Goal: Find specific page/section: Find specific page/section

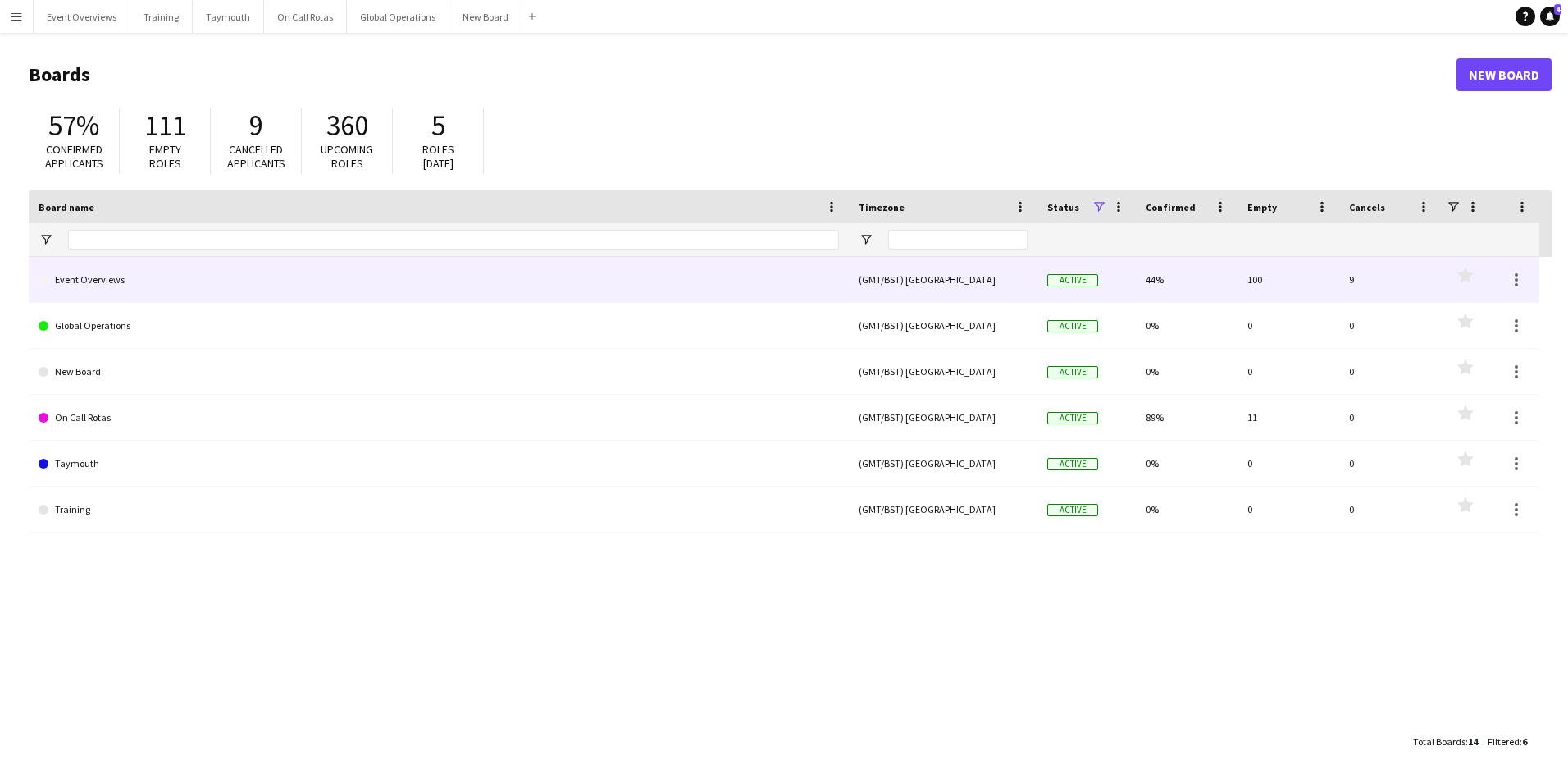
click at [80, 285] on link "Event Overviews" at bounding box center [438, 280] width 800 height 46
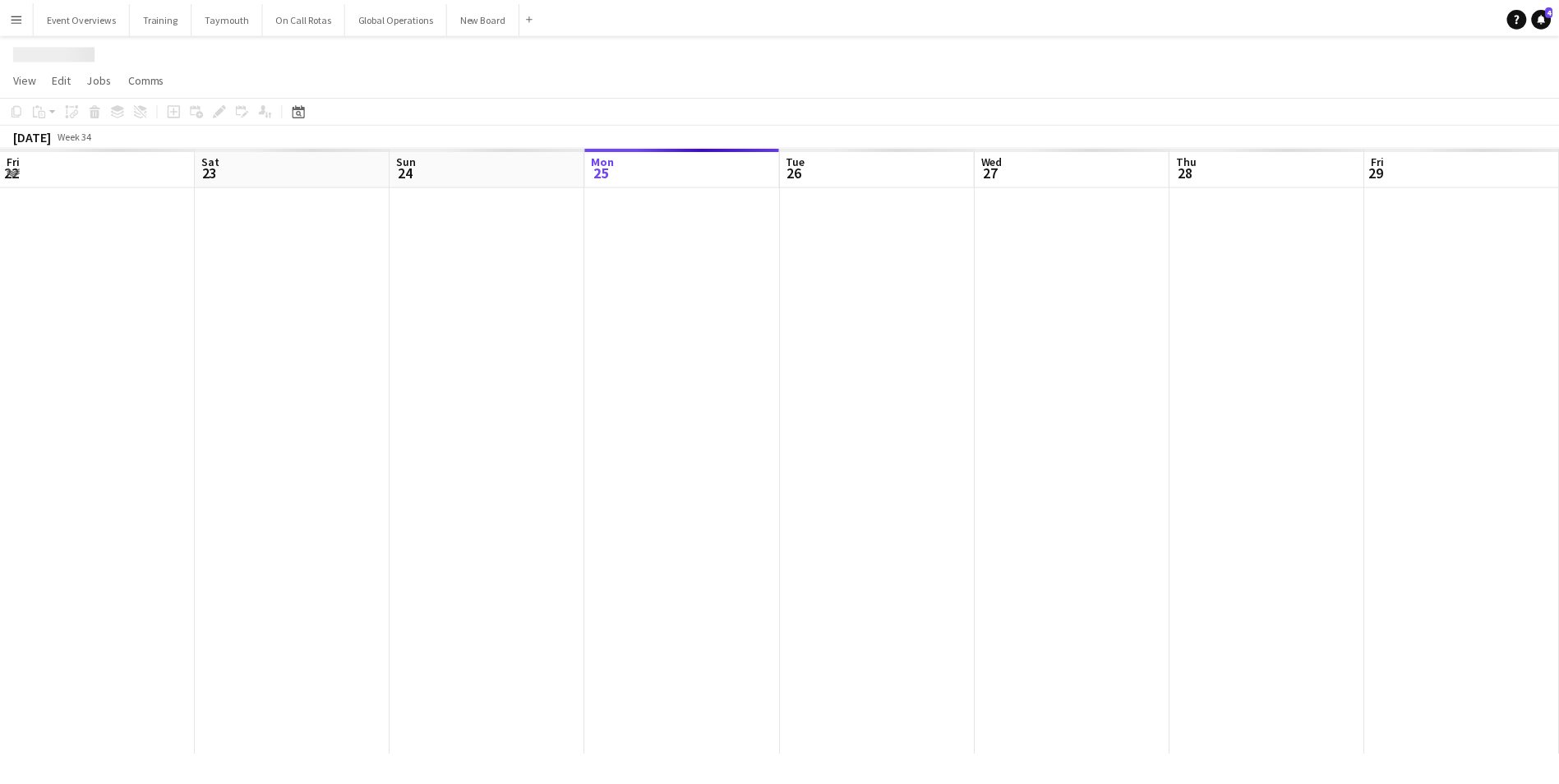
scroll to position [0, 393]
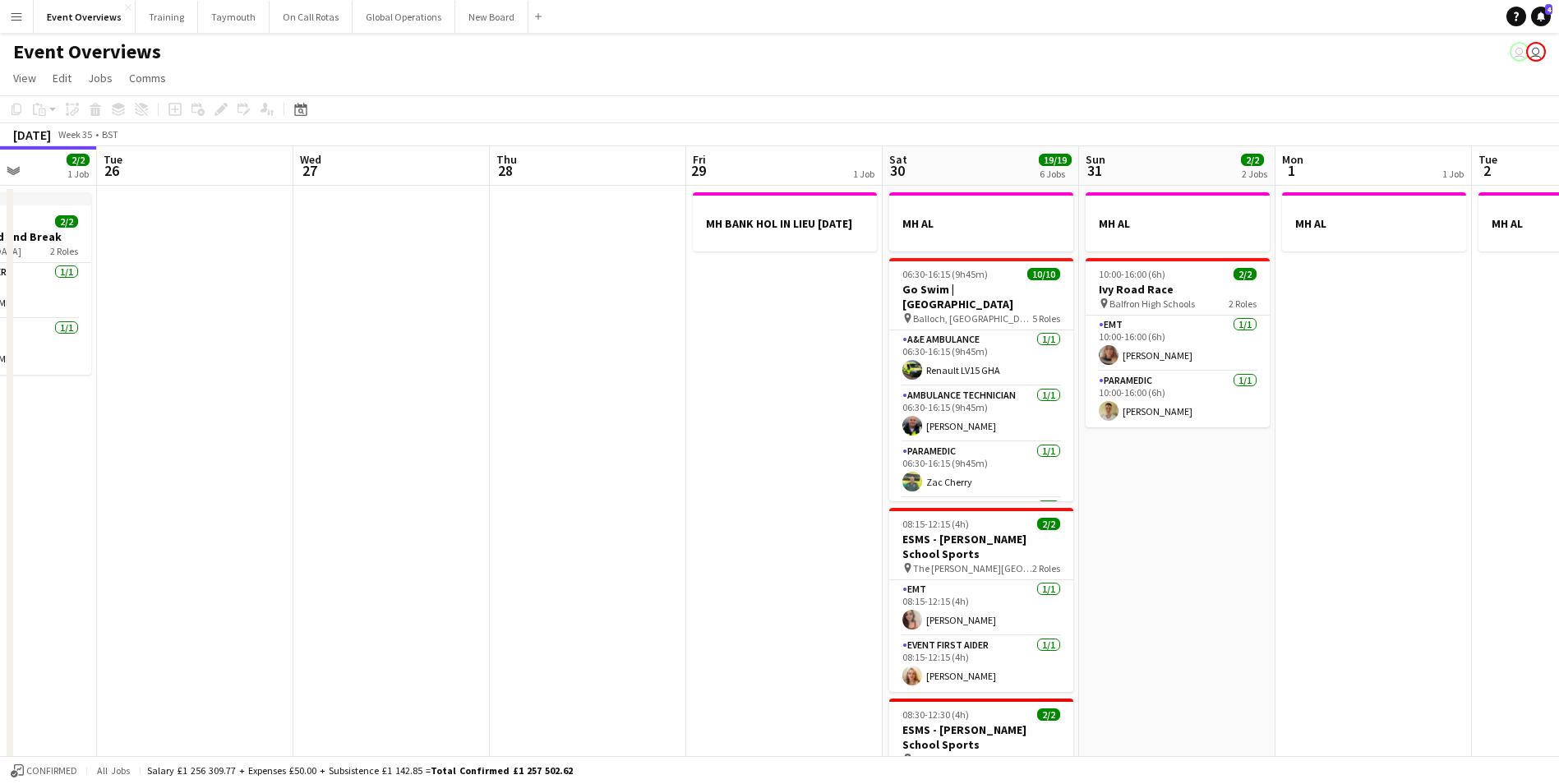
drag, startPoint x: 805, startPoint y: 519, endPoint x: 505, endPoint y: 552, distance: 301.8
click at [505, 552] on app-calendar-viewport "Sat 23 13/13 6 Jobs Sun 24 1/1 1 Job Mon 25 2/2 1 Job Tue 26 Wed 27 Thu 28 Fri …" at bounding box center [779, 763] width 1559 height 1233
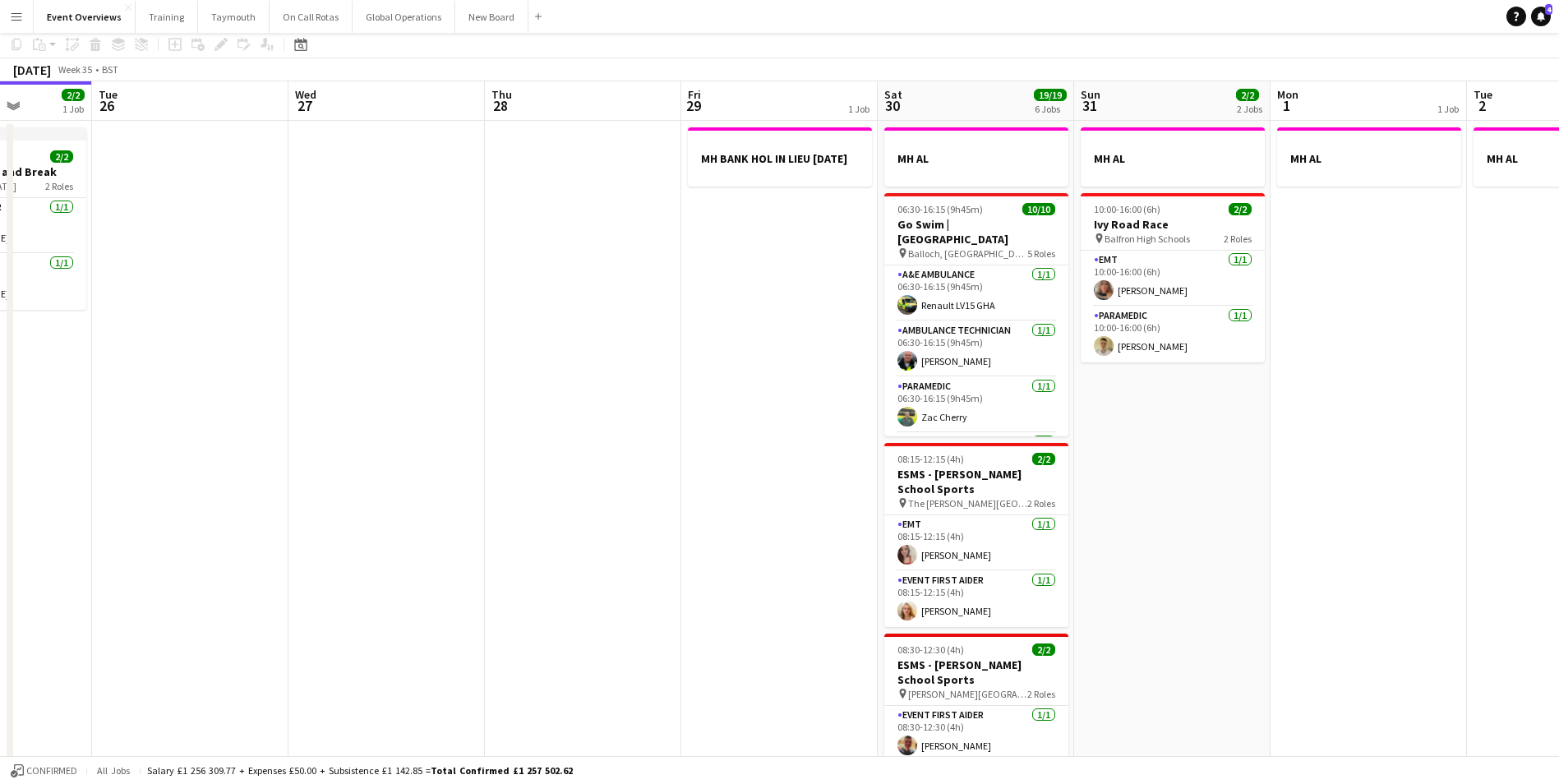
scroll to position [0, 0]
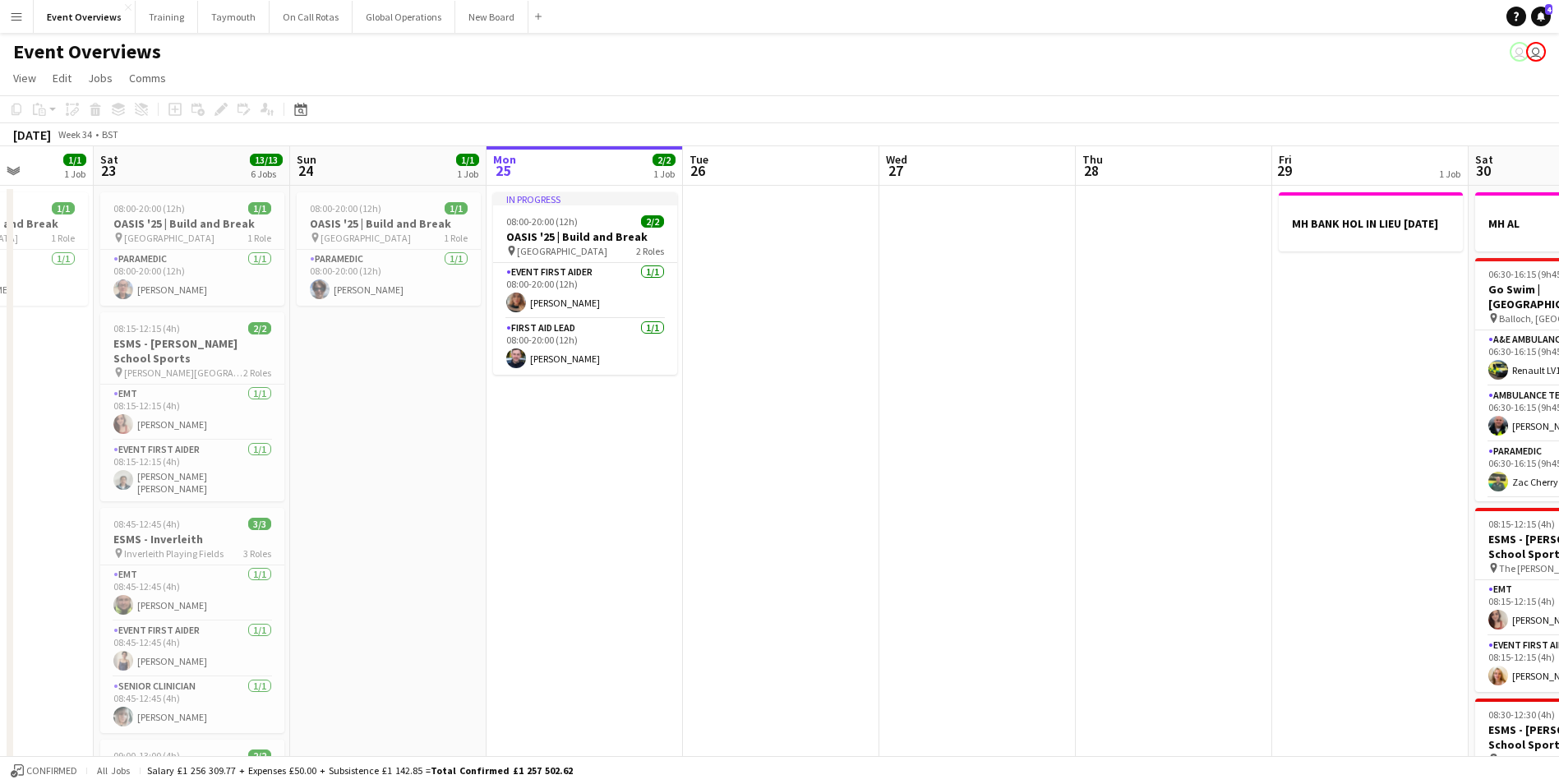
drag, startPoint x: 900, startPoint y: 507, endPoint x: 1129, endPoint y: 479, distance: 230.7
click at [1129, 479] on app-calendar-viewport "Thu 21 Fri 22 1/1 1 Job Sat 23 13/13 6 Jobs Sun 24 1/1 1 Job Mon 25 2/2 1 Job T…" at bounding box center [779, 763] width 1559 height 1233
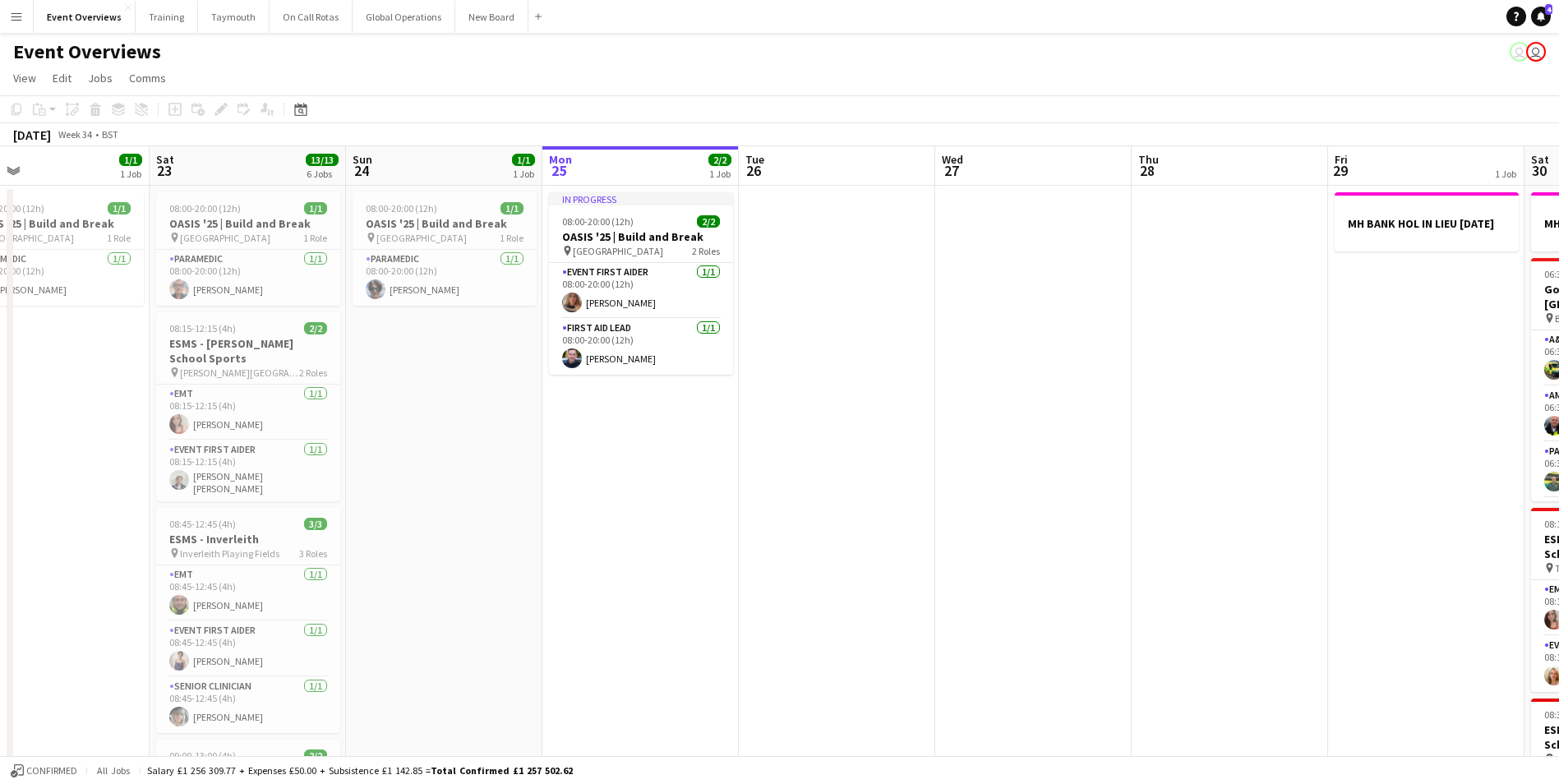
scroll to position [0, 446]
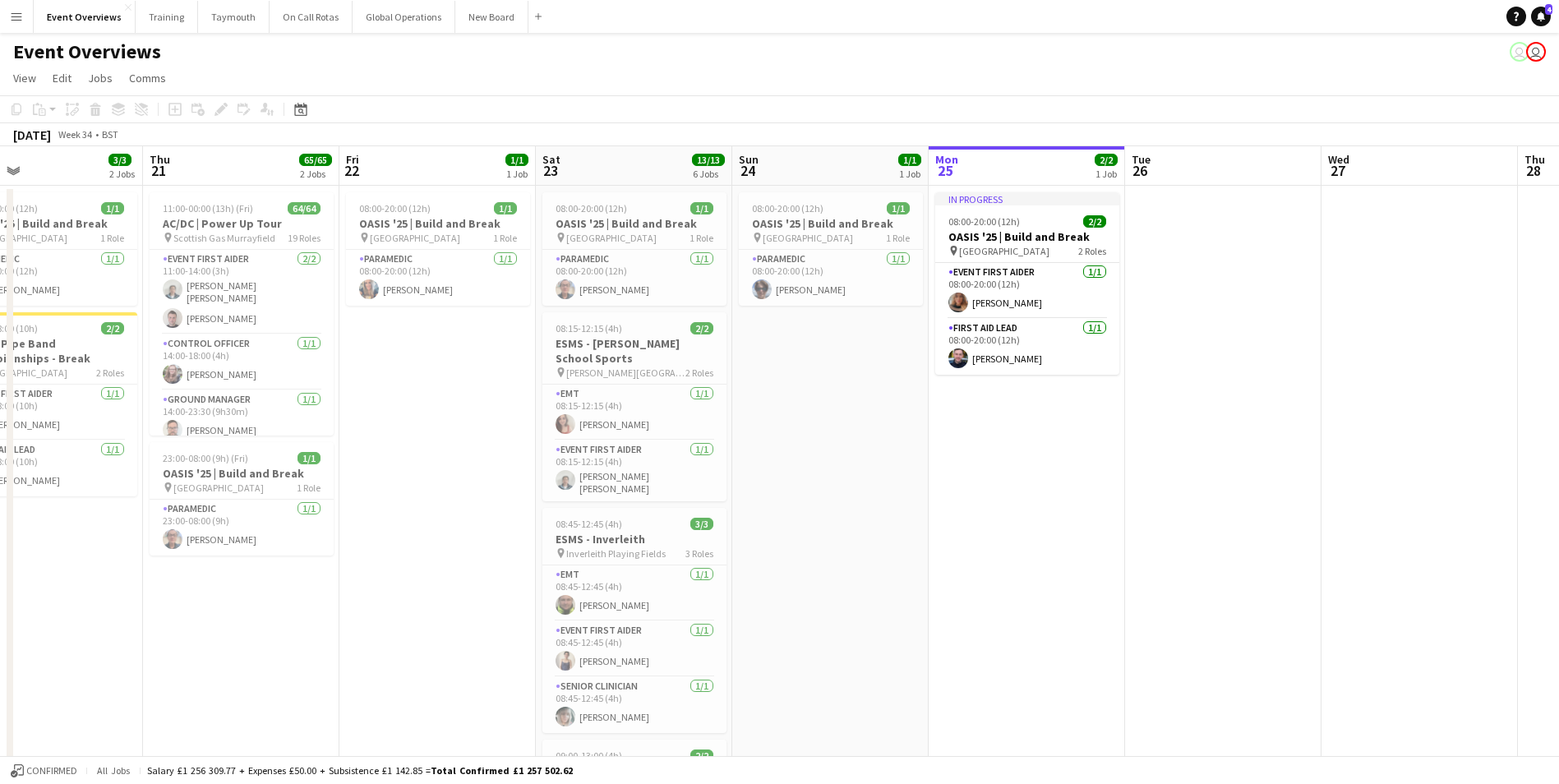
drag, startPoint x: 557, startPoint y: 594, endPoint x: 960, endPoint y: 590, distance: 403.0
click at [960, 594] on app-calendar-viewport "Mon 18 3/3 2 Jobs Tue 19 4/4 3 Jobs Wed 20 3/3 2 Jobs Thu 21 65/65 2 Jobs Fri 2…" at bounding box center [779, 763] width 1559 height 1233
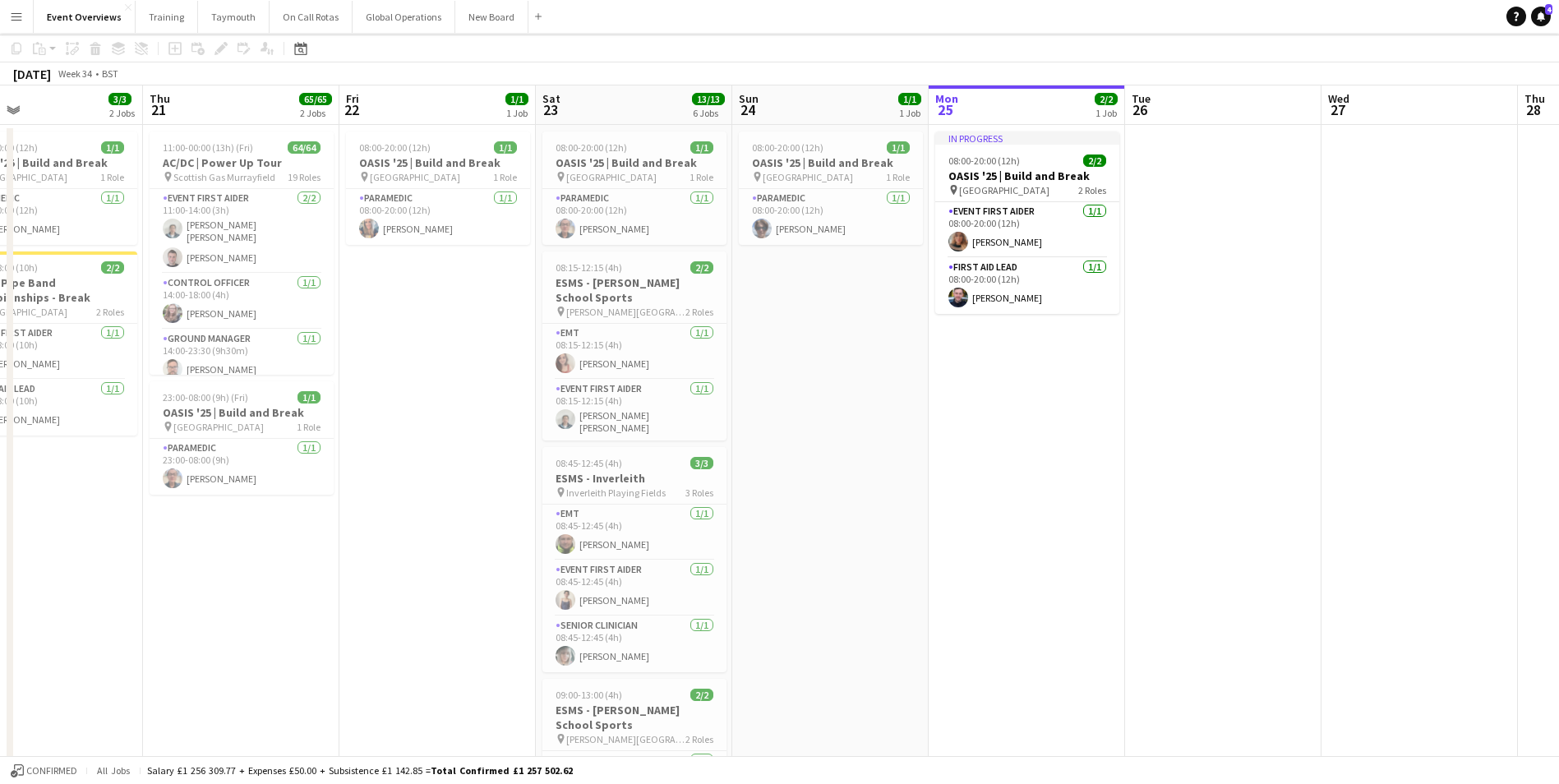
scroll to position [0, 0]
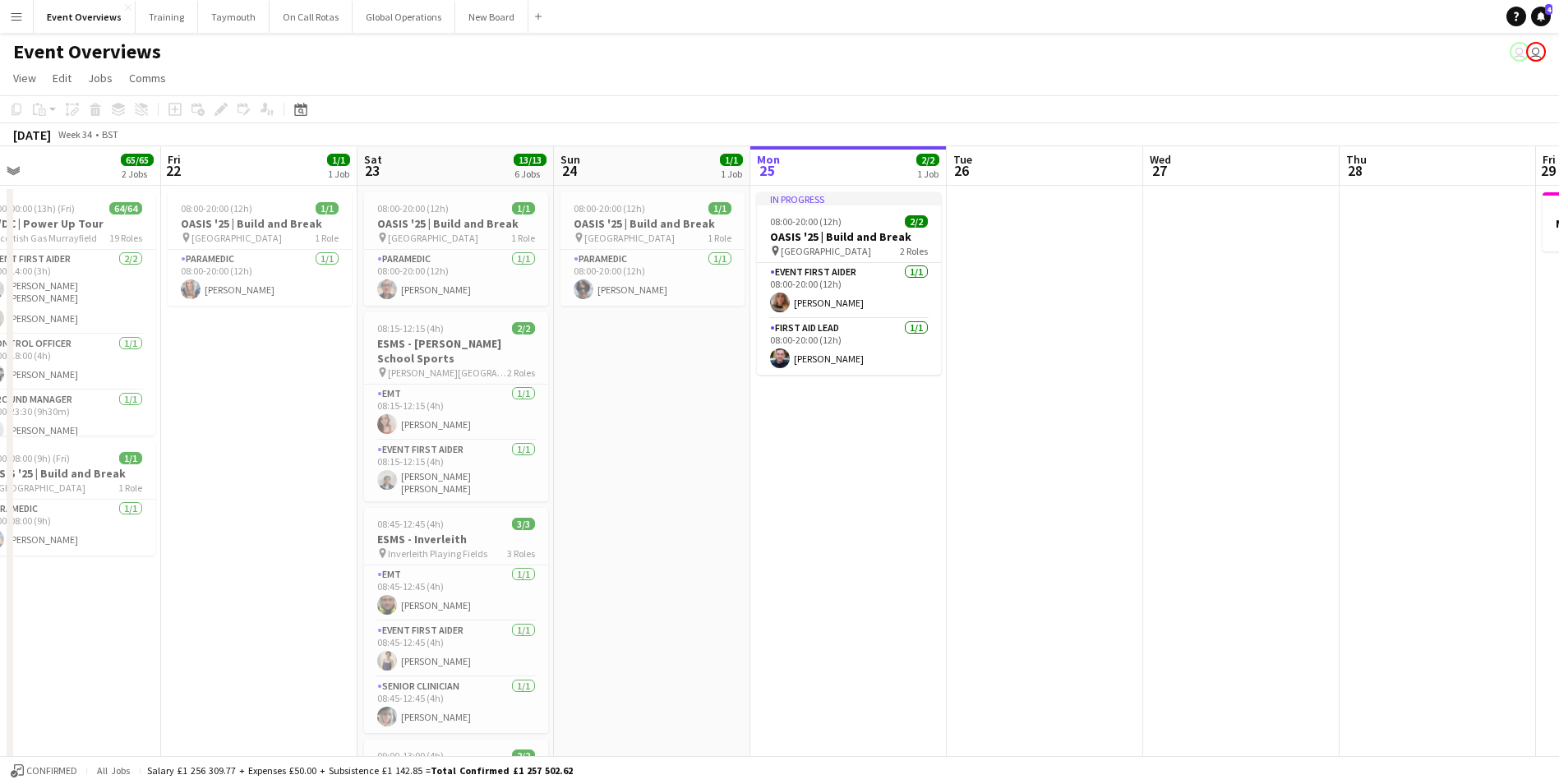
drag, startPoint x: 993, startPoint y: 590, endPoint x: 617, endPoint y: 641, distance: 379.4
click at [617, 641] on app-calendar-viewport "Mon 18 3/3 2 Jobs Tue 19 4/4 3 Jobs Wed 20 3/3 2 Jobs Thu 21 65/65 2 Jobs Fri 2…" at bounding box center [779, 763] width 1559 height 1233
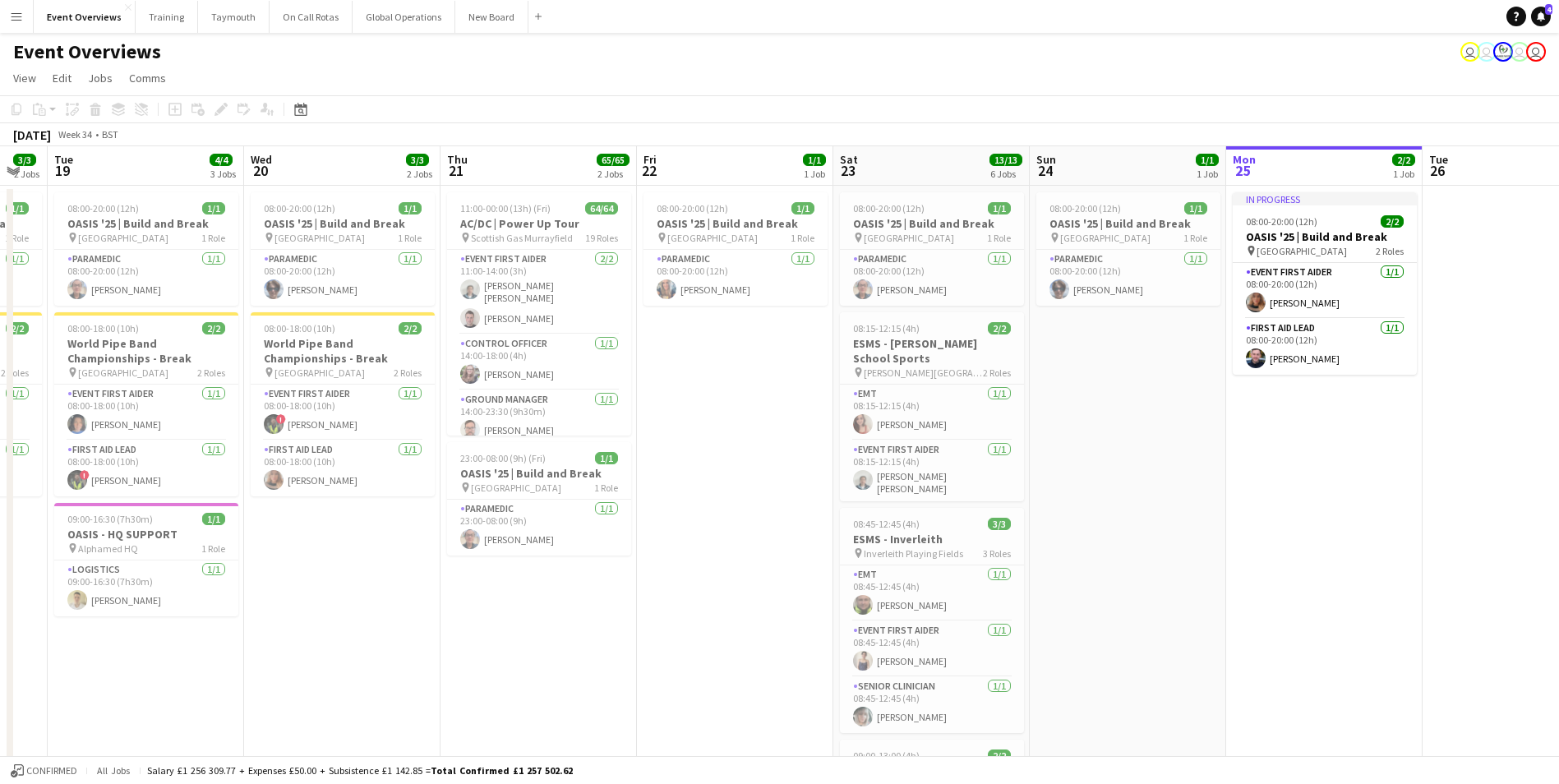
drag, startPoint x: 425, startPoint y: 545, endPoint x: 927, endPoint y: 576, distance: 503.0
click at [927, 576] on app-calendar-viewport "Sun 17 Mon 18 3/3 2 Jobs Tue 19 4/4 3 Jobs Wed 20 3/3 2 Jobs Thu 21 65/65 2 Job…" at bounding box center [779, 763] width 1559 height 1233
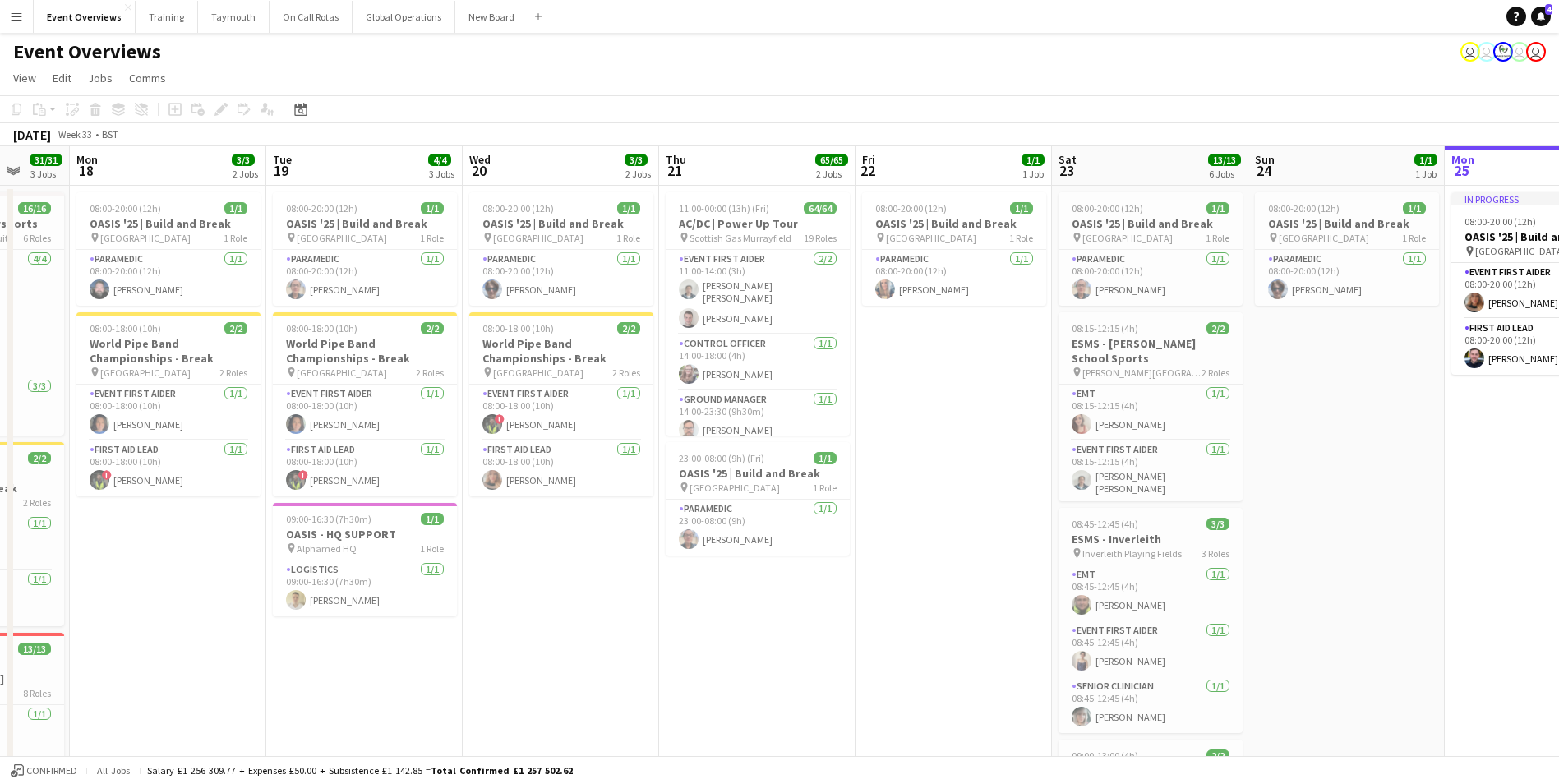
drag, startPoint x: 424, startPoint y: 620, endPoint x: 819, endPoint y: 614, distance: 395.0
click at [819, 614] on app-calendar-viewport "Fri 15 Sat 16 68/69 3 Jobs Sun 17 31/31 3 Jobs Mon 18 3/3 2 Jobs Tue 19 4/4 3 J…" at bounding box center [779, 763] width 1559 height 1233
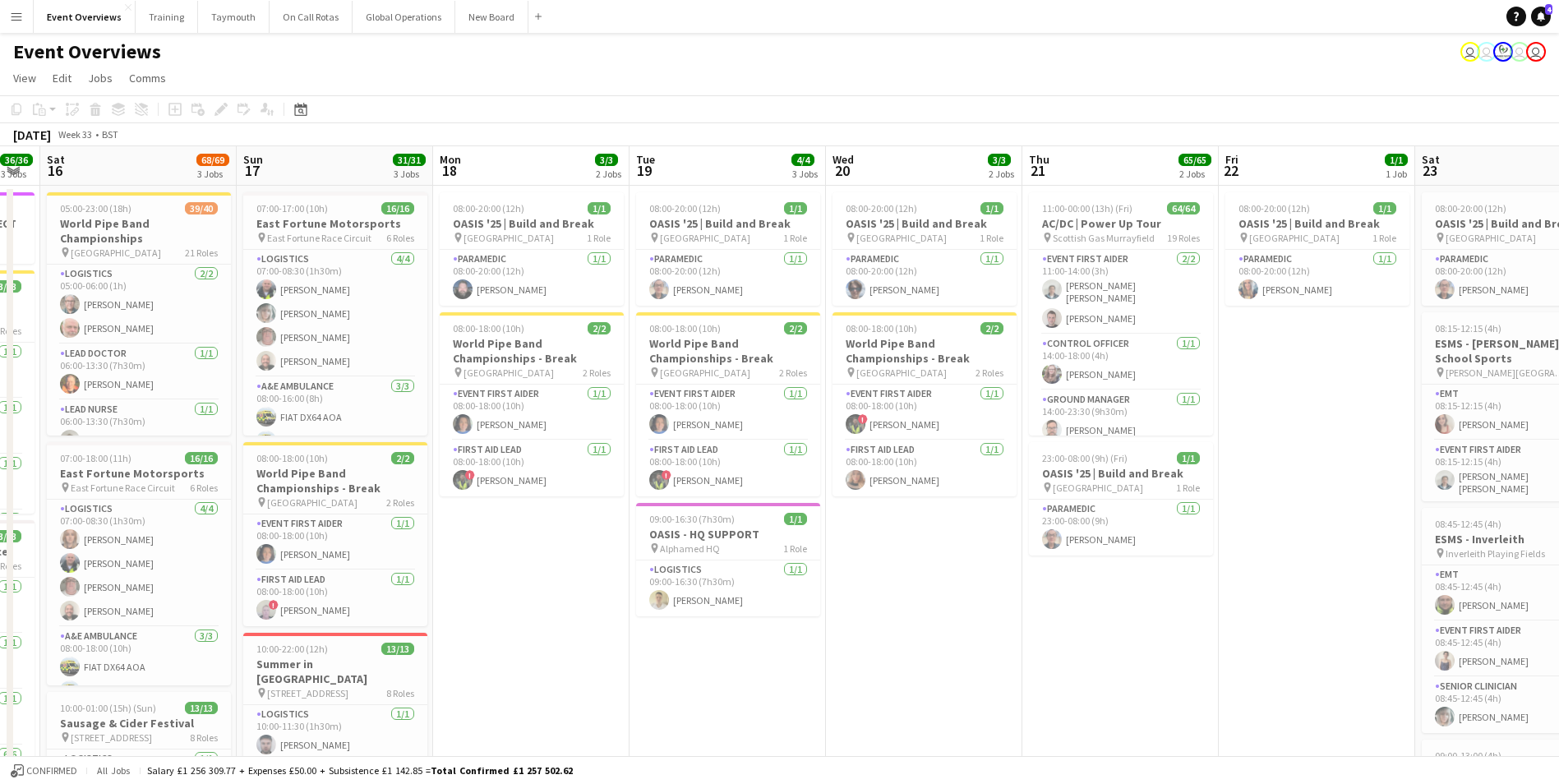
scroll to position [0, 337]
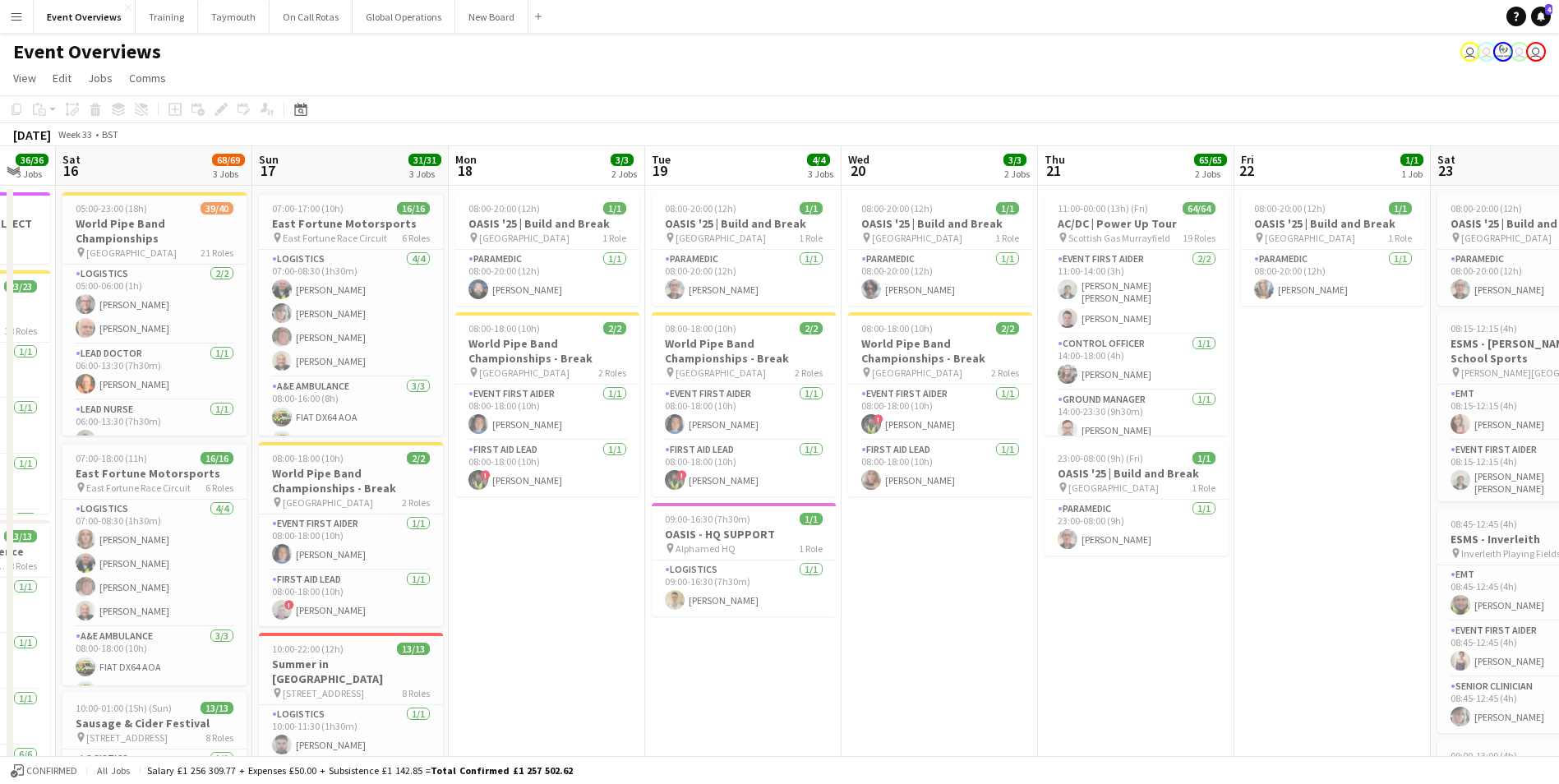
drag, startPoint x: 661, startPoint y: 638, endPoint x: 1029, endPoint y: 647, distance: 368.1
click at [1029, 647] on app-calendar-viewport "Thu 14 4/4 3 Jobs Fri 15 36/36 3 Jobs Sat 16 68/69 3 Jobs Sun 17 31/31 3 Jobs M…" at bounding box center [779, 763] width 1559 height 1233
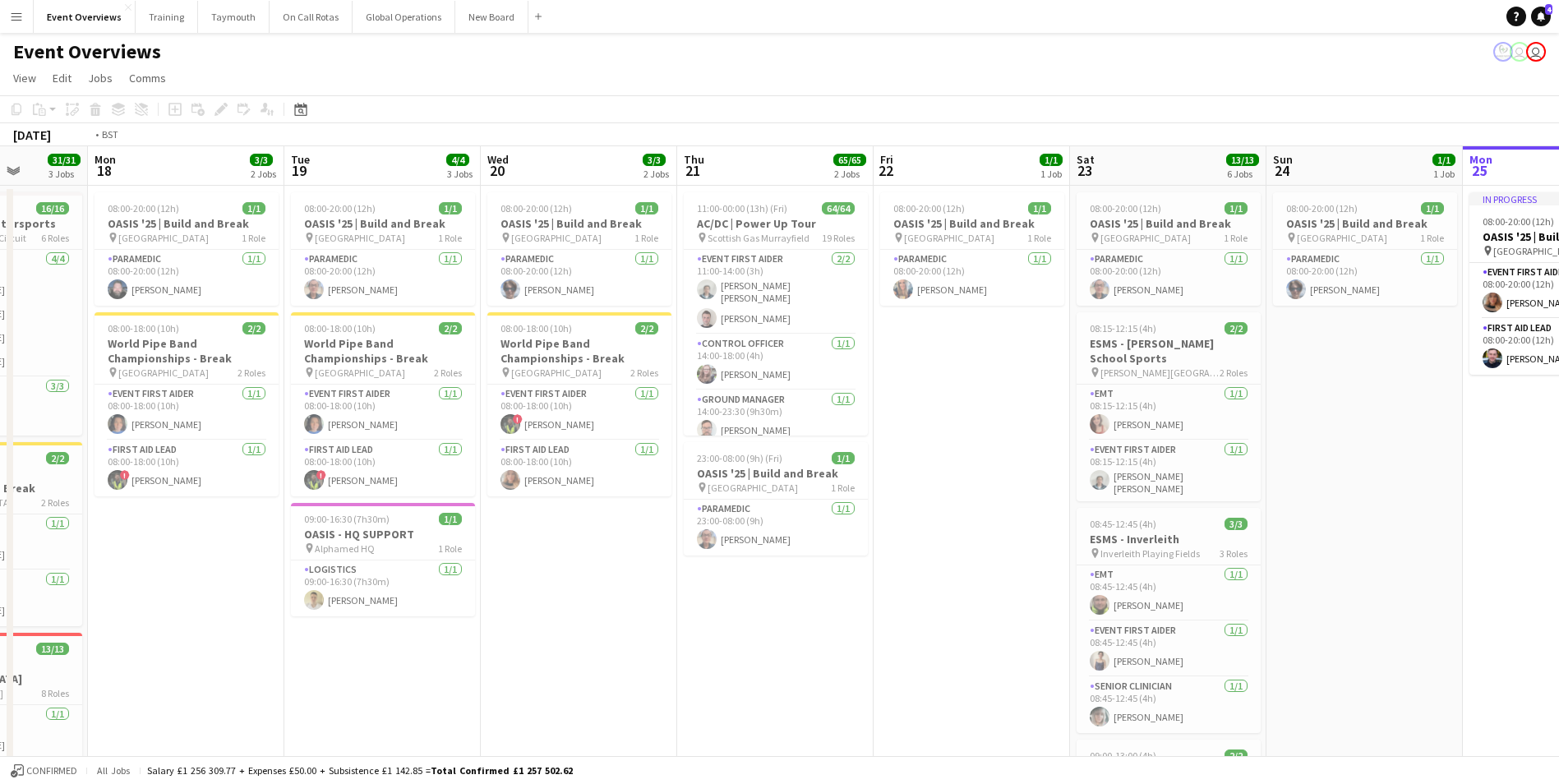
drag, startPoint x: 1043, startPoint y: 612, endPoint x: 475, endPoint y: 681, distance: 572.2
click at [475, 681] on app-calendar-viewport "Fri 15 36/36 3 Jobs Sat 16 68/69 3 Jobs Sun 17 31/31 3 Jobs Mon 18 3/3 2 Jobs T…" at bounding box center [779, 763] width 1559 height 1233
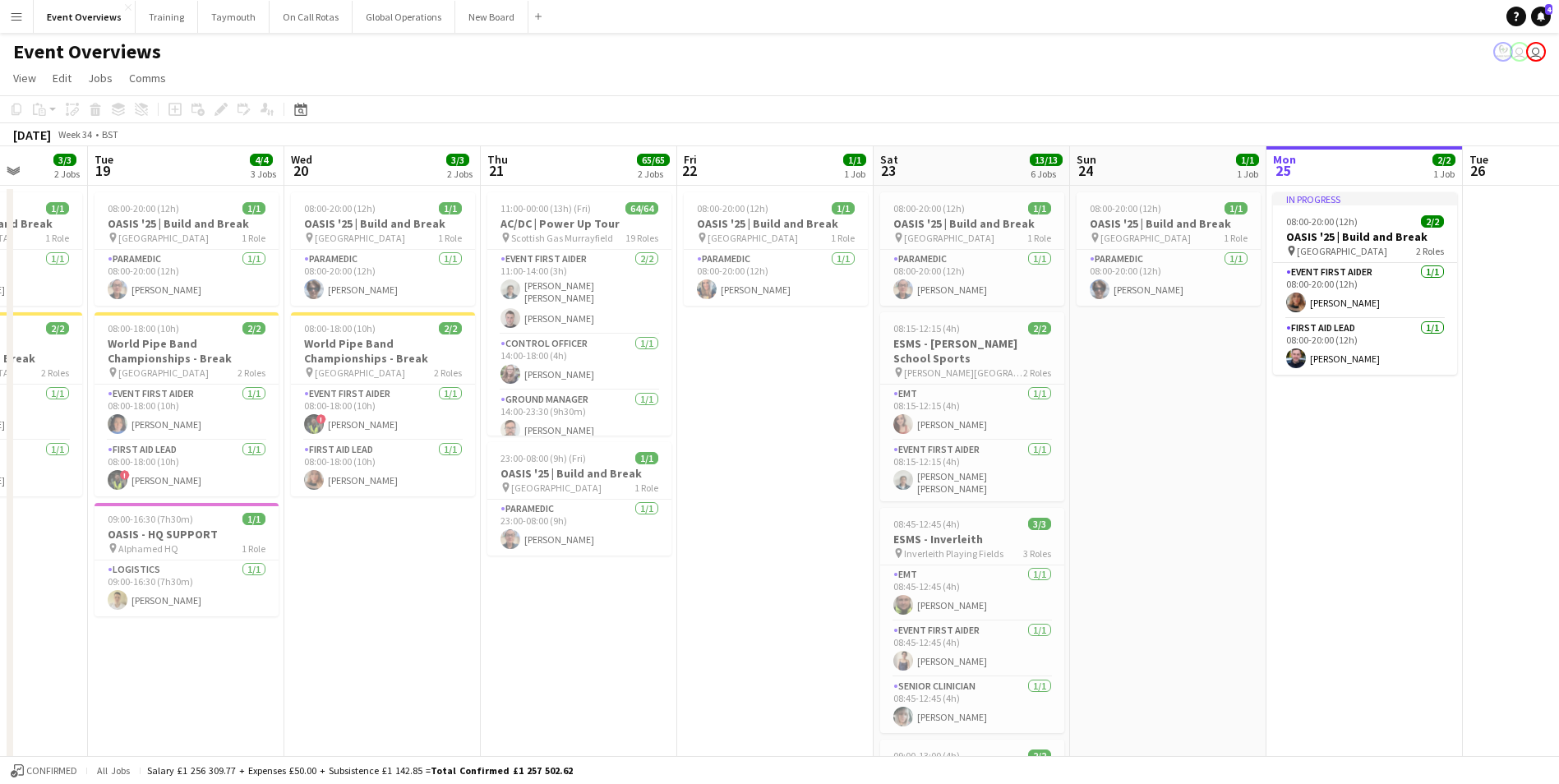
scroll to position [0, 512]
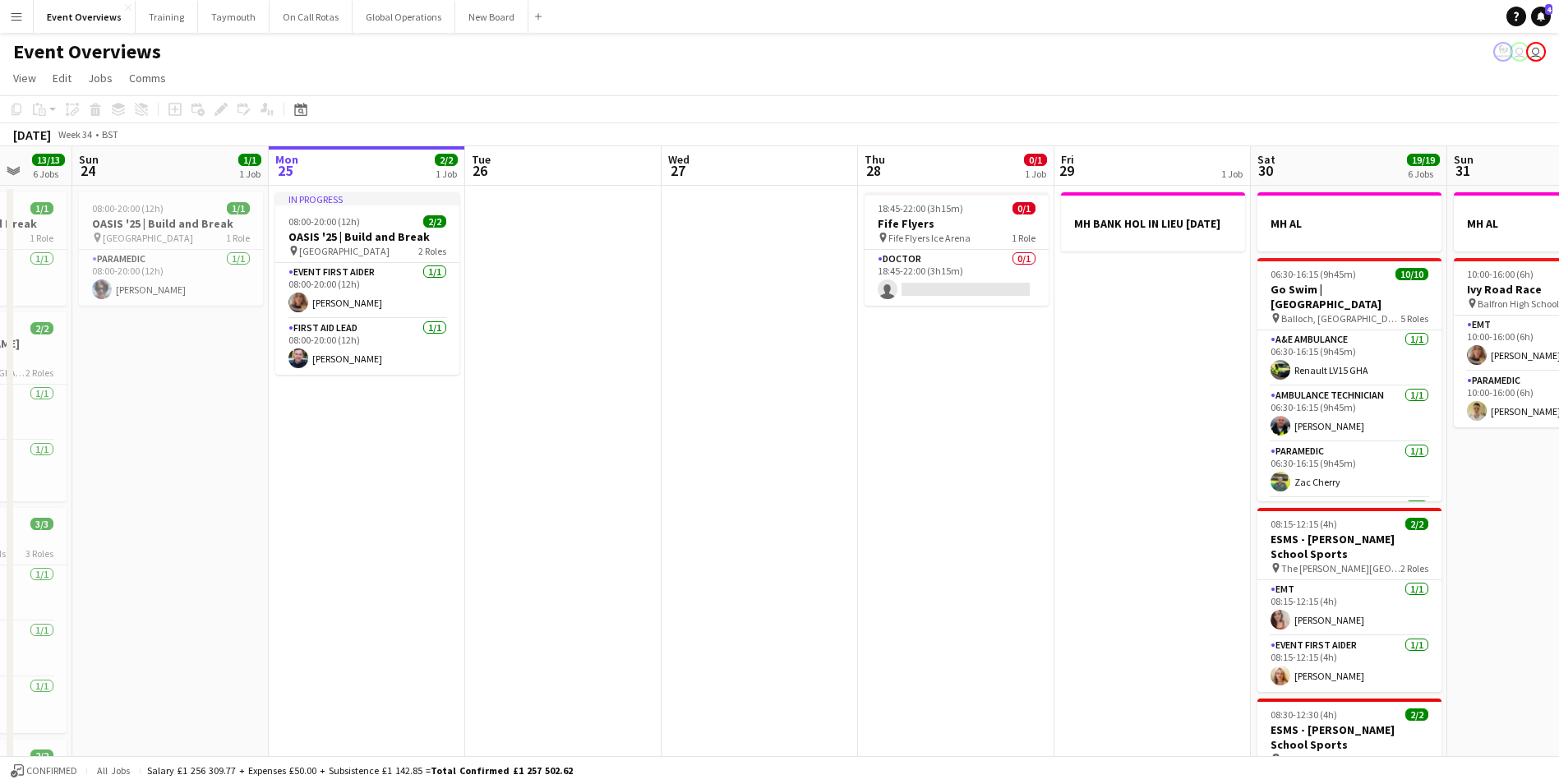
drag, startPoint x: 1237, startPoint y: 586, endPoint x: 249, endPoint y: 636, distance: 989.3
click at [249, 636] on app-calendar-viewport "Thu 21 65/65 2 Jobs Fri 22 1/1 1 Job Sat 23 13/13 6 Jobs Sun 24 1/1 1 Job Mon 2…" at bounding box center [779, 763] width 1559 height 1233
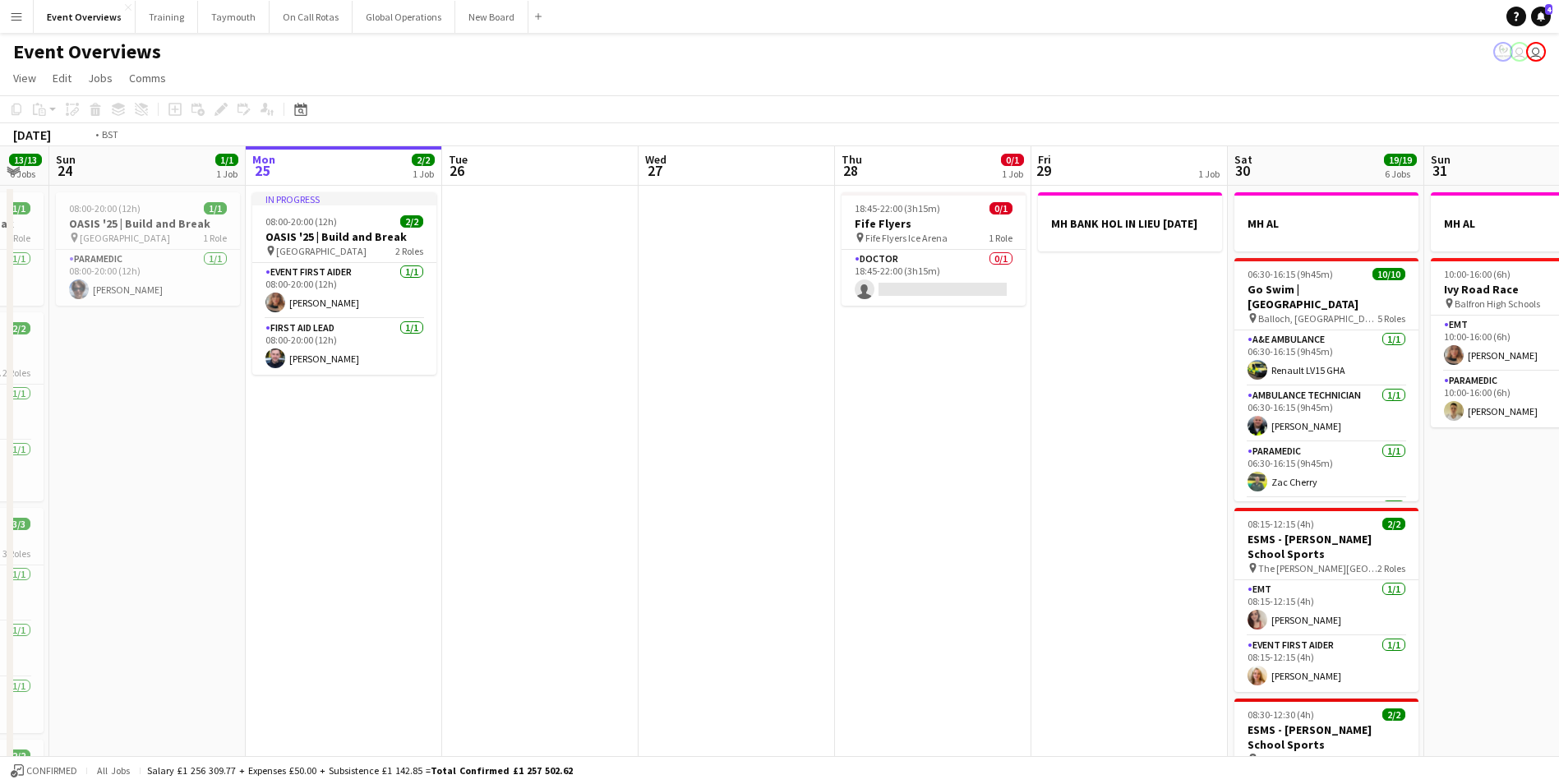
scroll to position [0, 647]
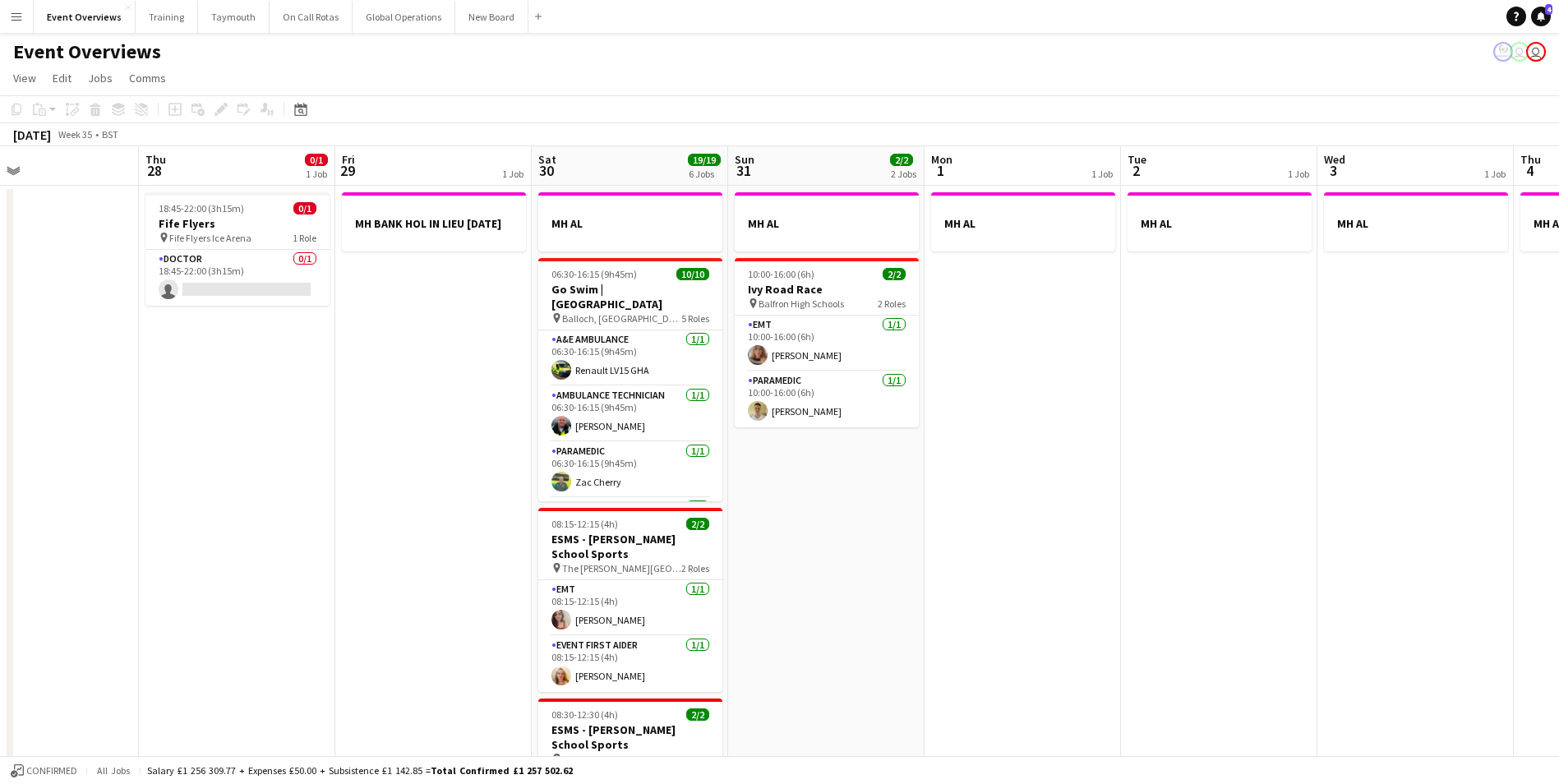
drag, startPoint x: 725, startPoint y: 473, endPoint x: -25, endPoint y: 506, distance: 750.7
click at [0, 506] on html "Menu Boards Boards Boards All jobs Status Workforce Workforce My Workforce Recr…" at bounding box center [779, 703] width 1559 height 1406
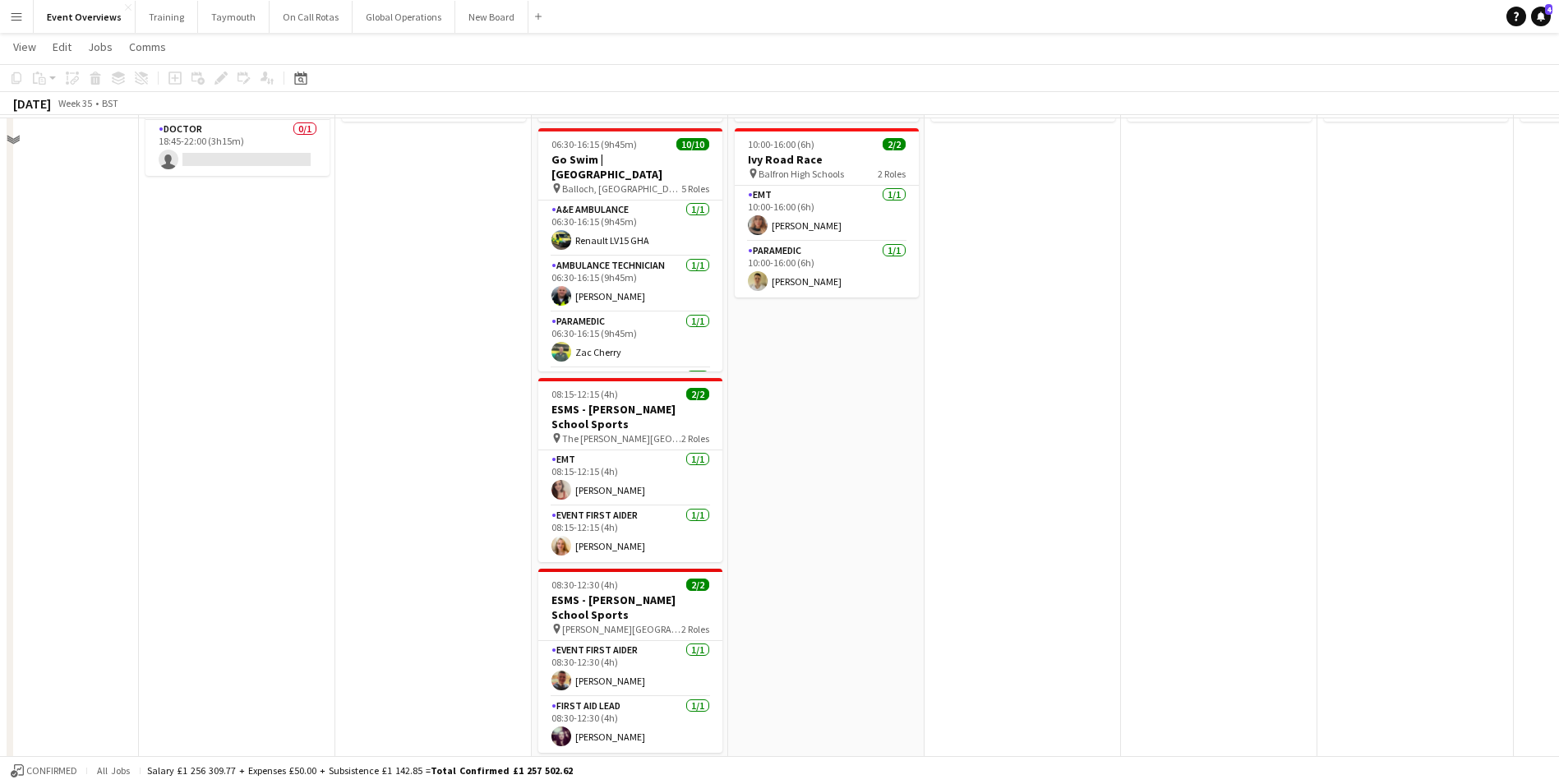
scroll to position [0, 0]
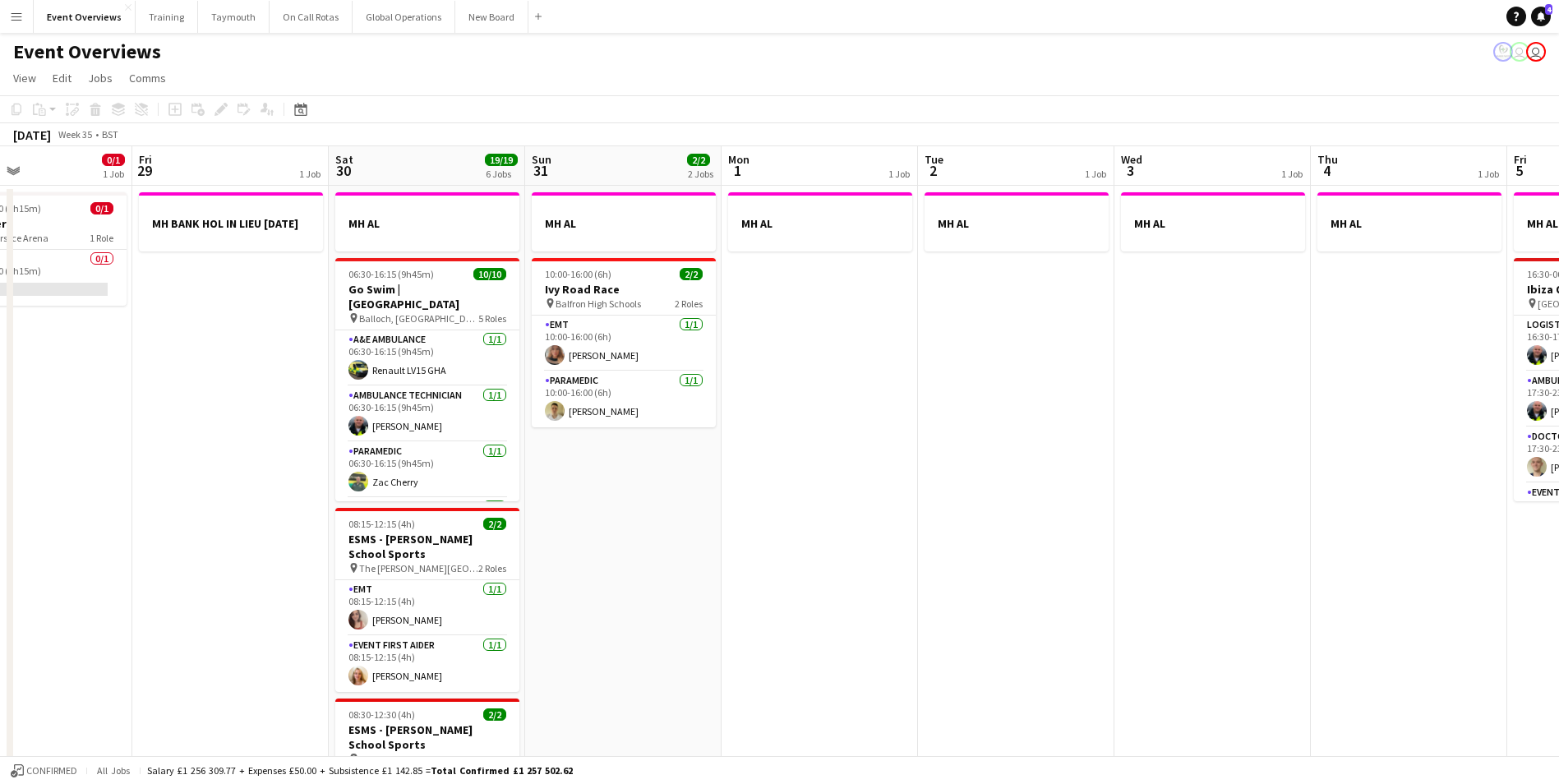
drag, startPoint x: 288, startPoint y: 514, endPoint x: -102, endPoint y: 552, distance: 391.8
click at [0, 552] on html "Menu Boards Boards Boards All jobs Status Workforce Workforce My Workforce Recr…" at bounding box center [779, 703] width 1559 height 1406
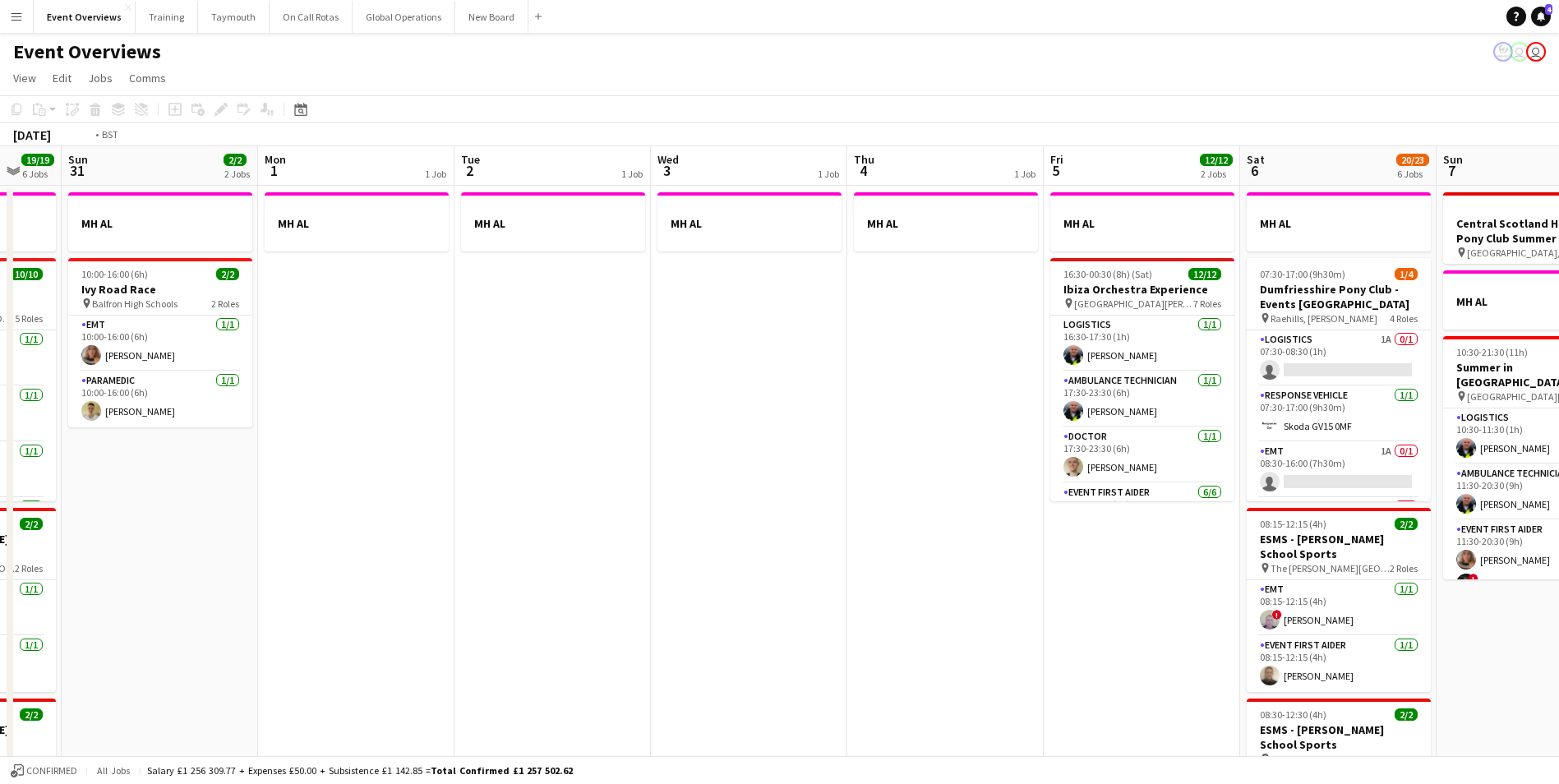
scroll to position [0, 480]
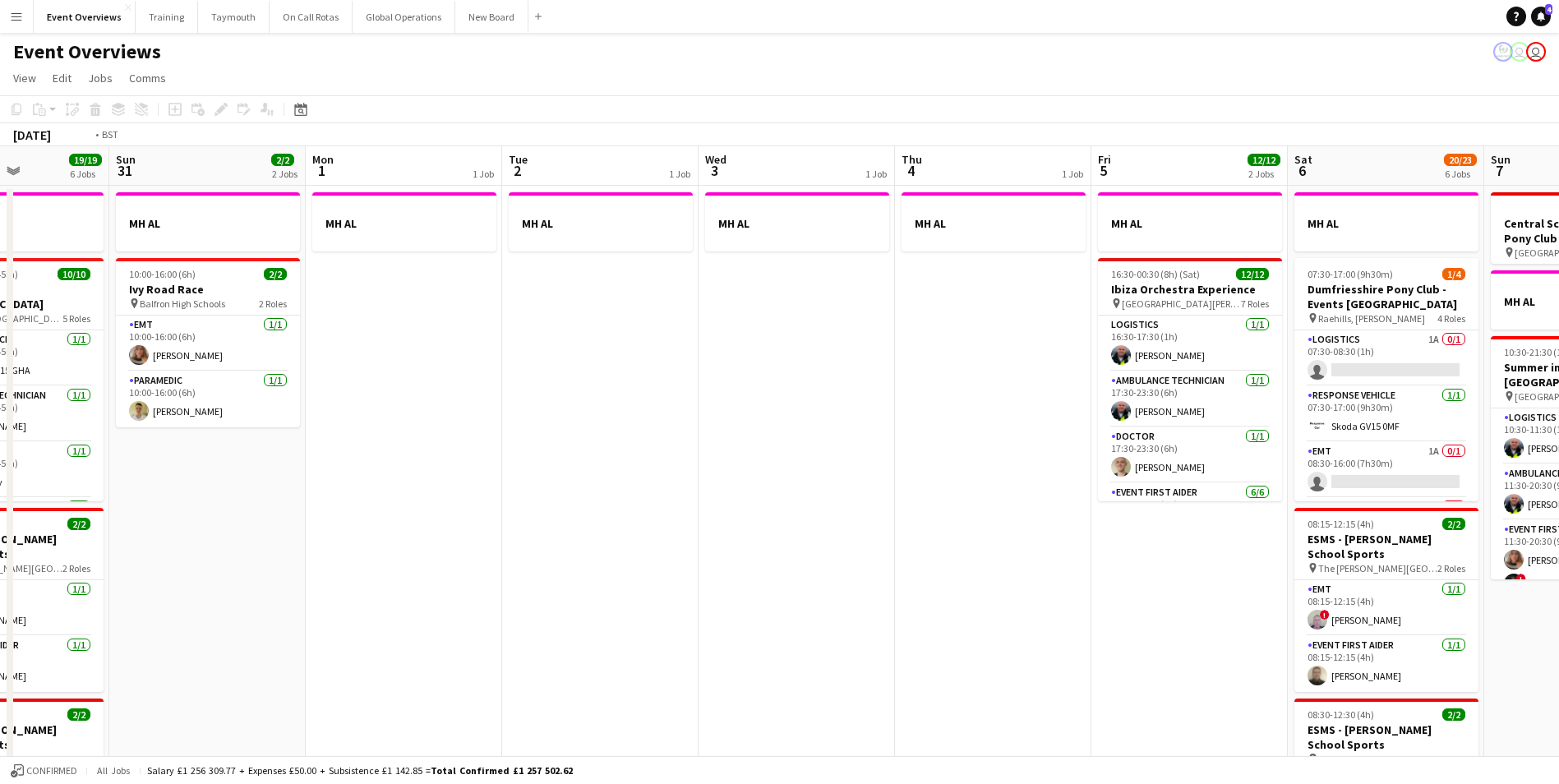
drag, startPoint x: 747, startPoint y: 491, endPoint x: -91, endPoint y: 521, distance: 838.5
click at [0, 521] on html "Menu Boards Boards Boards All jobs Status Workforce Workforce My Workforce Recr…" at bounding box center [779, 714] width 1559 height 1428
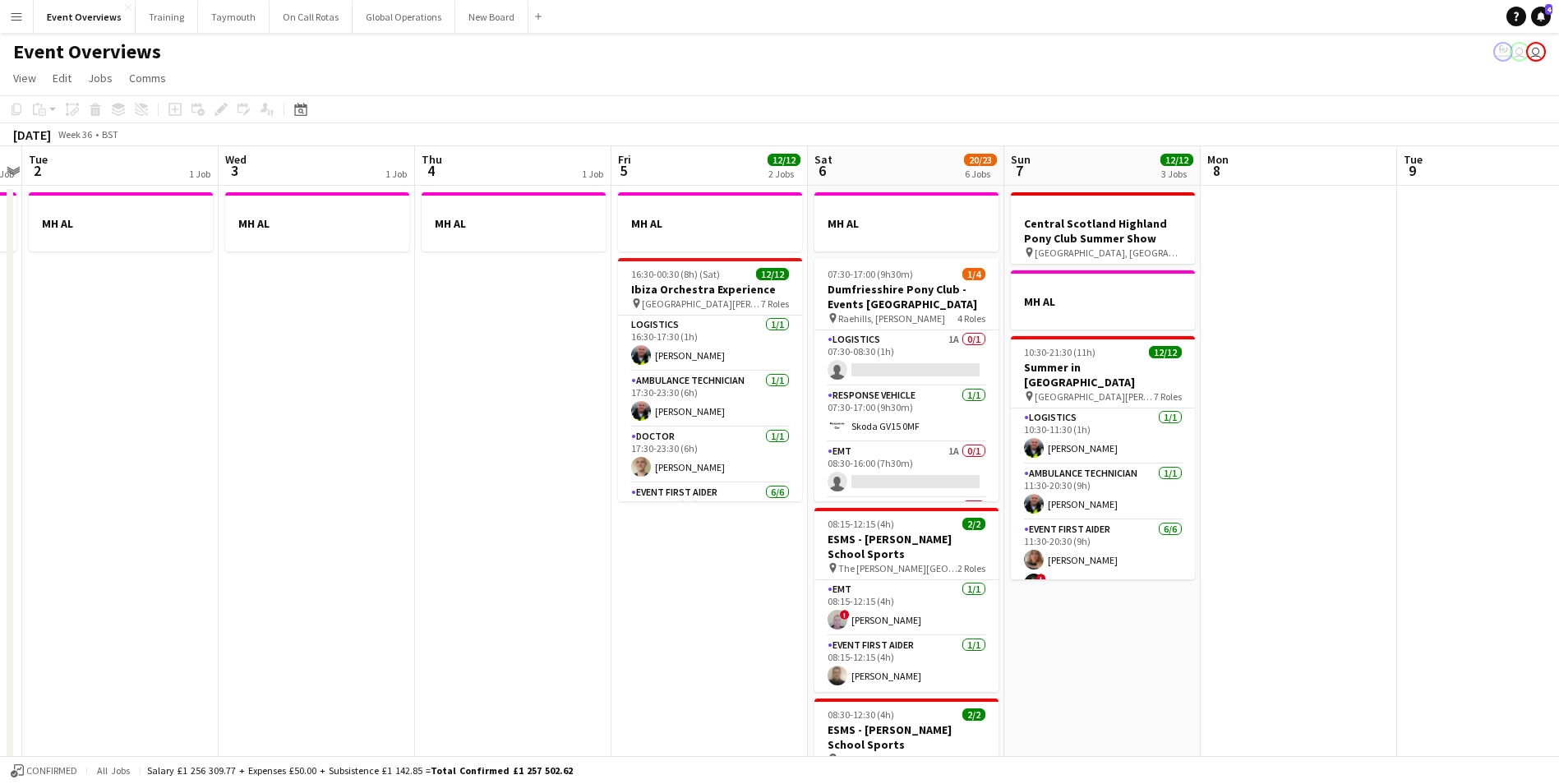
scroll to position [0, 494]
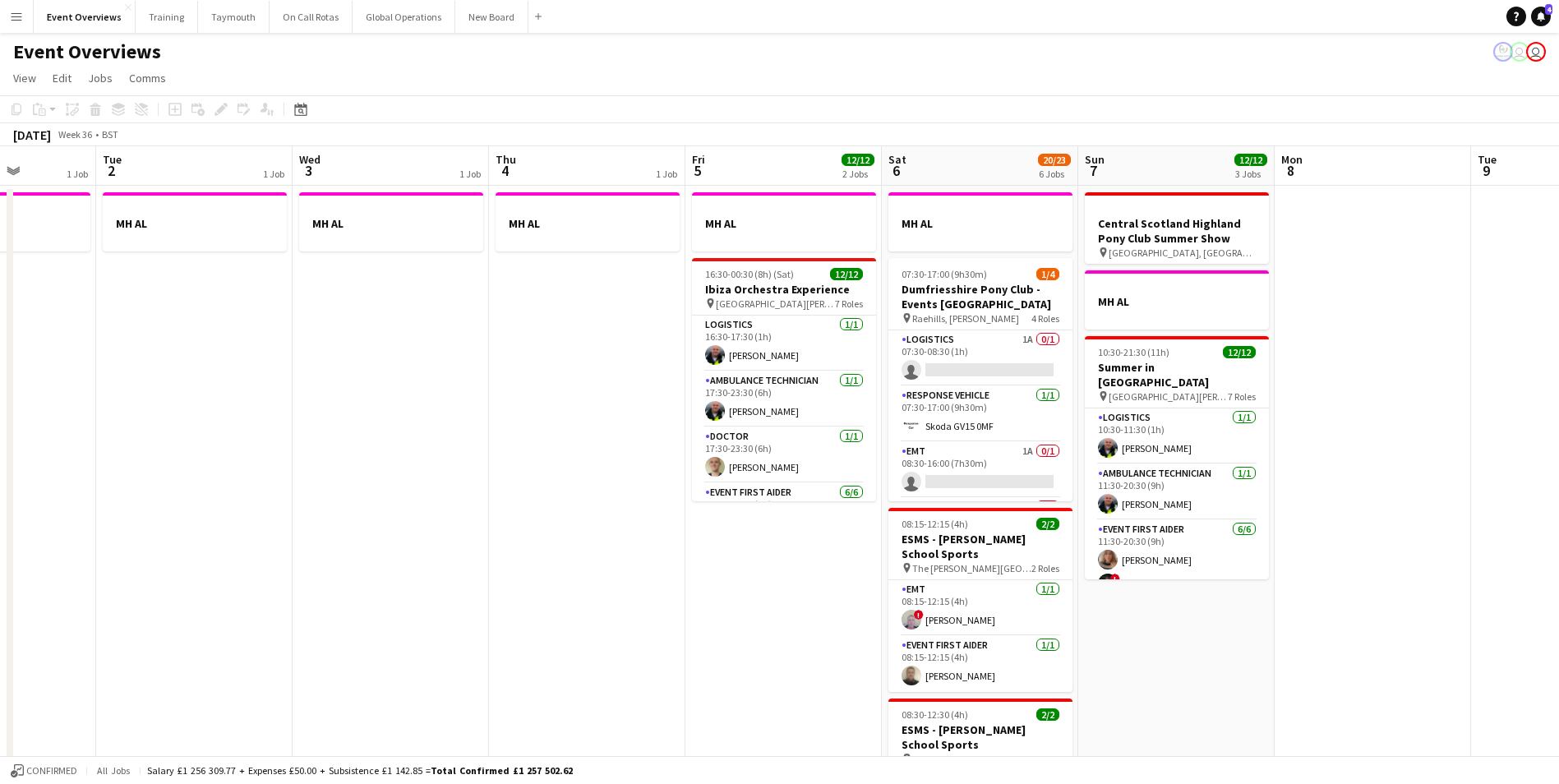
drag, startPoint x: 404, startPoint y: 537, endPoint x: 195, endPoint y: 549, distance: 209.3
click at [195, 549] on app-calendar-viewport "Sat 30 19/19 6 Jobs Sun 31 2/2 2 Jobs Mon 1 1 Job Tue 2 1 Job Wed 3 1 Job Thu 4…" at bounding box center [779, 773] width 1559 height 1255
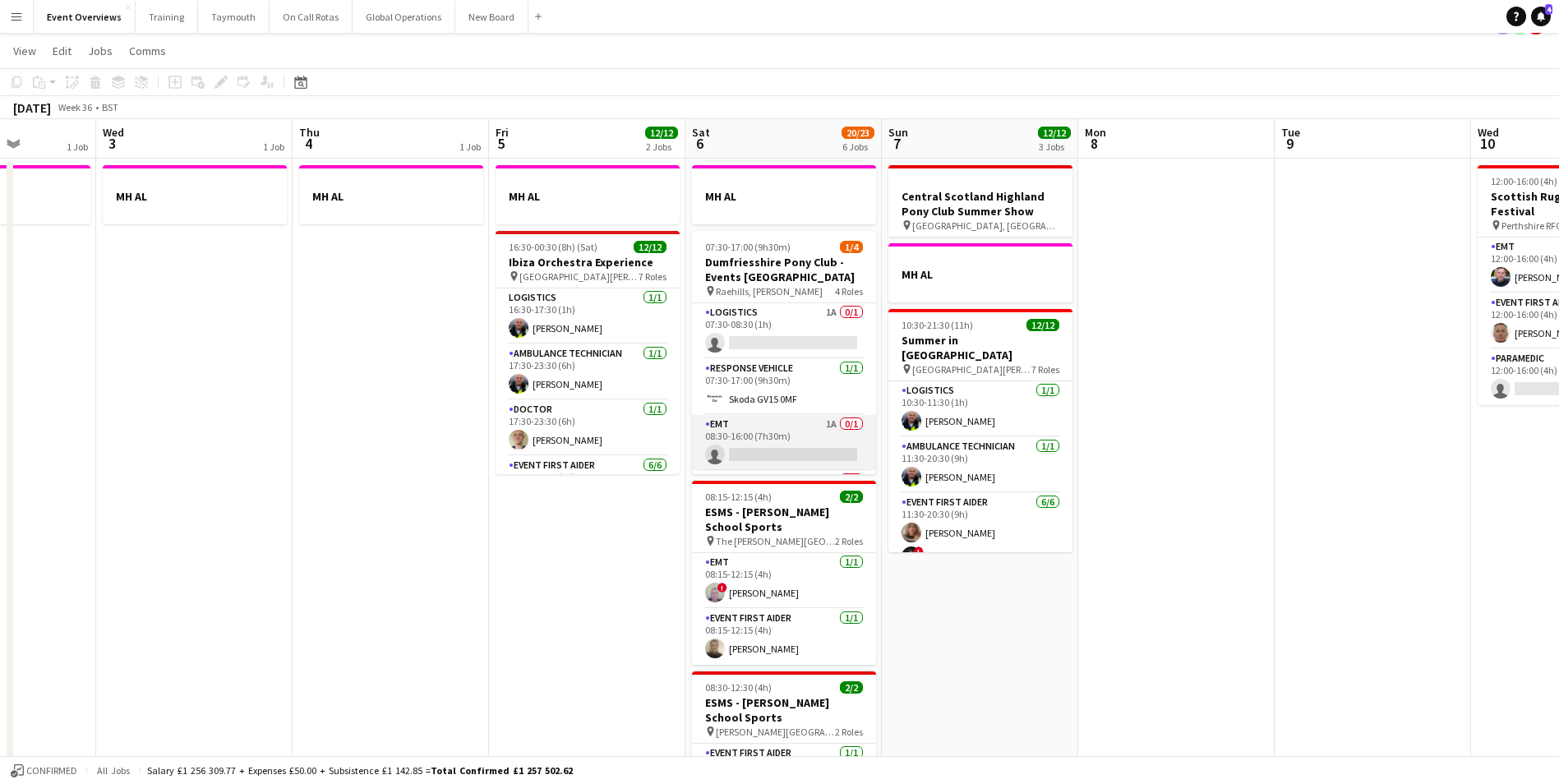
scroll to position [0, 0]
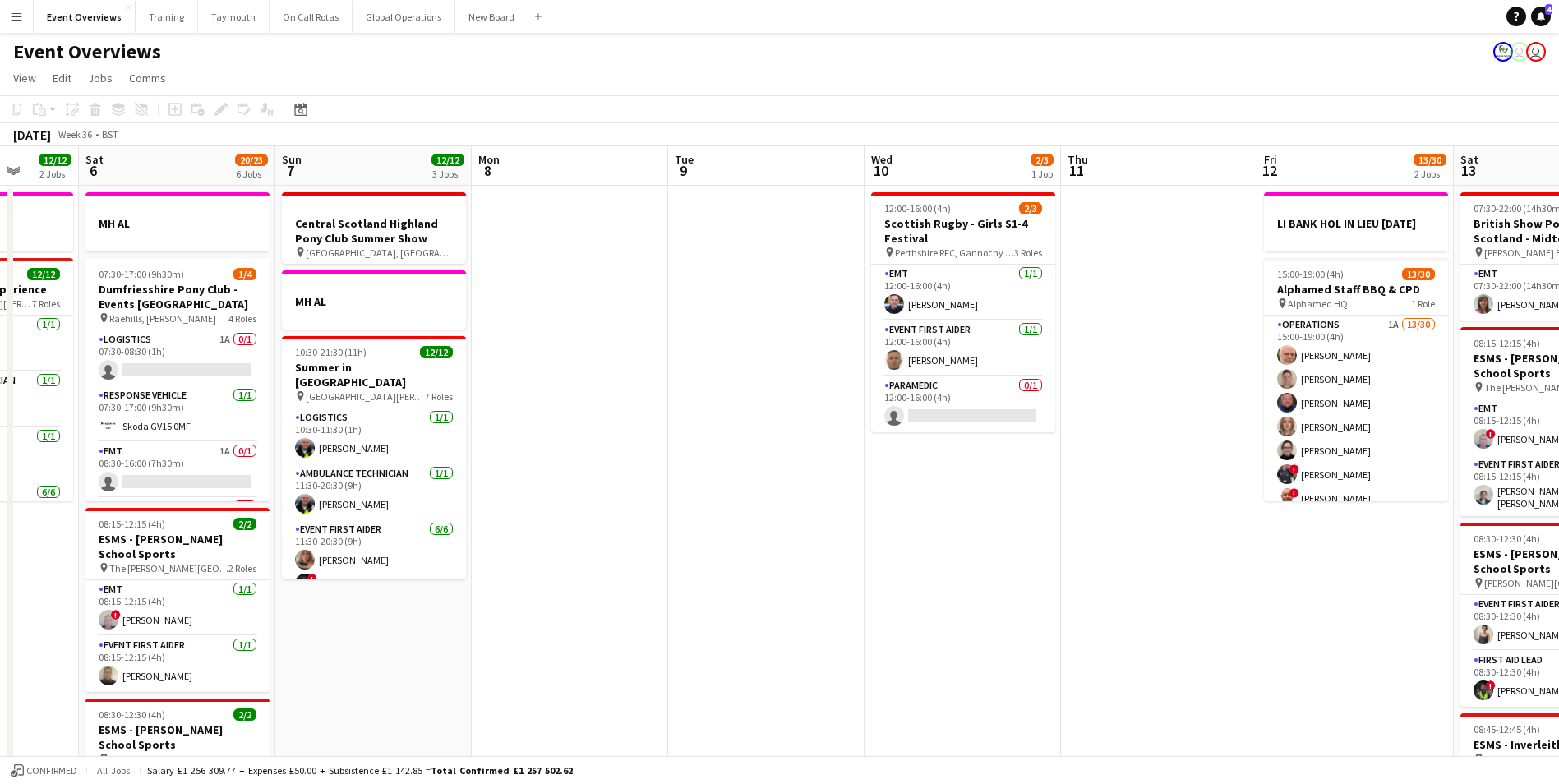
drag, startPoint x: 1253, startPoint y: 344, endPoint x: 647, endPoint y: 378, distance: 607.0
click at [647, 378] on app-calendar-viewport "Wed 3 1 Job Thu 4 1 Job Fri 5 12/12 2 Jobs Sat 6 20/23 6 Jobs Sun 7 12/12 3 Job…" at bounding box center [779, 773] width 1559 height 1255
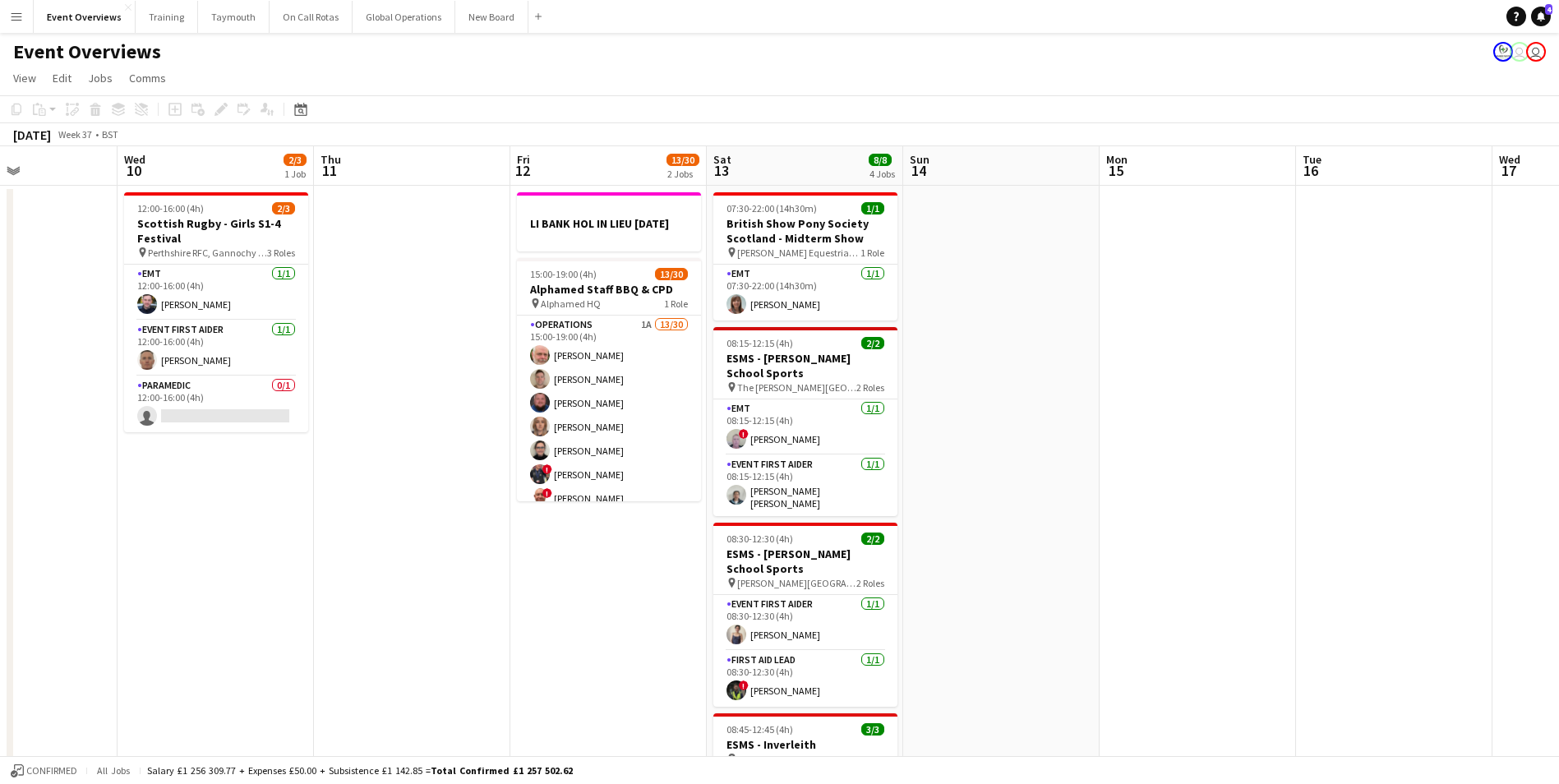
drag, startPoint x: 1140, startPoint y: 377, endPoint x: -127, endPoint y: 463, distance: 1269.9
click at [0, 463] on html "Menu Boards Boards Boards All jobs Status Workforce Workforce My Workforce Recr…" at bounding box center [779, 714] width 1559 height 1428
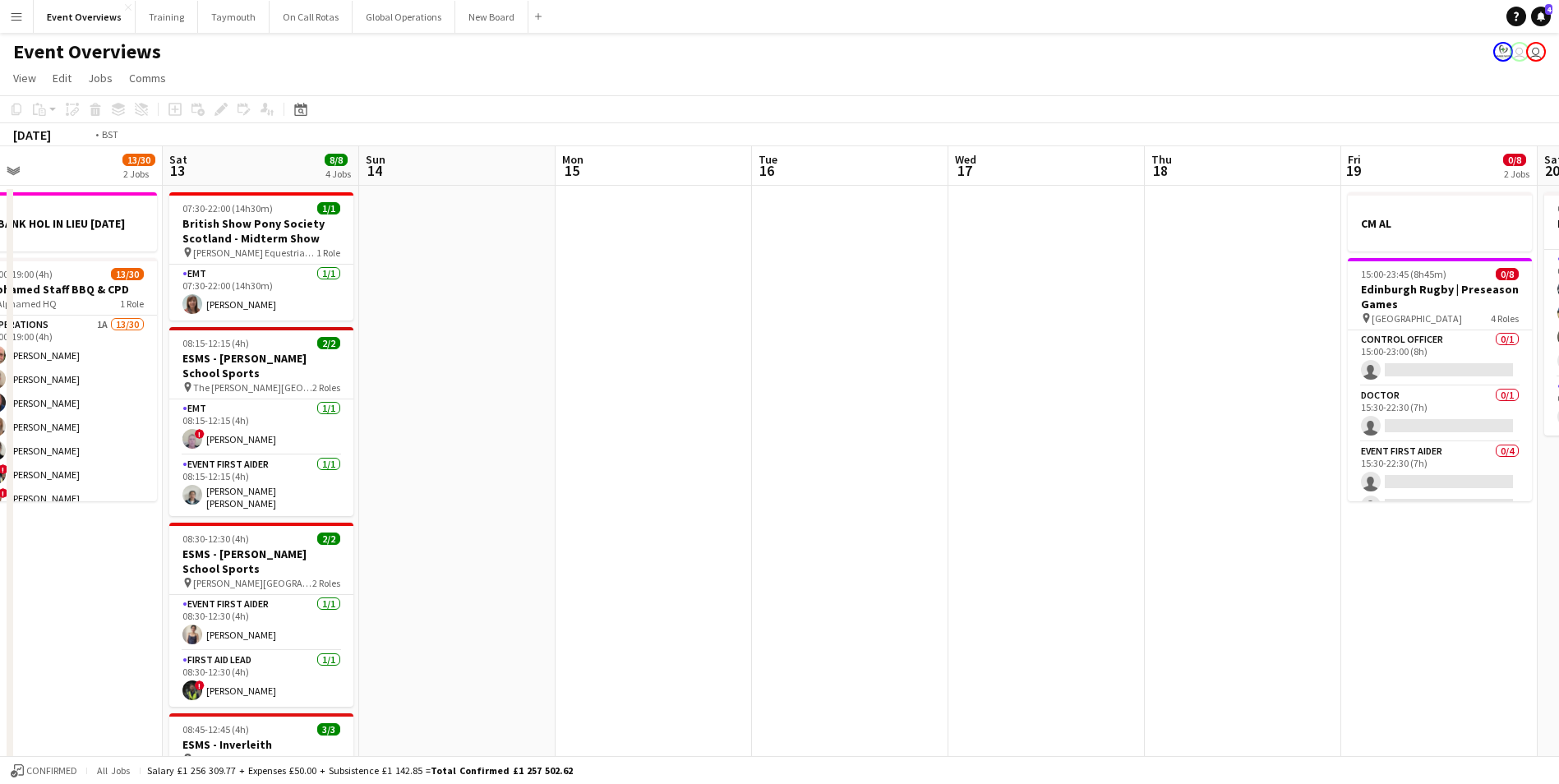
scroll to position [0, 610]
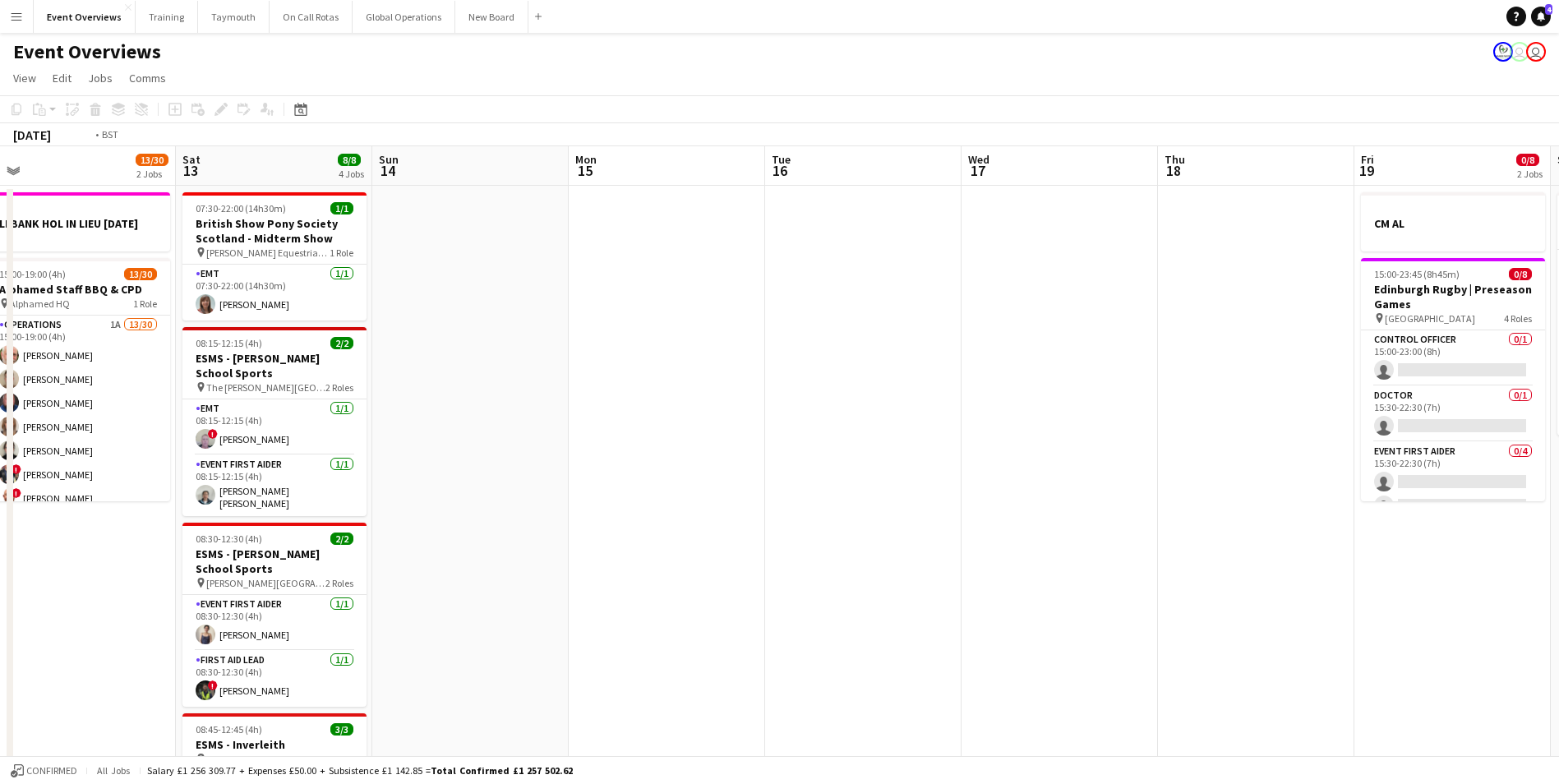
drag, startPoint x: 728, startPoint y: 398, endPoint x: -13, endPoint y: 432, distance: 741.8
click at [0, 432] on html "Menu Boards Boards Boards All jobs Status Workforce Workforce My Workforce Recr…" at bounding box center [779, 714] width 1559 height 1428
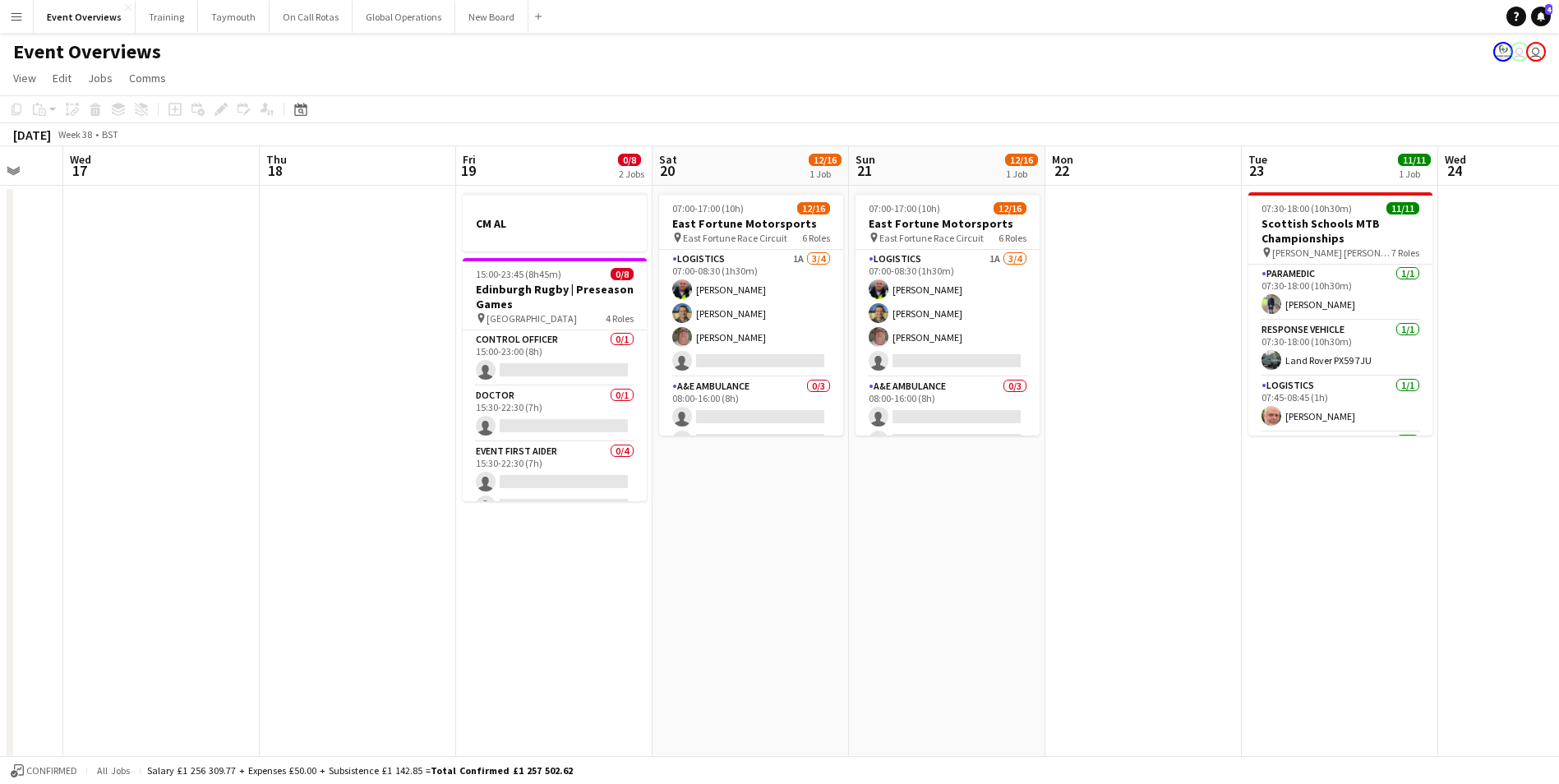
drag, startPoint x: 1223, startPoint y: 545, endPoint x: 340, endPoint y: 580, distance: 883.7
click at [340, 581] on app-calendar-viewport "Sun 14 Mon 15 Tue 16 Wed 17 Thu 18 Fri 19 0/8 2 Jobs Sat 20 12/16 1 Job Sun 21 …" at bounding box center [779, 773] width 1559 height 1255
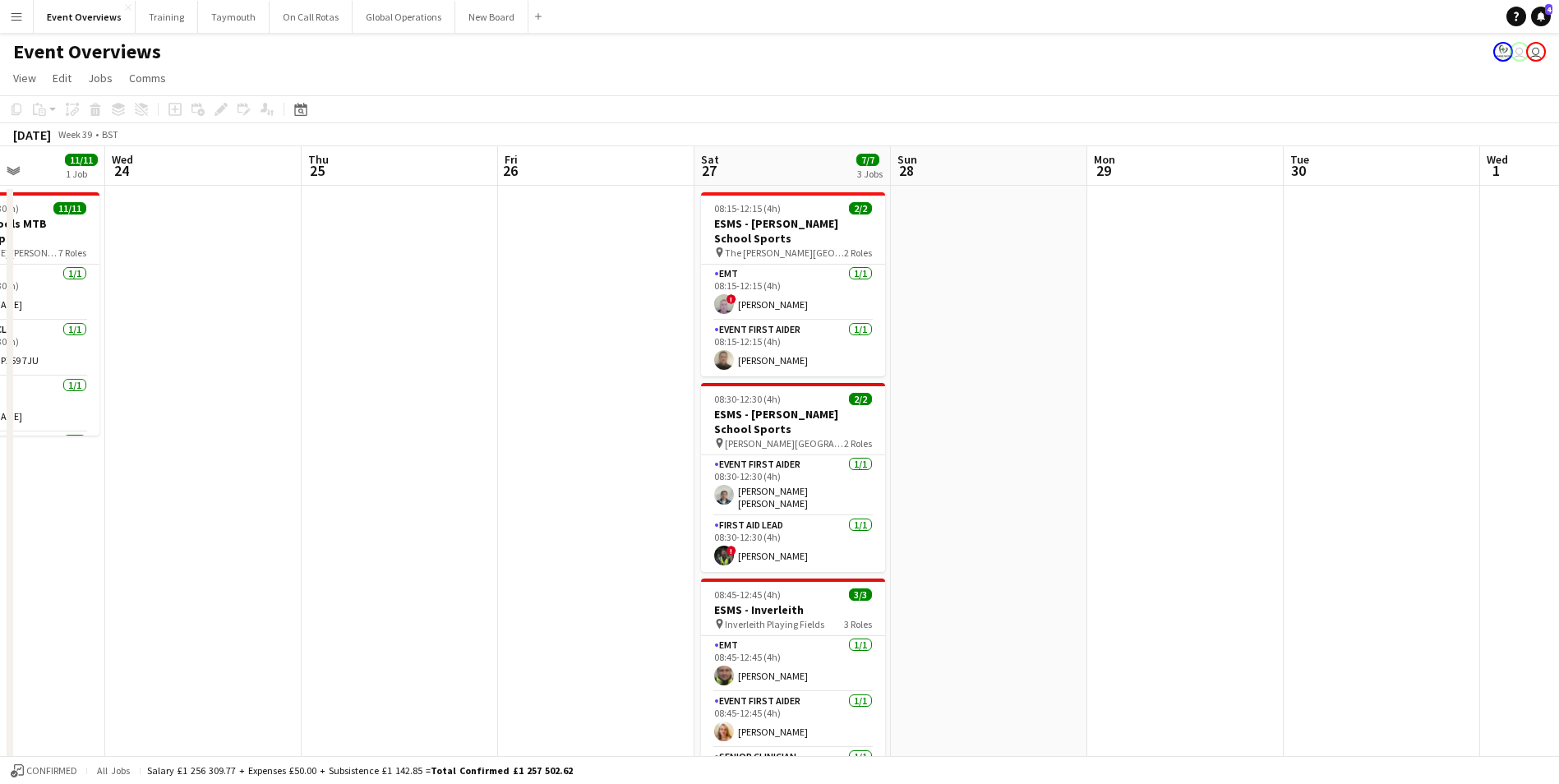
scroll to position [0, 524]
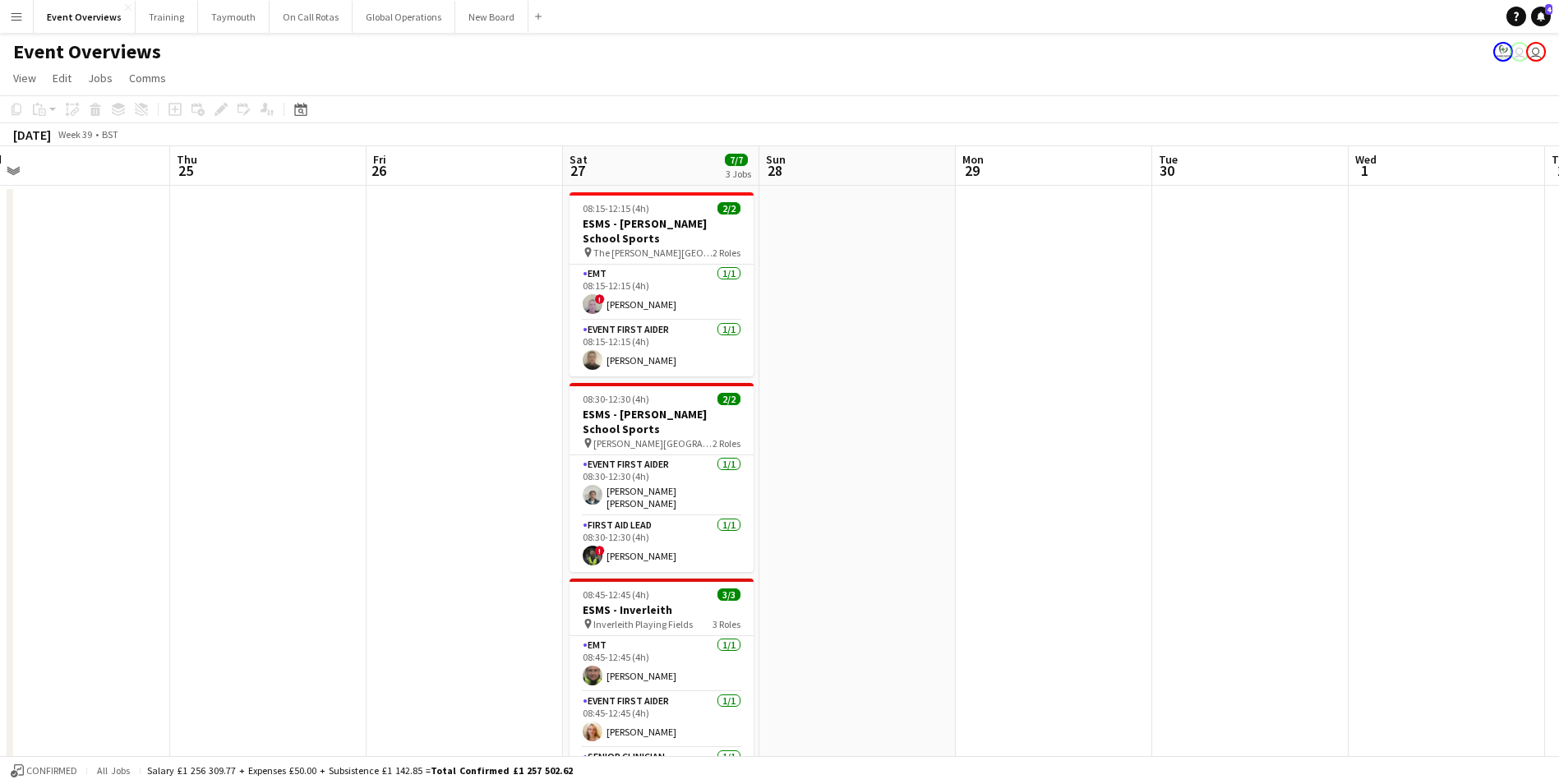
drag, startPoint x: 864, startPoint y: 501, endPoint x: 108, endPoint y: 502, distance: 756.0
click at [30, 507] on app-calendar-viewport "Sun 21 12/16 1 Job Mon 22 Tue 23 11/11 1 Job Wed 24 Thu 25 Fri 26 Sat 27 7/7 3 …" at bounding box center [779, 773] width 1559 height 1255
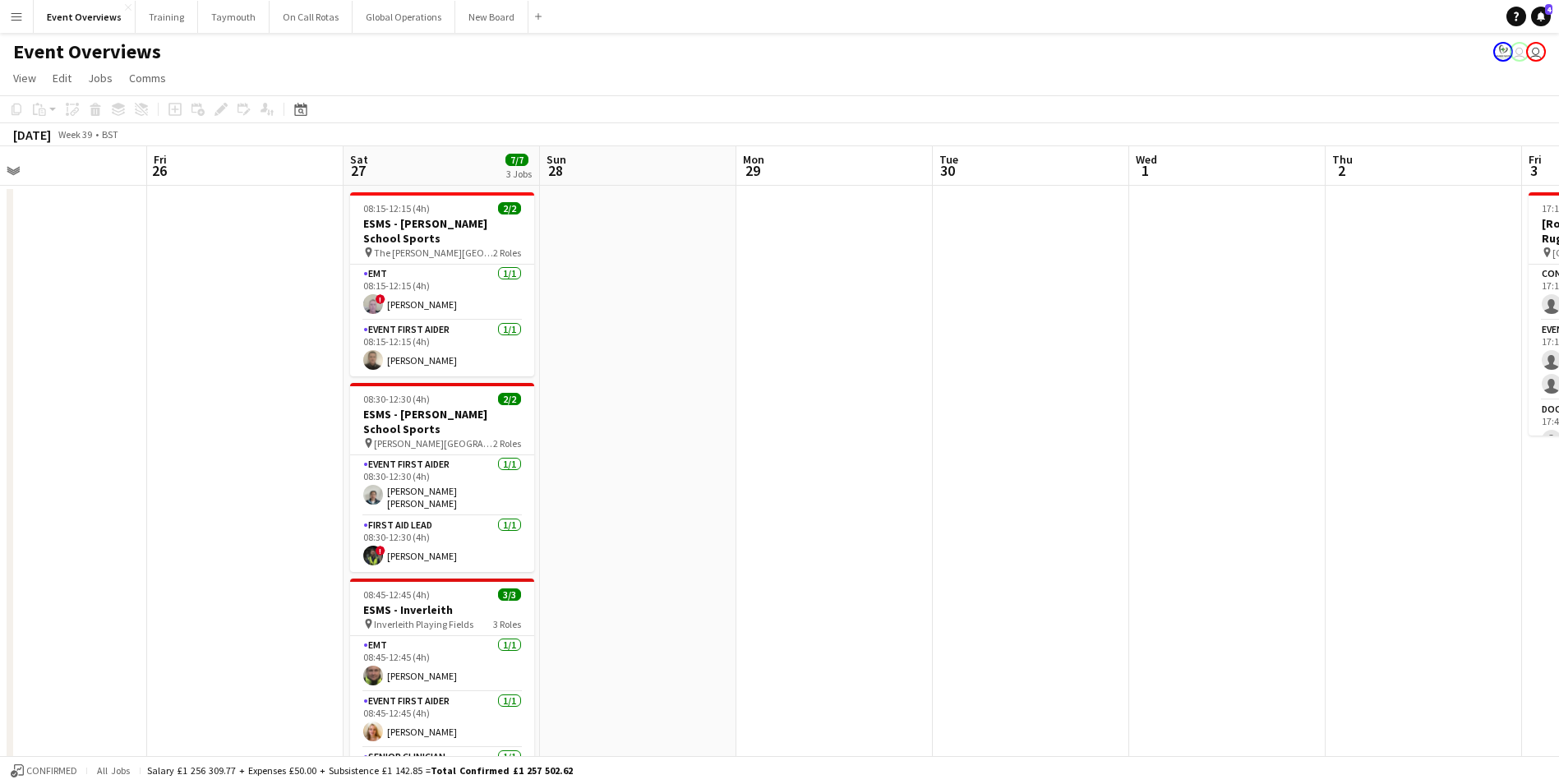
scroll to position [0, 430]
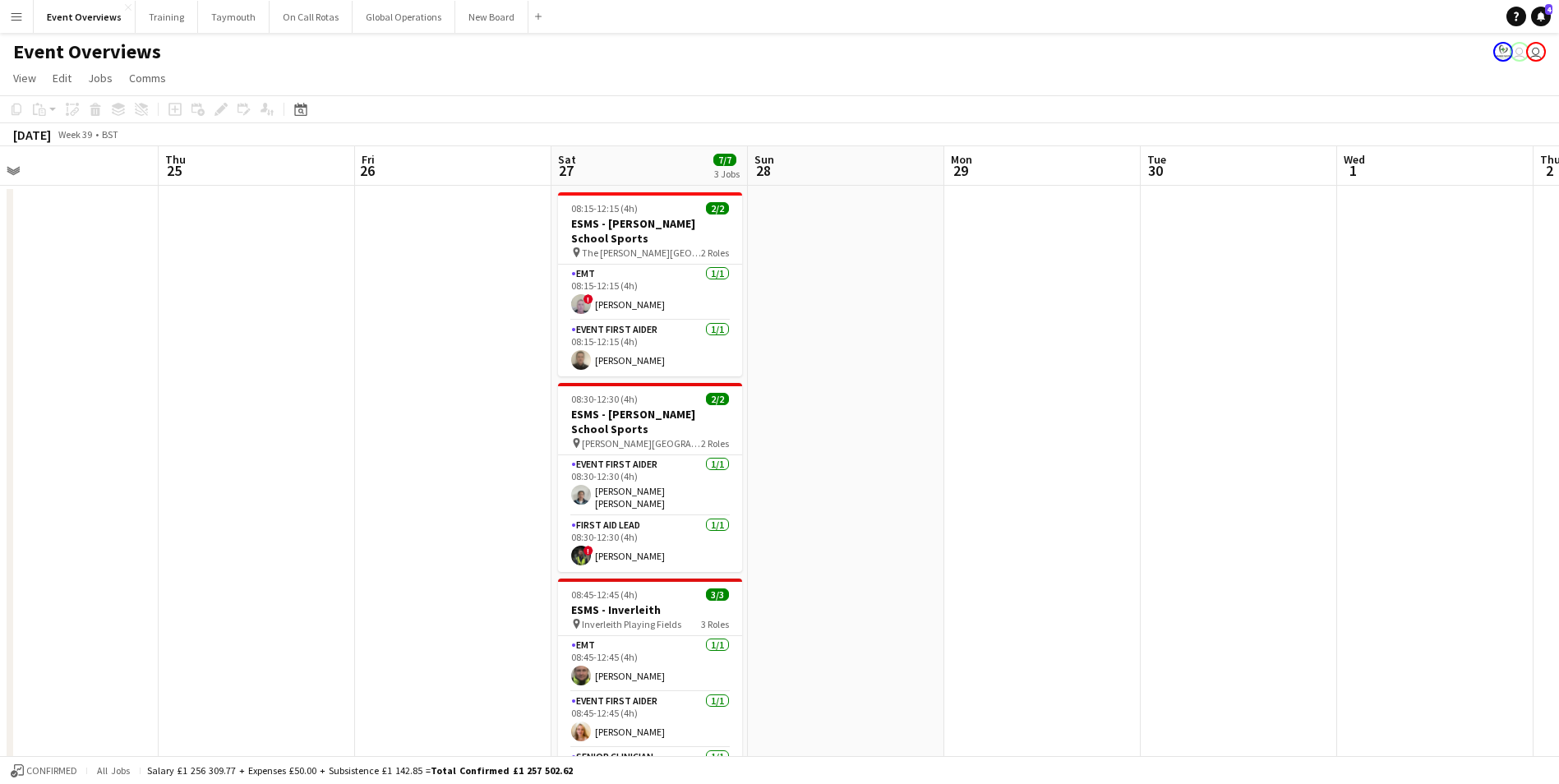
drag, startPoint x: 1082, startPoint y: 401, endPoint x: 1175, endPoint y: 405, distance: 93.1
click at [1175, 405] on app-calendar-viewport "Mon 22 Tue 23 11/11 1 Job Wed 24 Thu 25 Fri 26 Sat 27 7/7 3 Jobs Sun 28 Mon 29 …" at bounding box center [779, 773] width 1559 height 1255
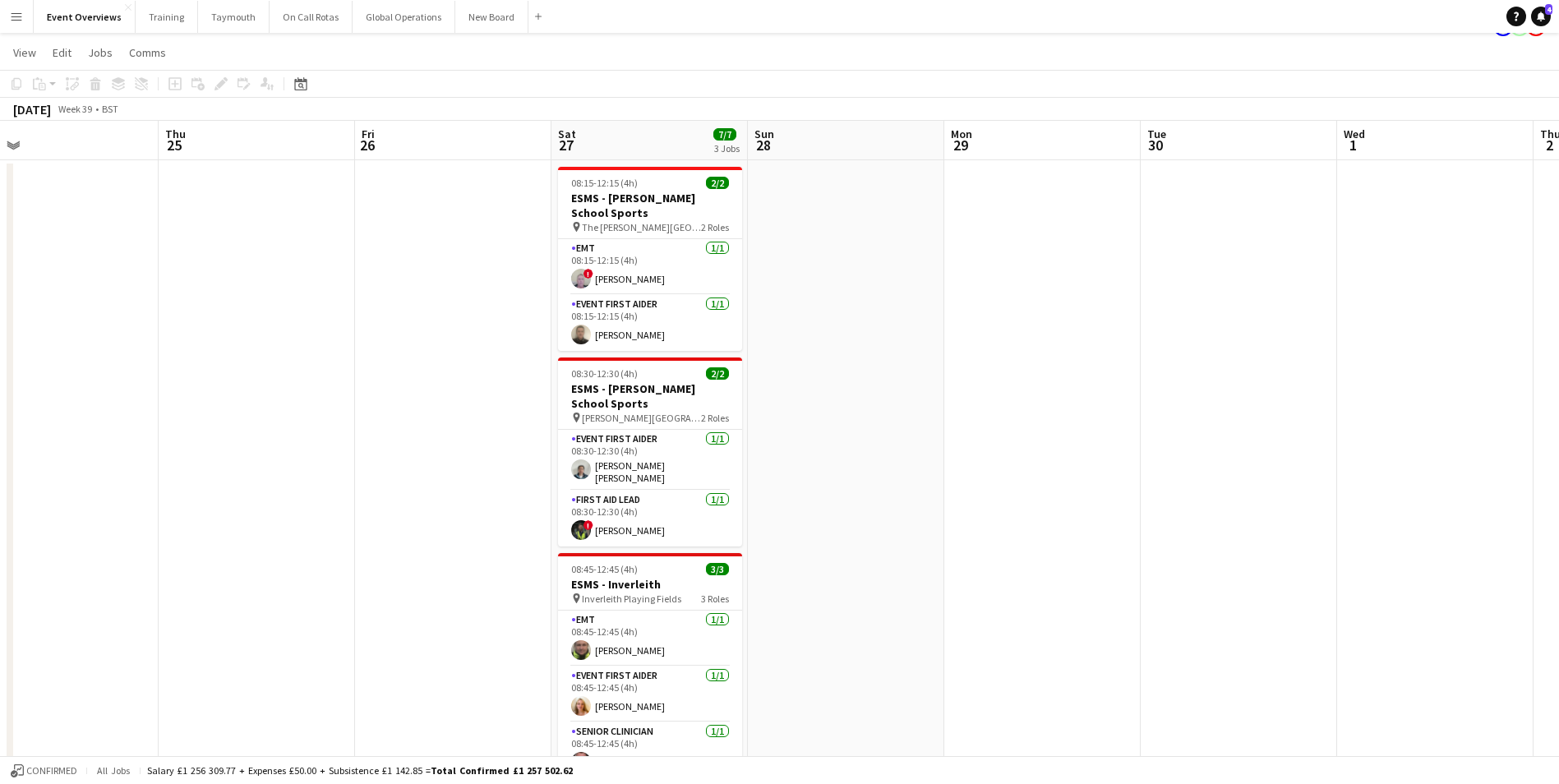
scroll to position [0, 0]
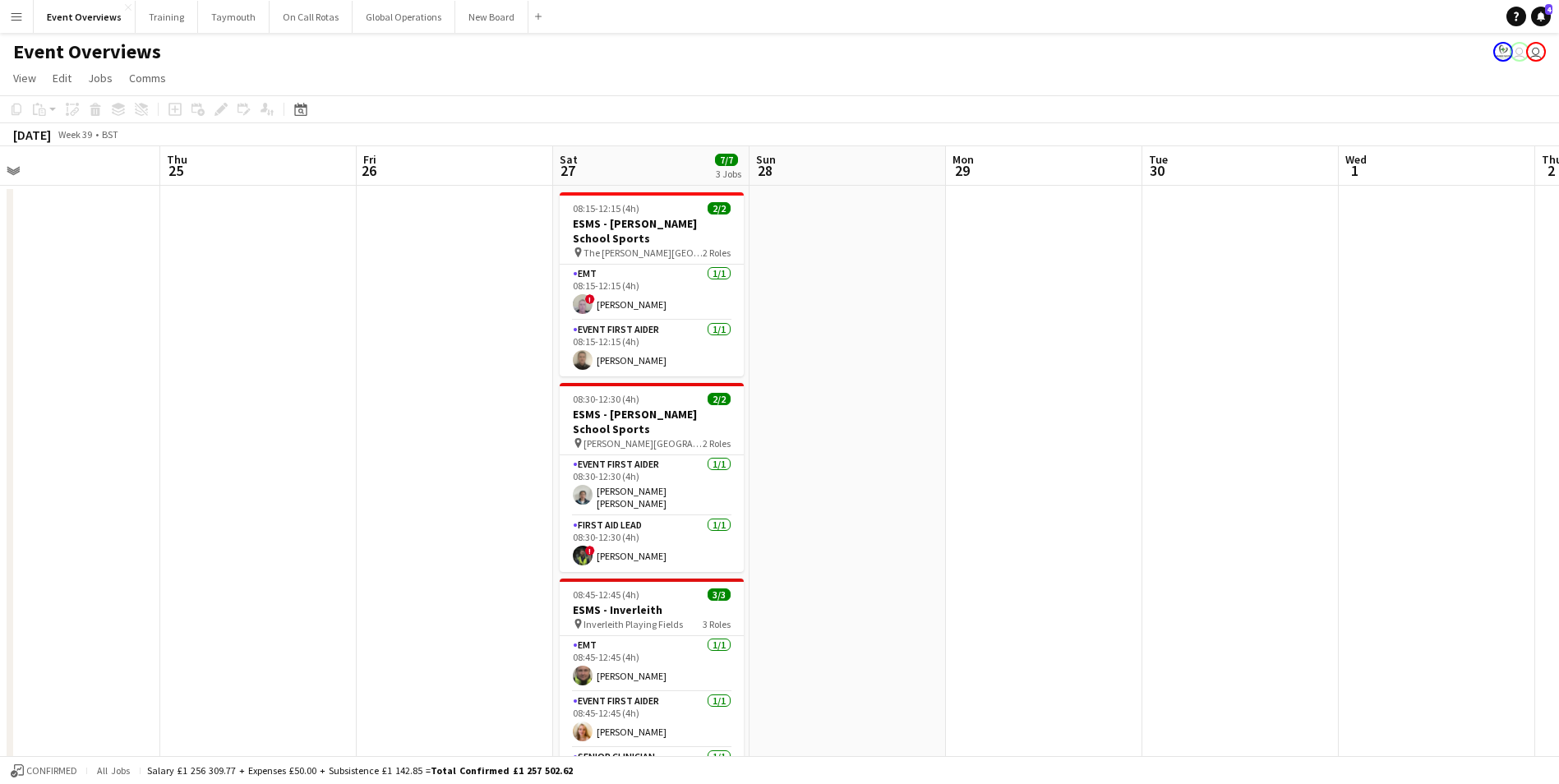
drag, startPoint x: 863, startPoint y: 432, endPoint x: 1290, endPoint y: 405, distance: 427.9
click at [1285, 406] on app-calendar-viewport "Mon 22 Tue 23 11/11 1 Job Wed 24 Thu 25 Fri 26 Sat 27 7/7 3 Jobs Sun 28 Mon 29 …" at bounding box center [779, 773] width 1559 height 1255
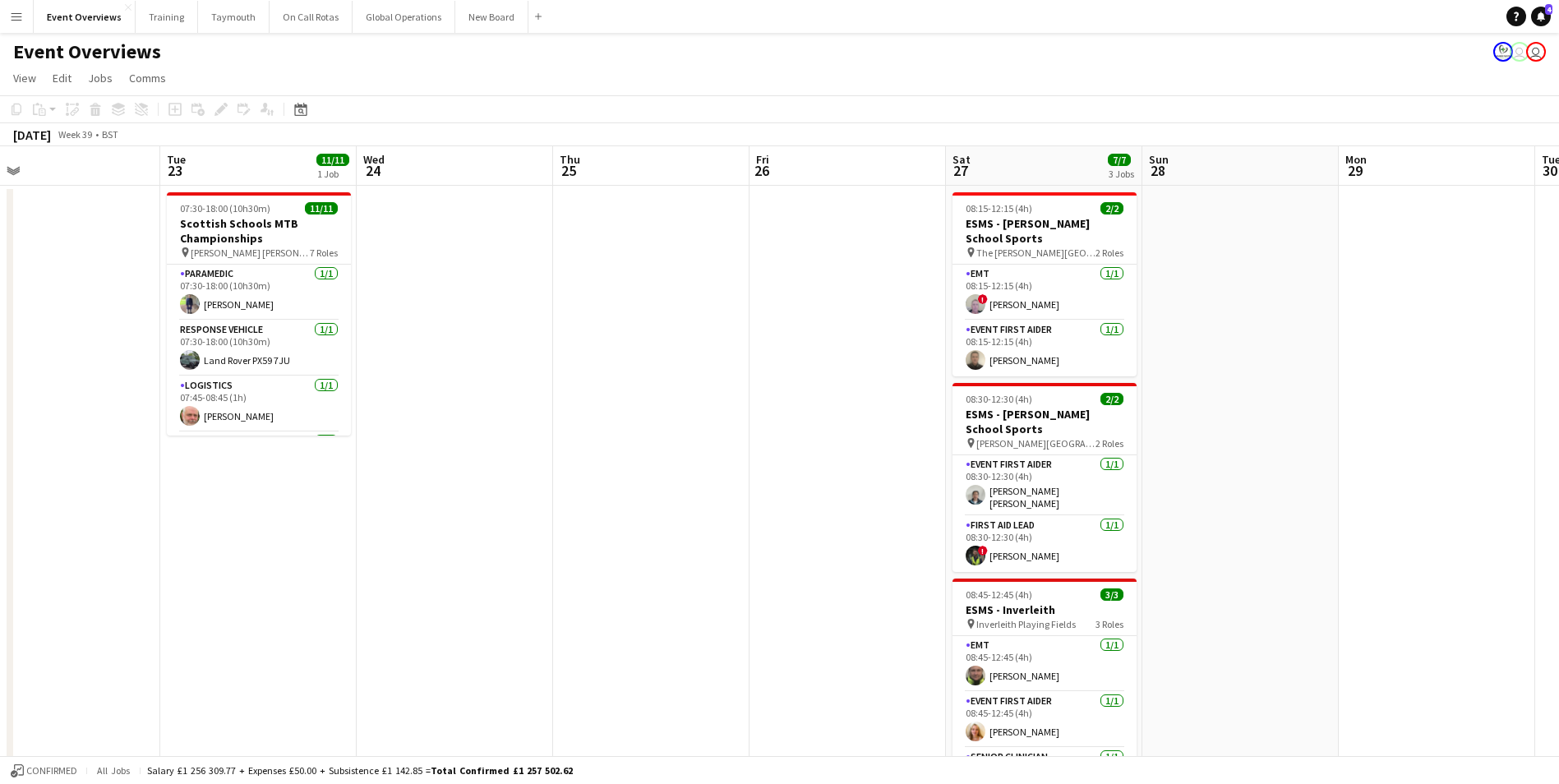
scroll to position [0, 401]
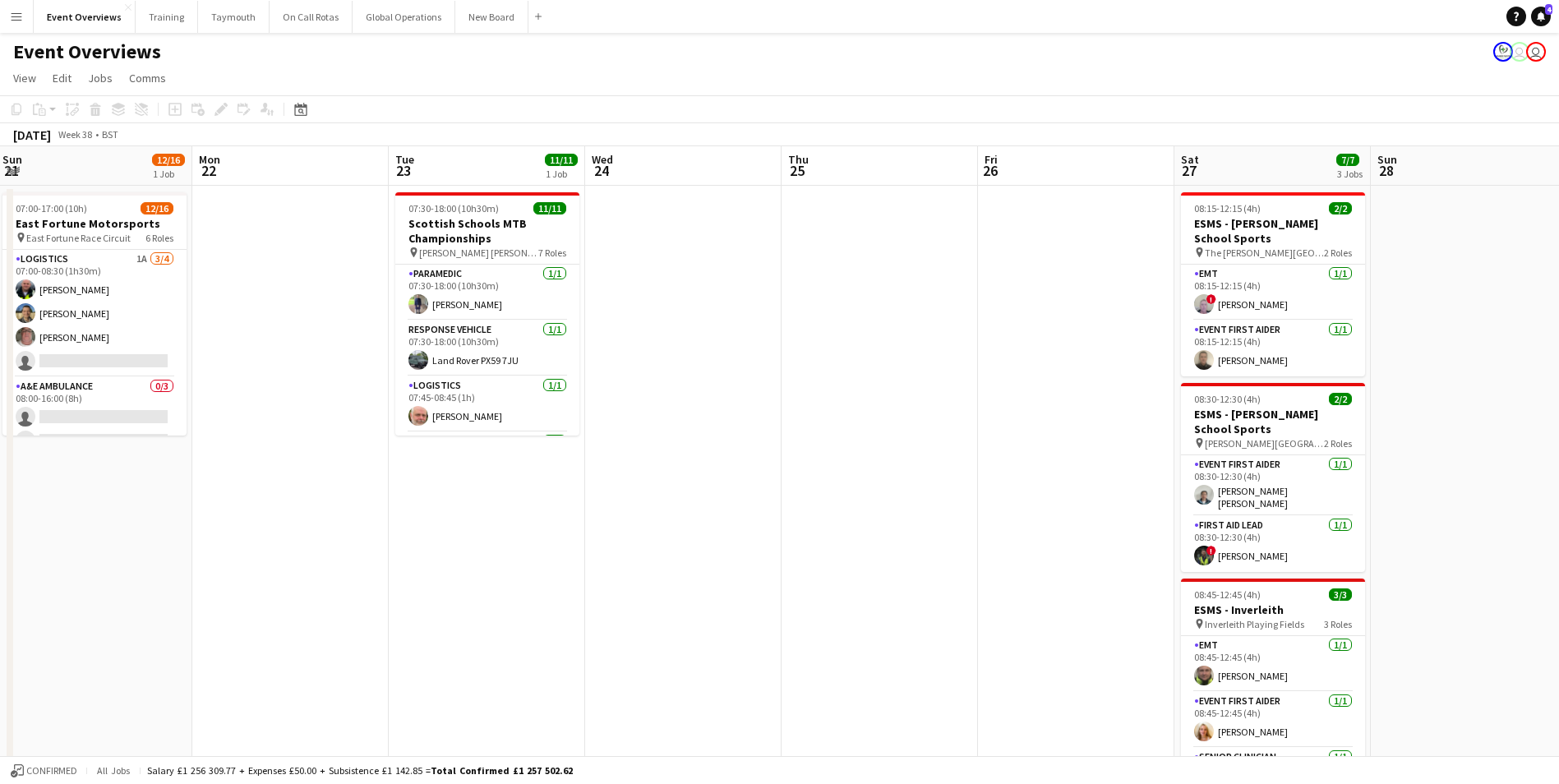
drag, startPoint x: 260, startPoint y: 501, endPoint x: 1096, endPoint y: 450, distance: 837.6
click at [1096, 450] on app-calendar-viewport "Fri 19 0/8 2 Jobs Sat 20 12/16 1 Job Sun 21 12/16 1 Job Mon 22 Tue 23 11/11 1 J…" at bounding box center [779, 773] width 1559 height 1255
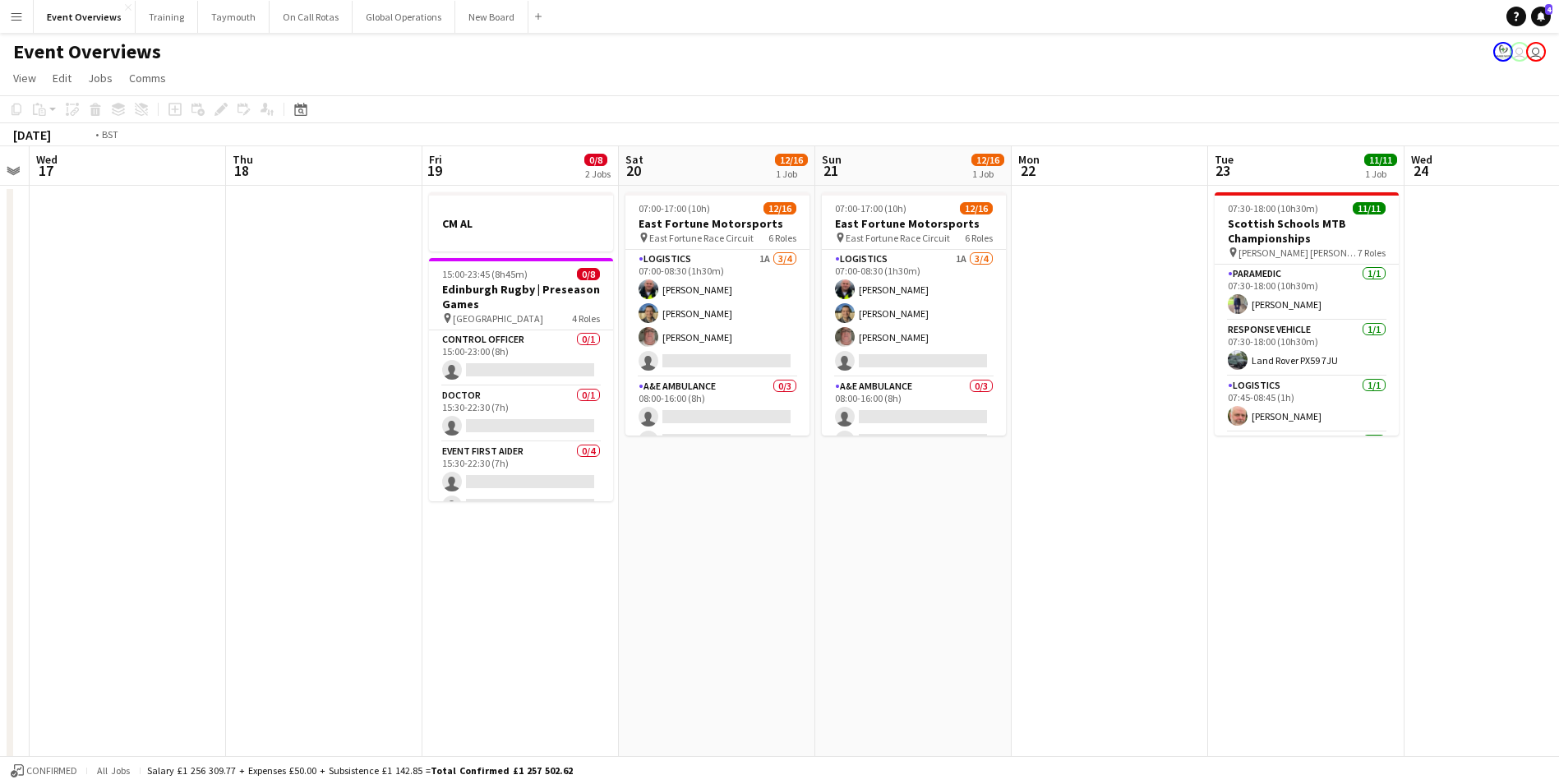
drag, startPoint x: 309, startPoint y: 536, endPoint x: 650, endPoint y: 517, distance: 341.5
click at [826, 513] on app-calendar-viewport "Mon 15 Tue 16 Wed 17 Thu 18 Fri 19 0/8 2 Jobs Sat 20 12/16 1 Job Sun 21 12/16 1…" at bounding box center [779, 773] width 1559 height 1255
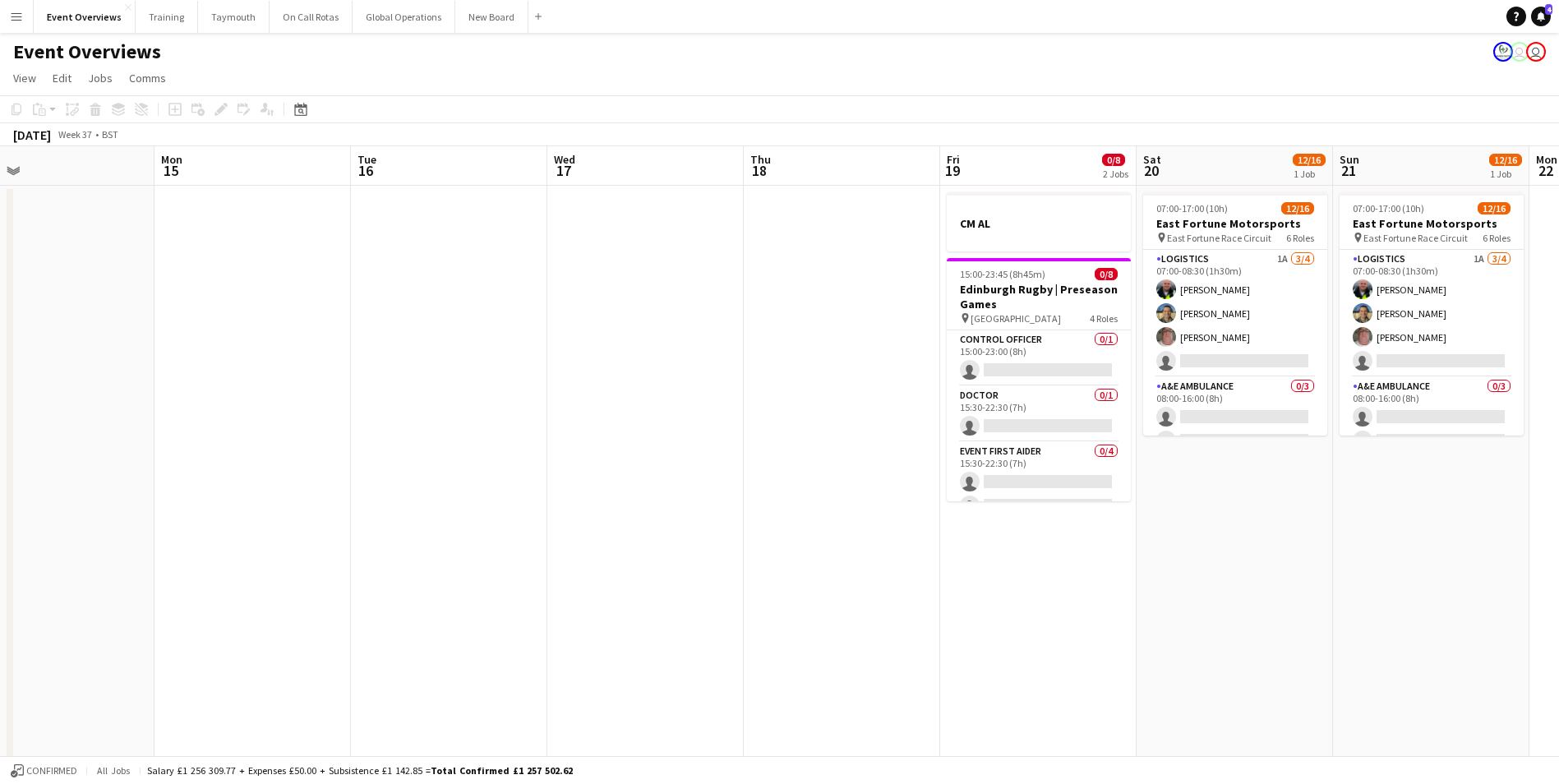
drag, startPoint x: 596, startPoint y: 514, endPoint x: 545, endPoint y: 550, distance: 62.4
click at [805, 505] on app-calendar-viewport "Fri 12 13/30 2 Jobs Sat 13 8/8 4 Jobs Sun 14 Mon 15 Tue 16 Wed 17 Thu 18 Fri 19…" at bounding box center [779, 773] width 1559 height 1255
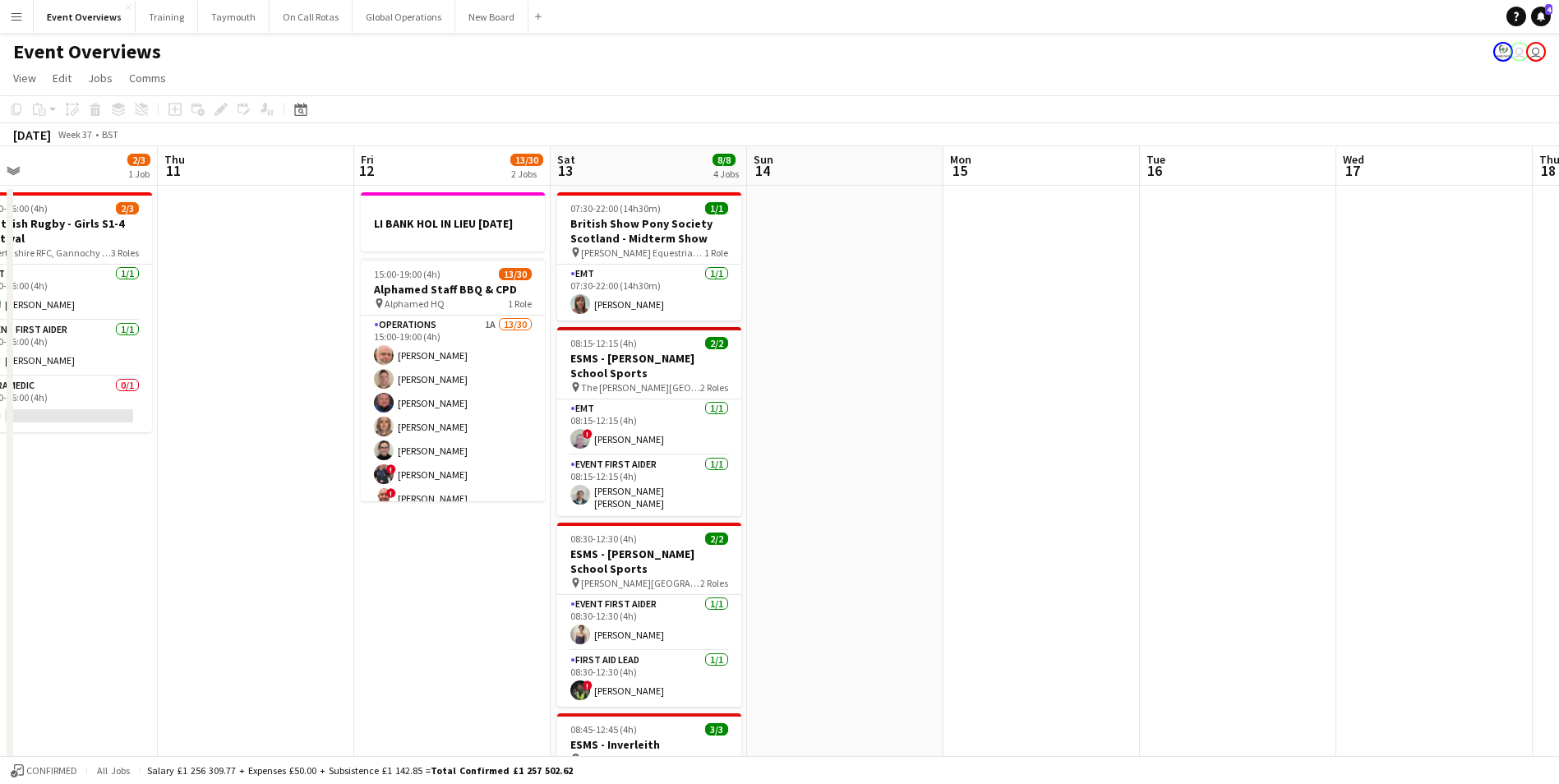
drag, startPoint x: 458, startPoint y: 566, endPoint x: 1236, endPoint y: 501, distance: 780.7
click at [1283, 496] on app-calendar-viewport "Mon 8 Tue 9 Wed 10 2/3 1 Job Thu 11 Fri 12 13/30 2 Jobs Sat 13 8/8 4 Jobs Sun 1…" at bounding box center [779, 773] width 1559 height 1255
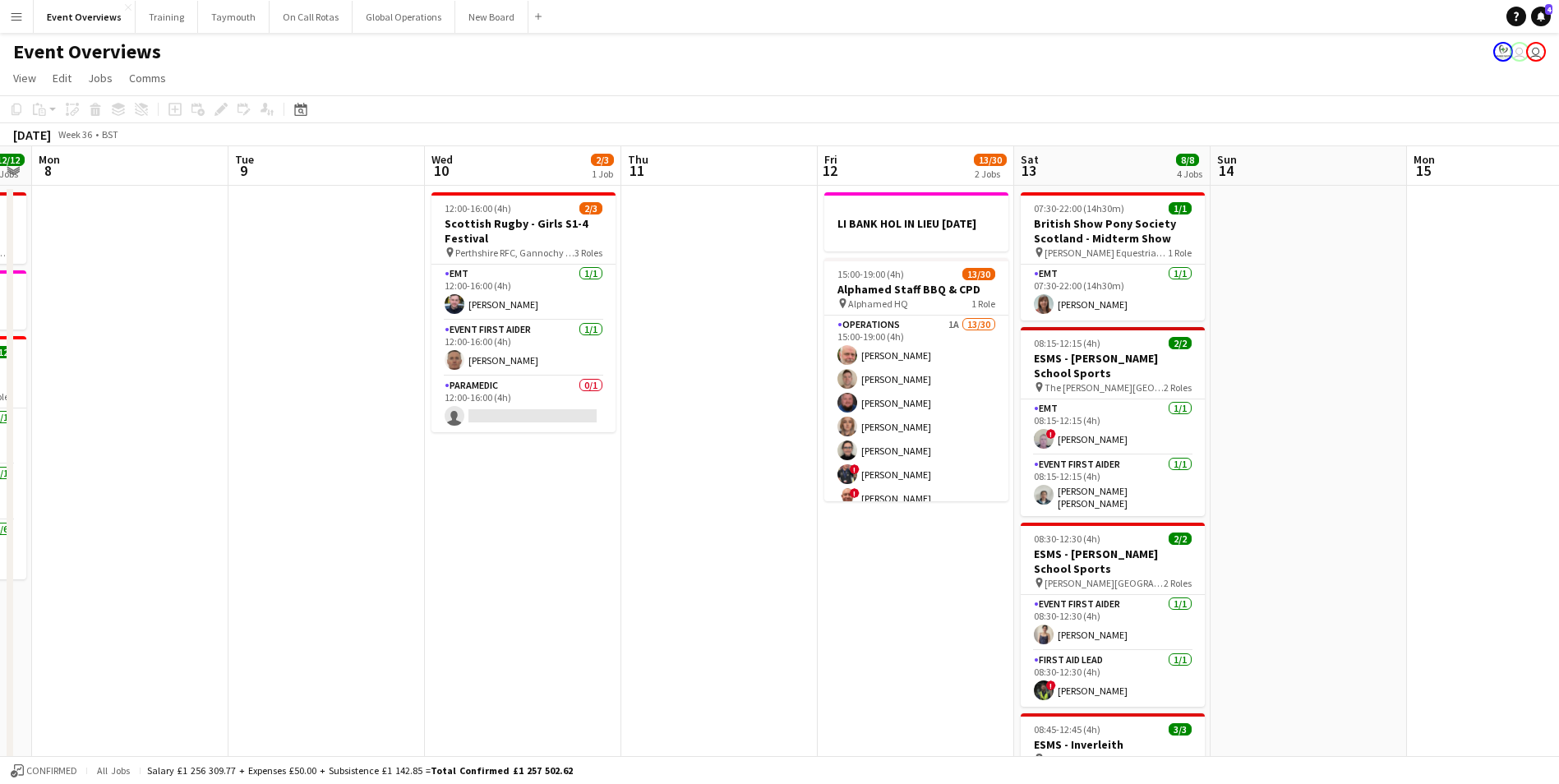
drag, startPoint x: 750, startPoint y: 564, endPoint x: 1072, endPoint y: 535, distance: 323.3
click at [1072, 535] on app-calendar-viewport "Sat 6 20/23 6 Jobs Sun 7 12/12 3 Jobs Mon 8 Tue 9 Wed 10 2/3 1 Job Thu 11 Fri 1…" at bounding box center [779, 773] width 1559 height 1255
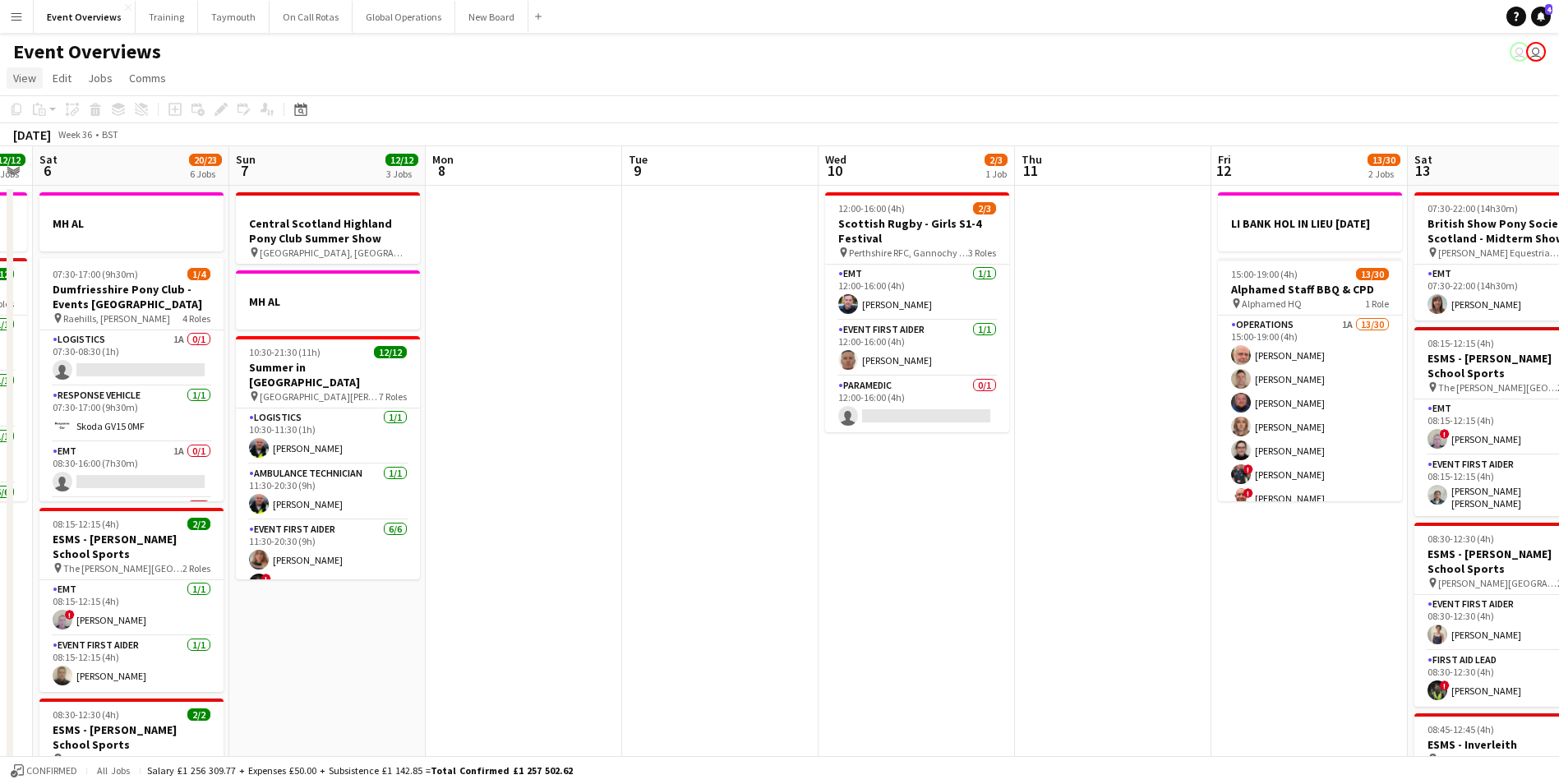
click at [22, 76] on span "View" at bounding box center [25, 77] width 23 height 15
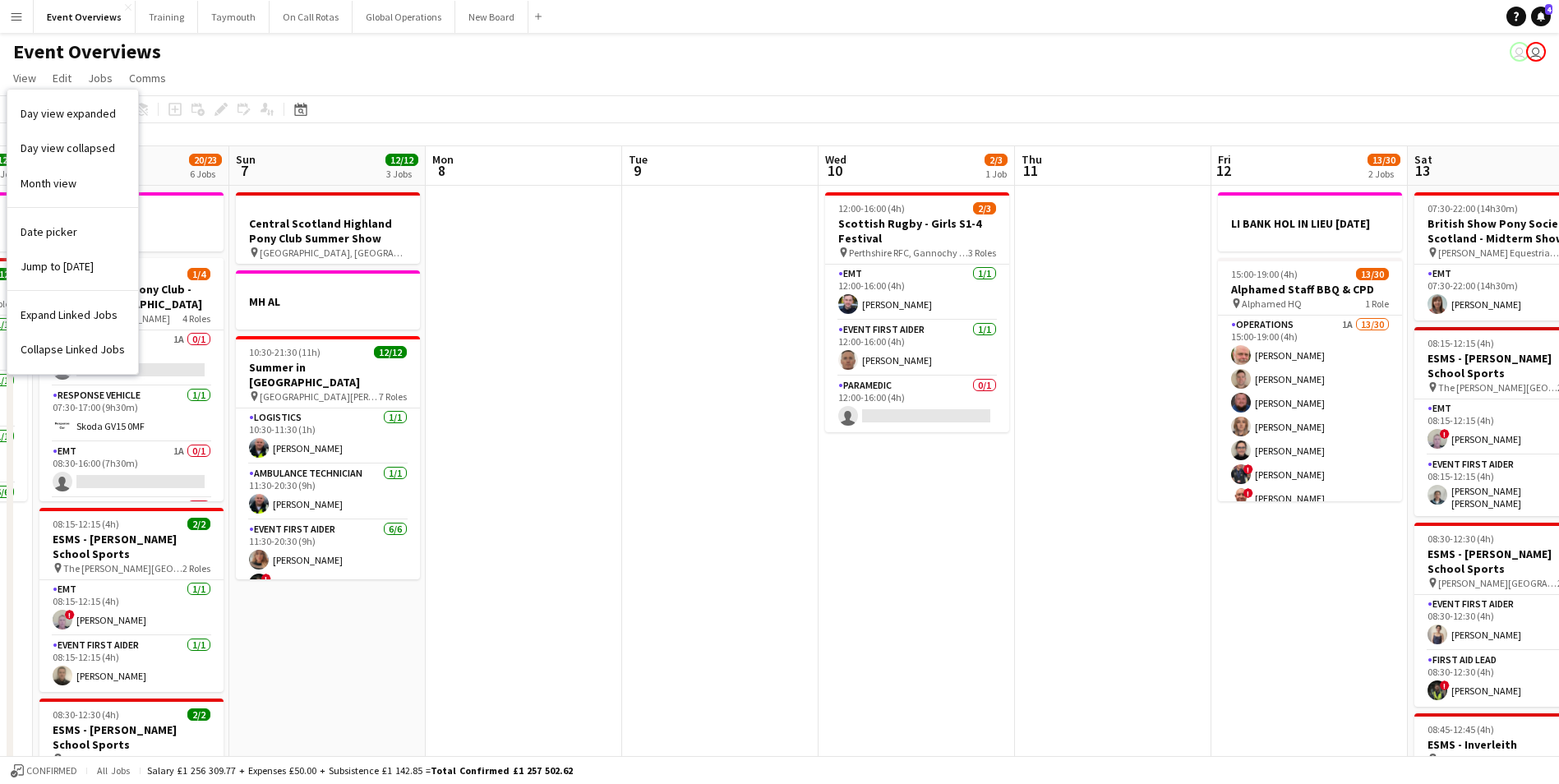
click at [16, 13] on app-icon "Menu" at bounding box center [16, 16] width 13 height 13
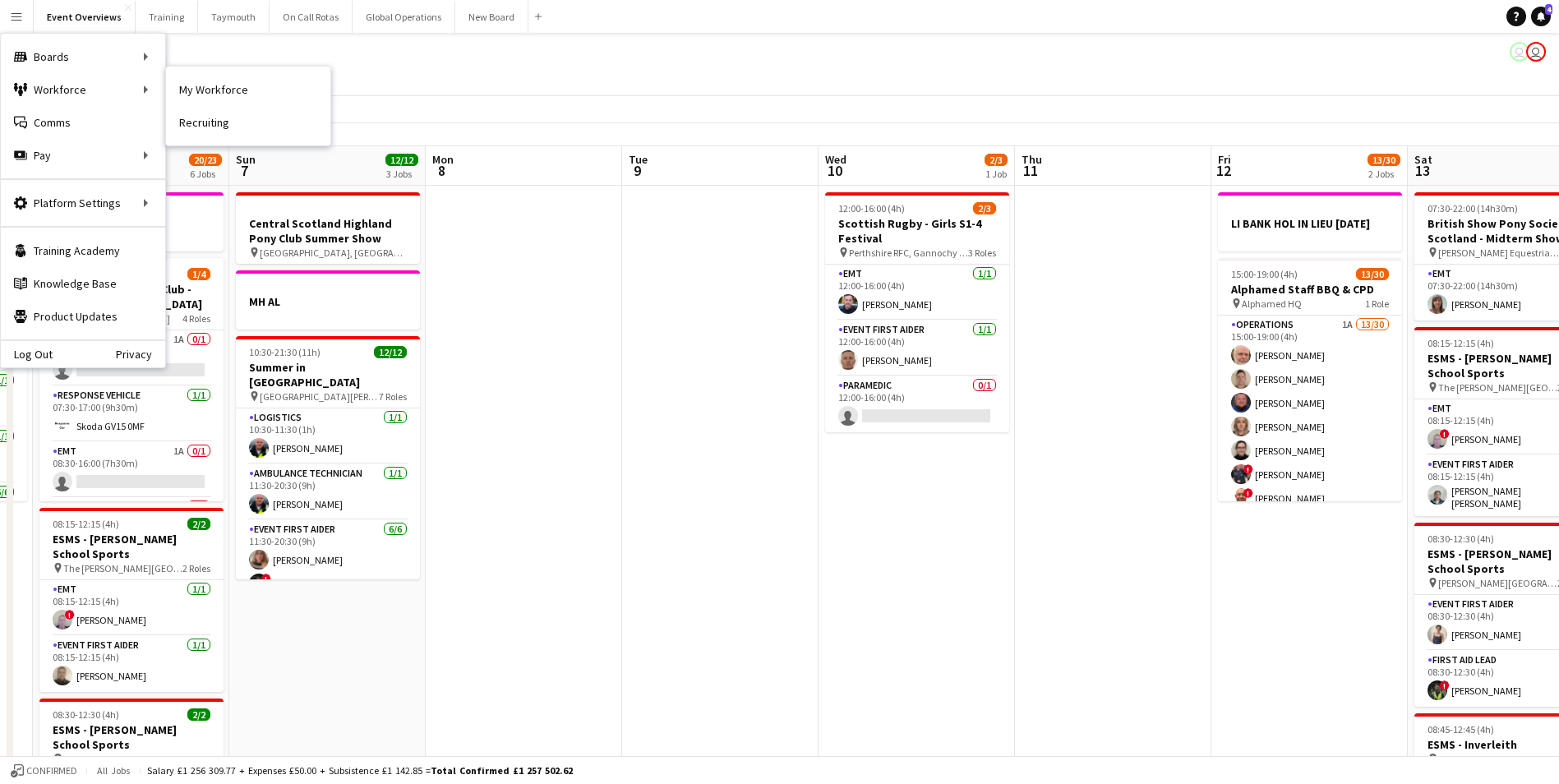
drag, startPoint x: 192, startPoint y: 83, endPoint x: 281, endPoint y: 133, distance: 102.1
click at [192, 83] on link "My Workforce" at bounding box center [248, 89] width 164 height 32
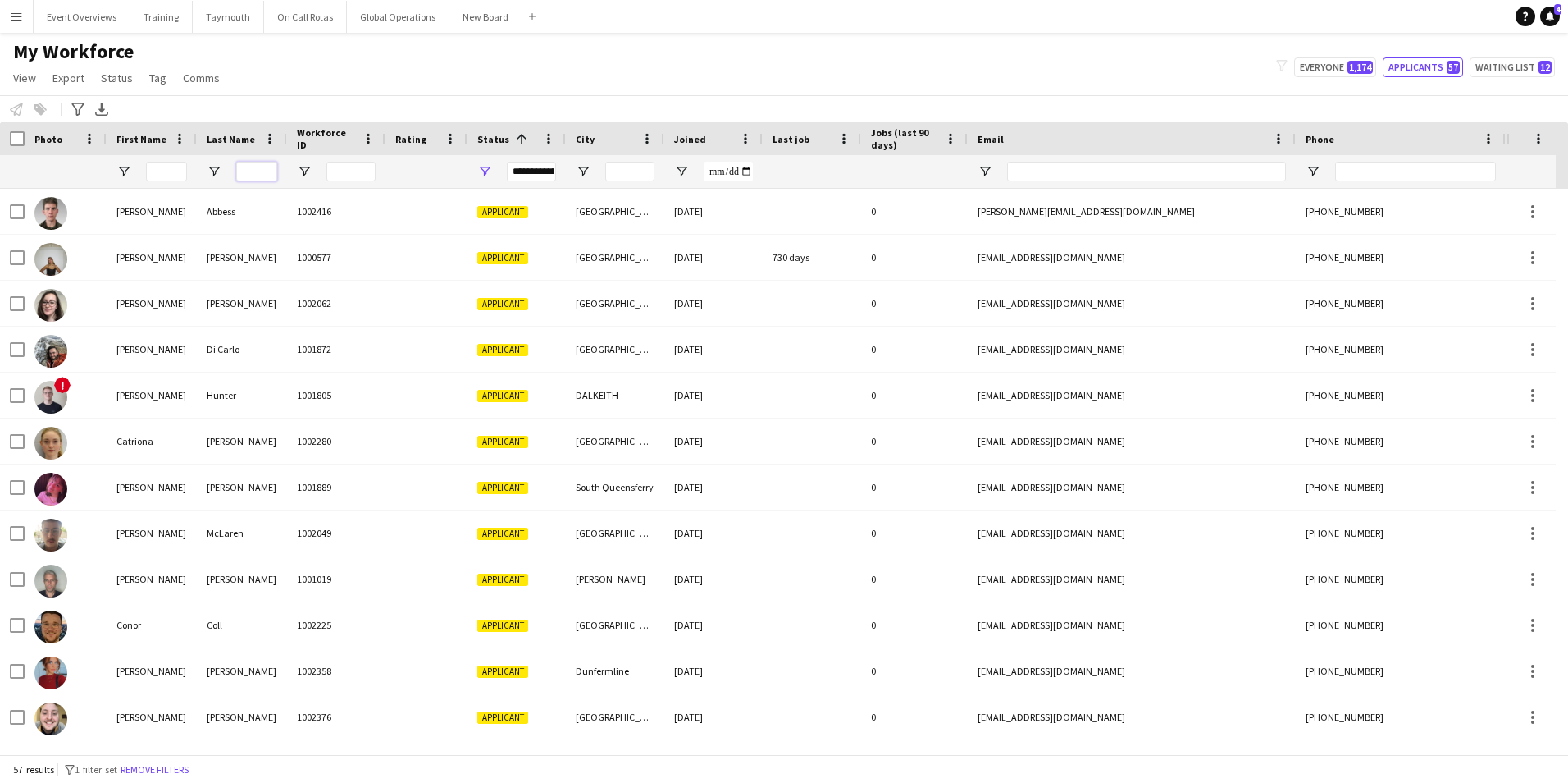
click at [257, 172] on input "Last Name Filter Input" at bounding box center [257, 171] width 41 height 19
type input "******"
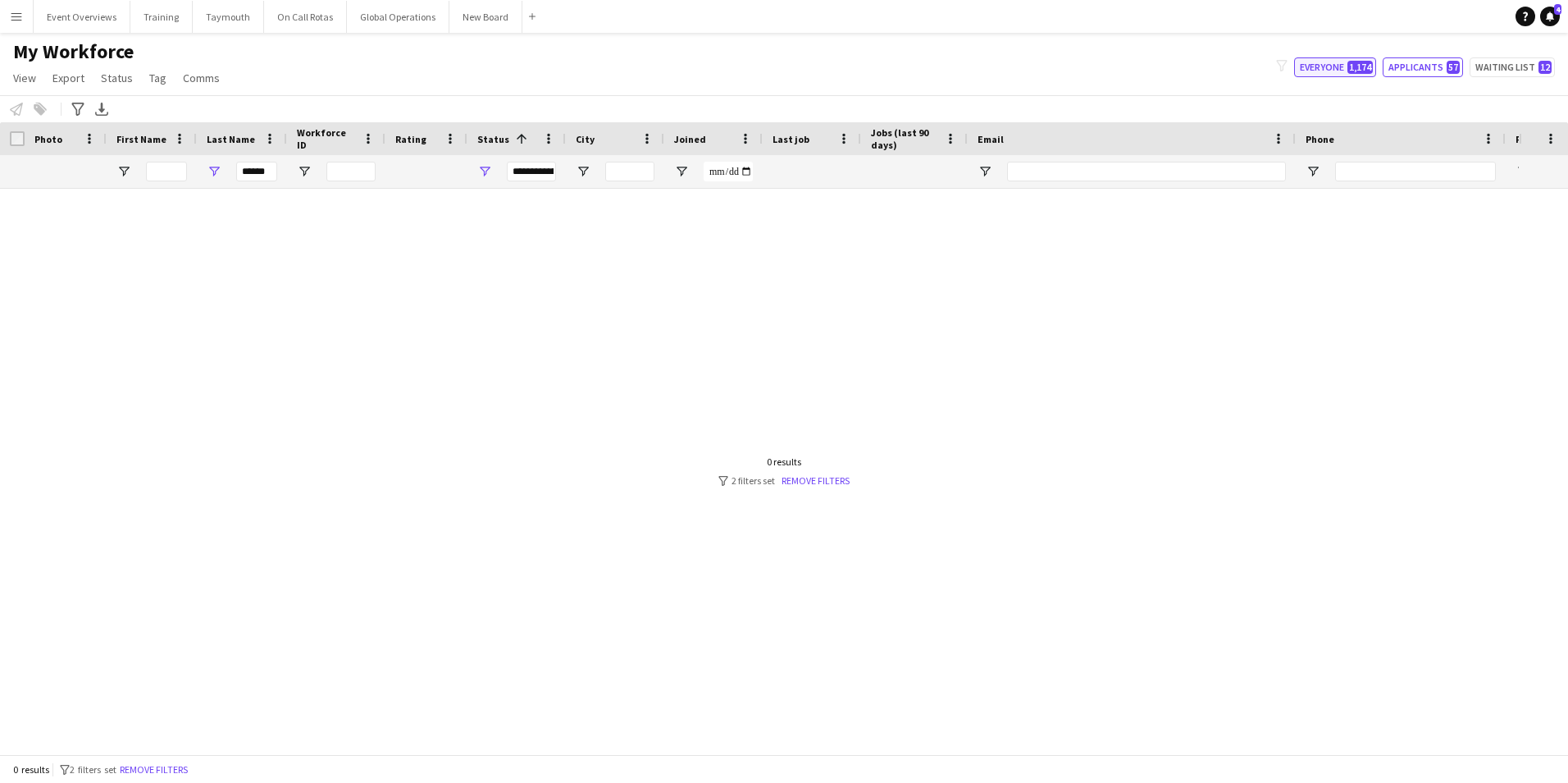
click at [1316, 71] on button "Everyone 1,174" at bounding box center [1336, 68] width 82 height 19
type input "**********"
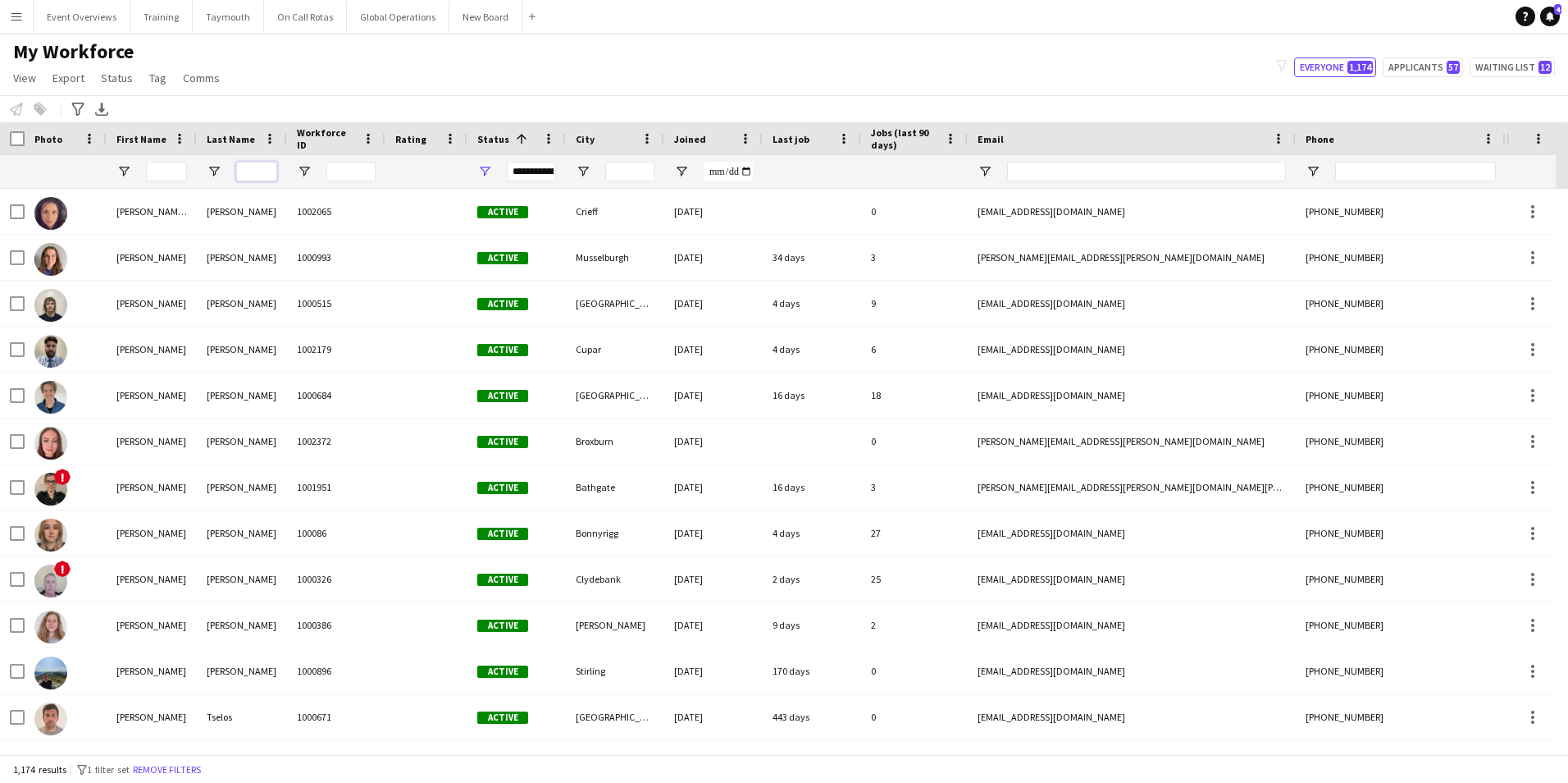
click at [252, 175] on input "Last Name Filter Input" at bounding box center [257, 171] width 41 height 19
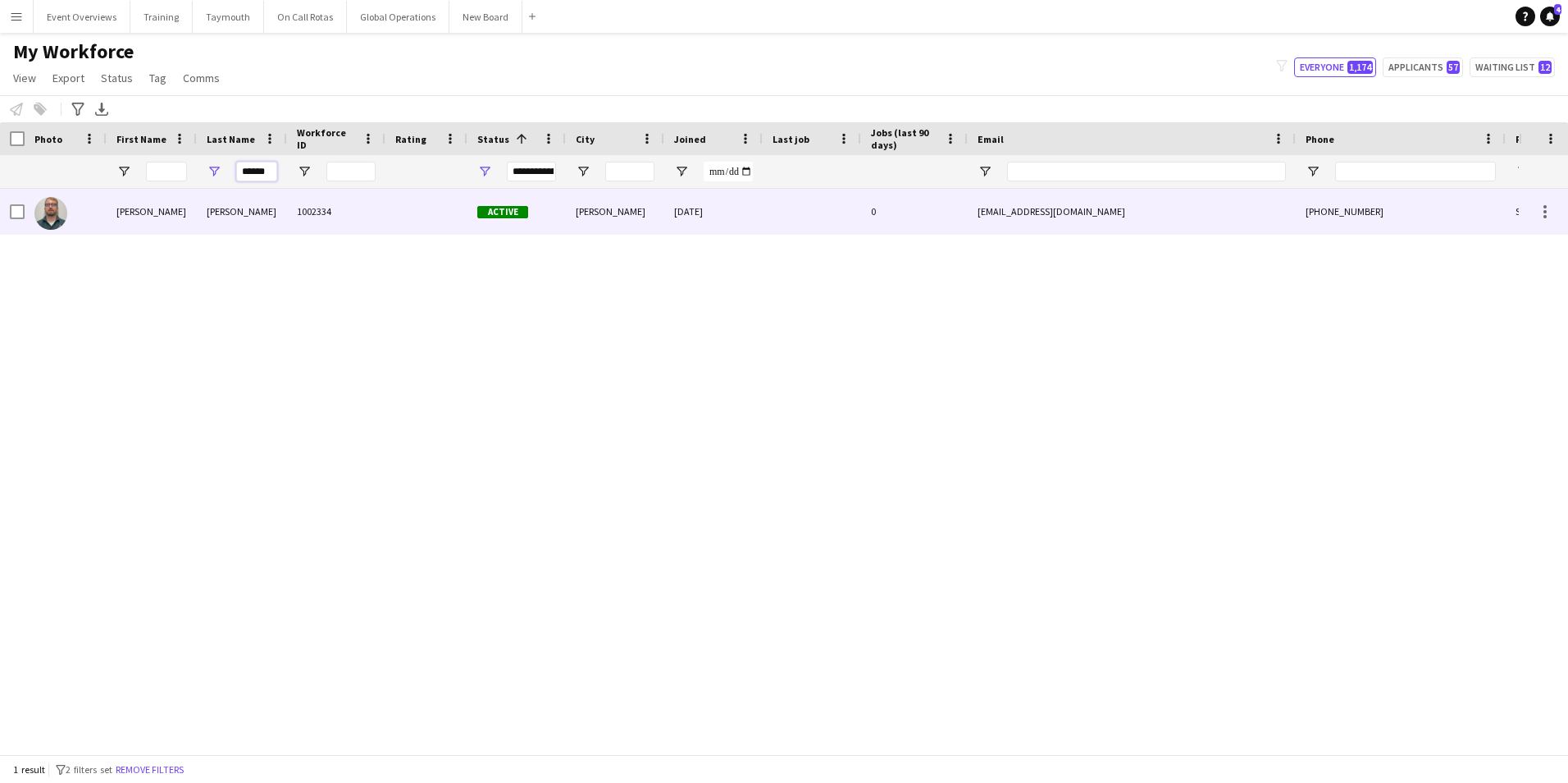
type input "******"
click at [144, 209] on div "[PERSON_NAME]" at bounding box center [152, 210] width 90 height 45
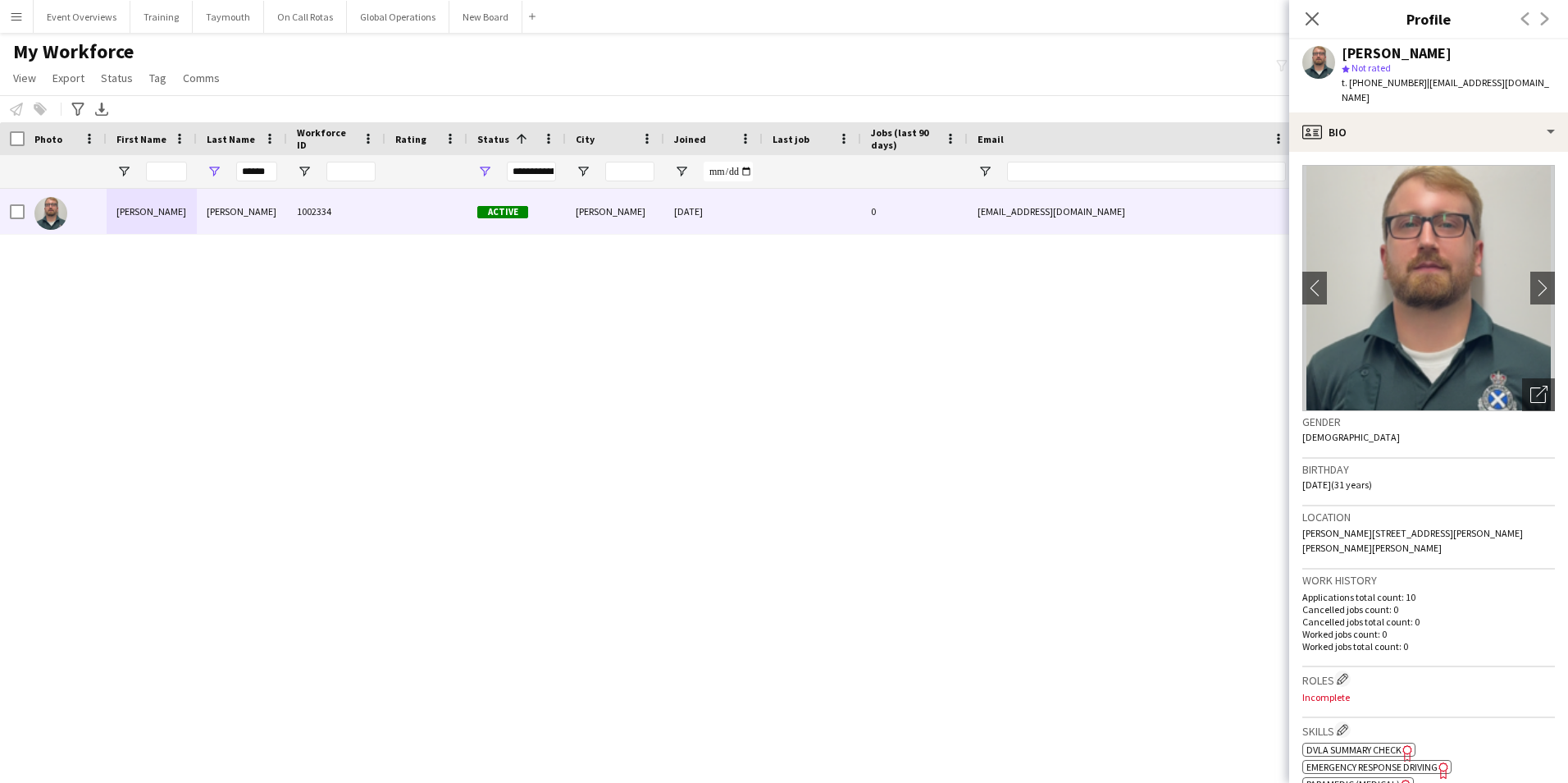
click at [15, 17] on app-icon "Menu" at bounding box center [16, 16] width 13 height 13
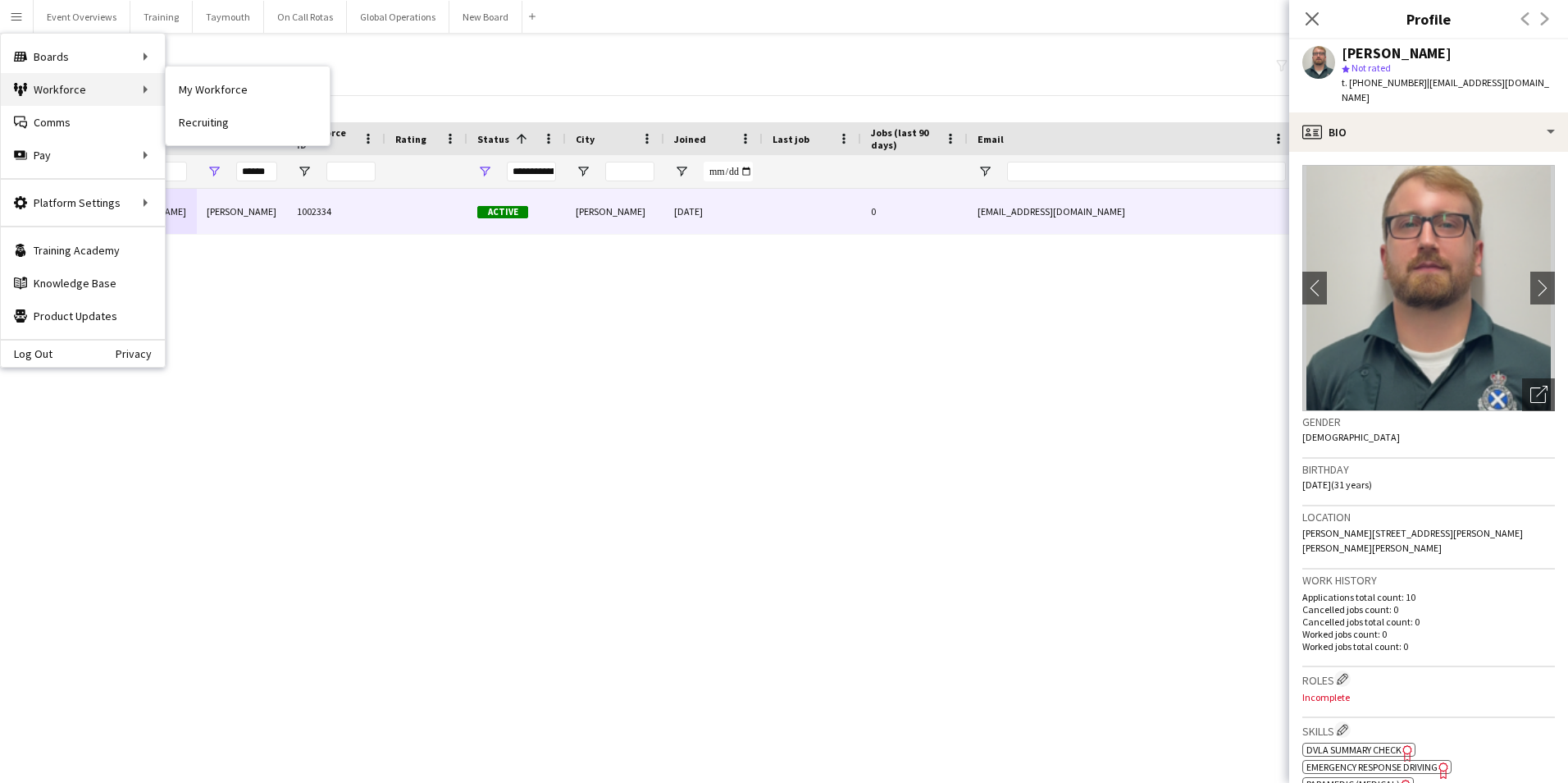
click at [62, 88] on div "Workforce Workforce" at bounding box center [82, 89] width 164 height 32
click at [208, 47] on link "Boards" at bounding box center [247, 56] width 164 height 32
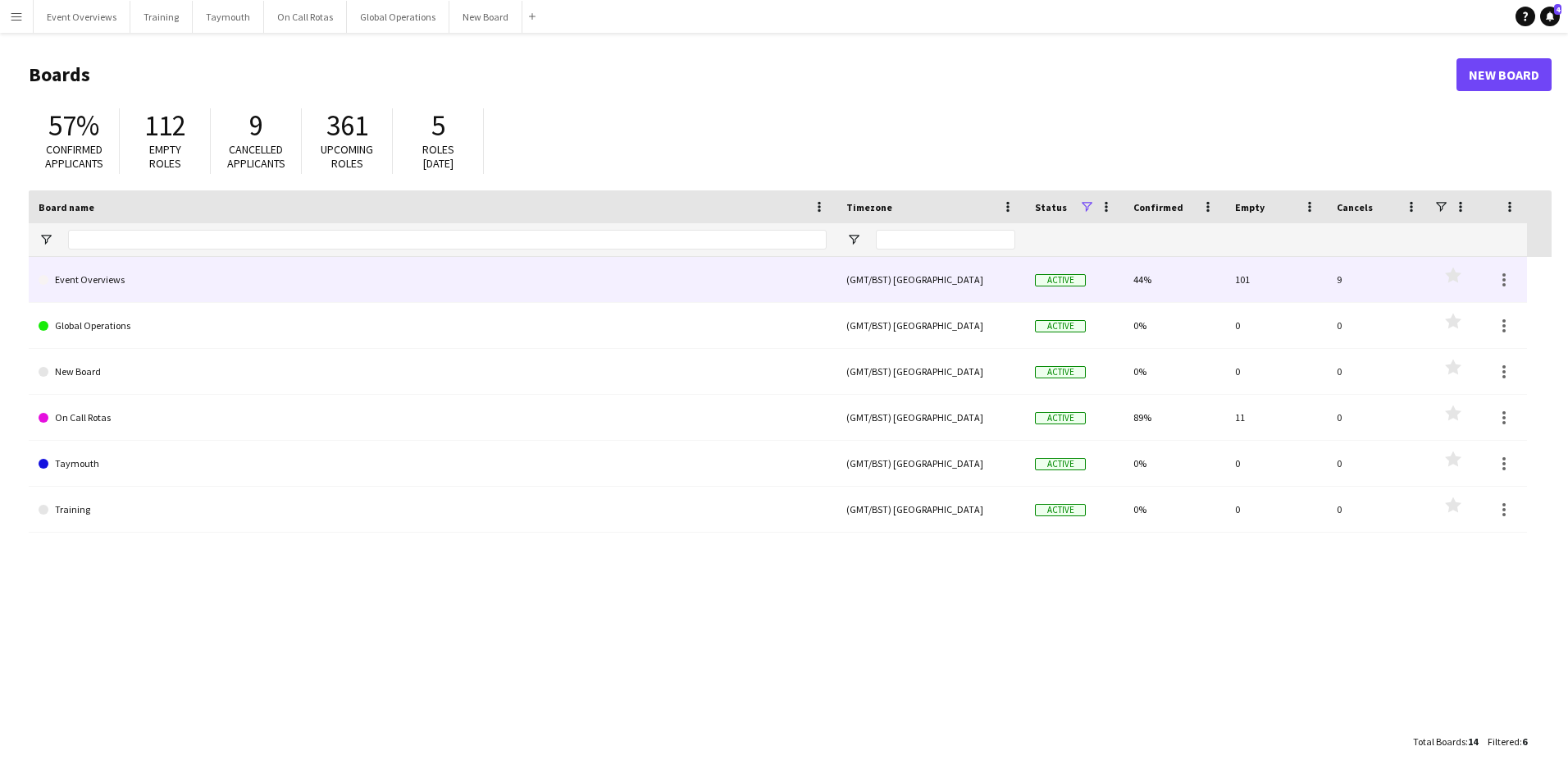
click at [115, 285] on link "Event Overviews" at bounding box center [432, 280] width 788 height 46
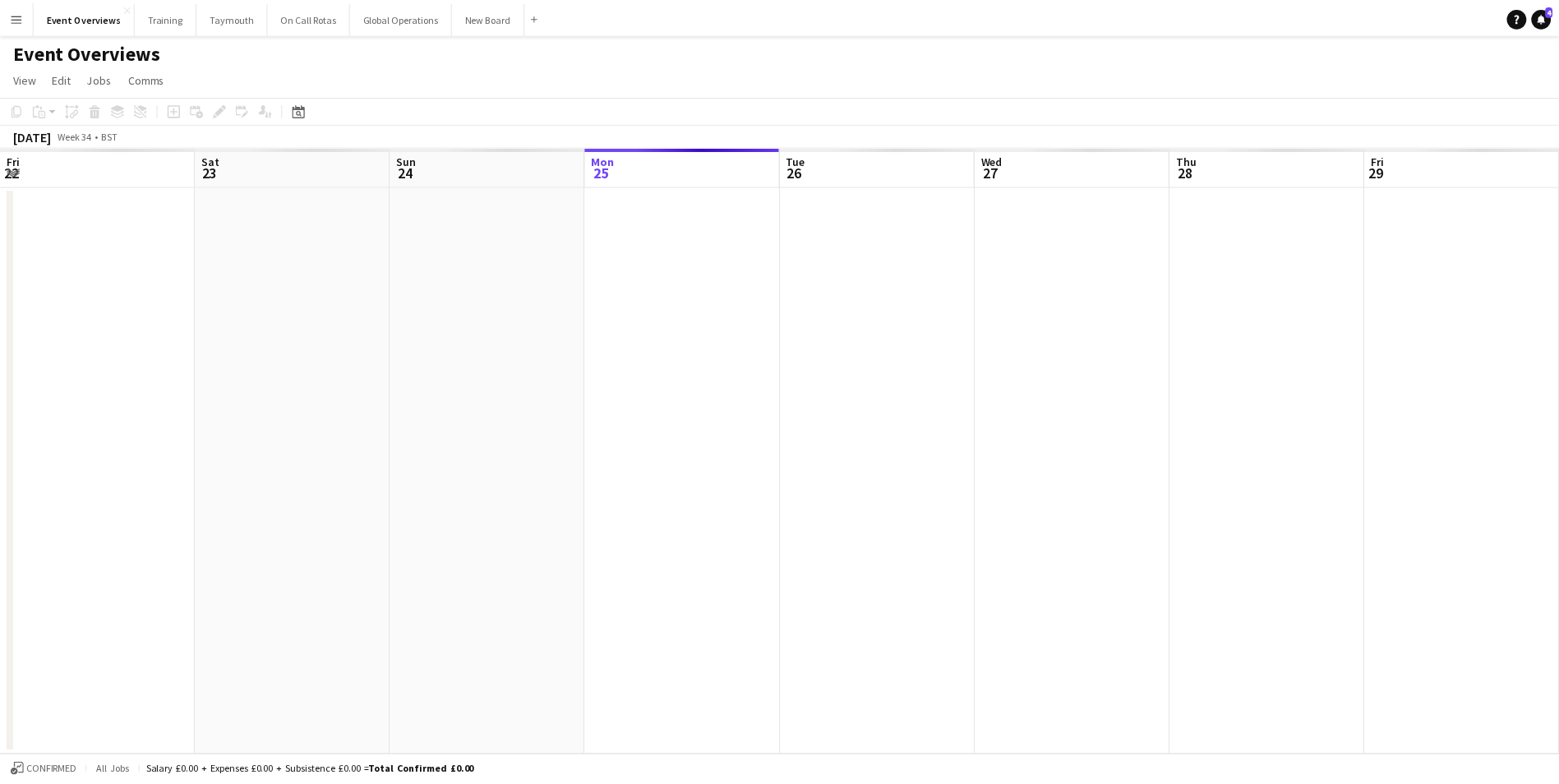
scroll to position [0, 393]
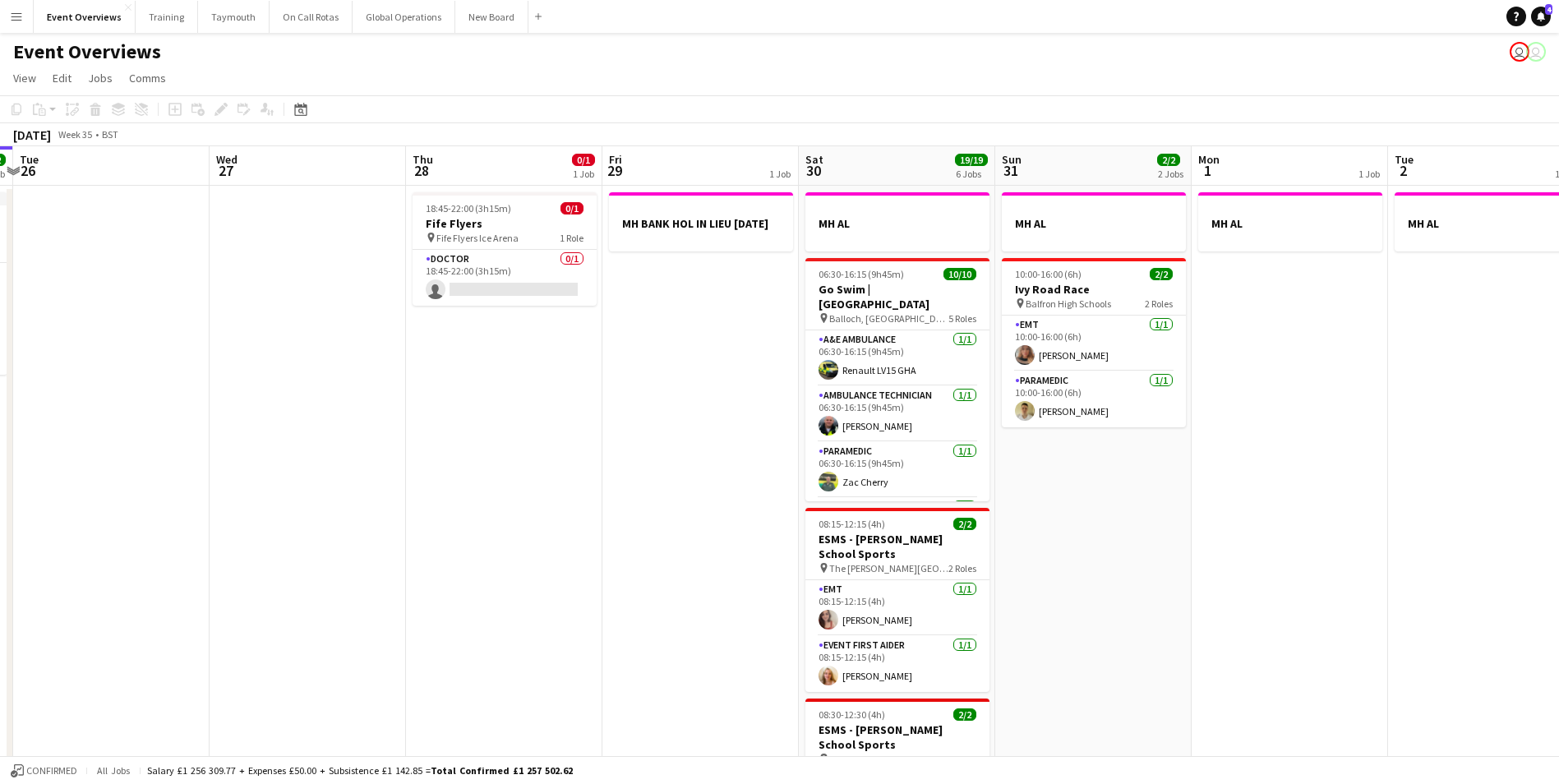
drag, startPoint x: 1014, startPoint y: 399, endPoint x: 531, endPoint y: 423, distance: 483.6
click at [438, 421] on app-calendar-viewport "Sat 23 13/13 6 Jobs Sun 24 1/1 1 Job Mon 25 2/2 1 Job Tue 26 Wed 27 Thu 28 0/1 …" at bounding box center [779, 763] width 1559 height 1233
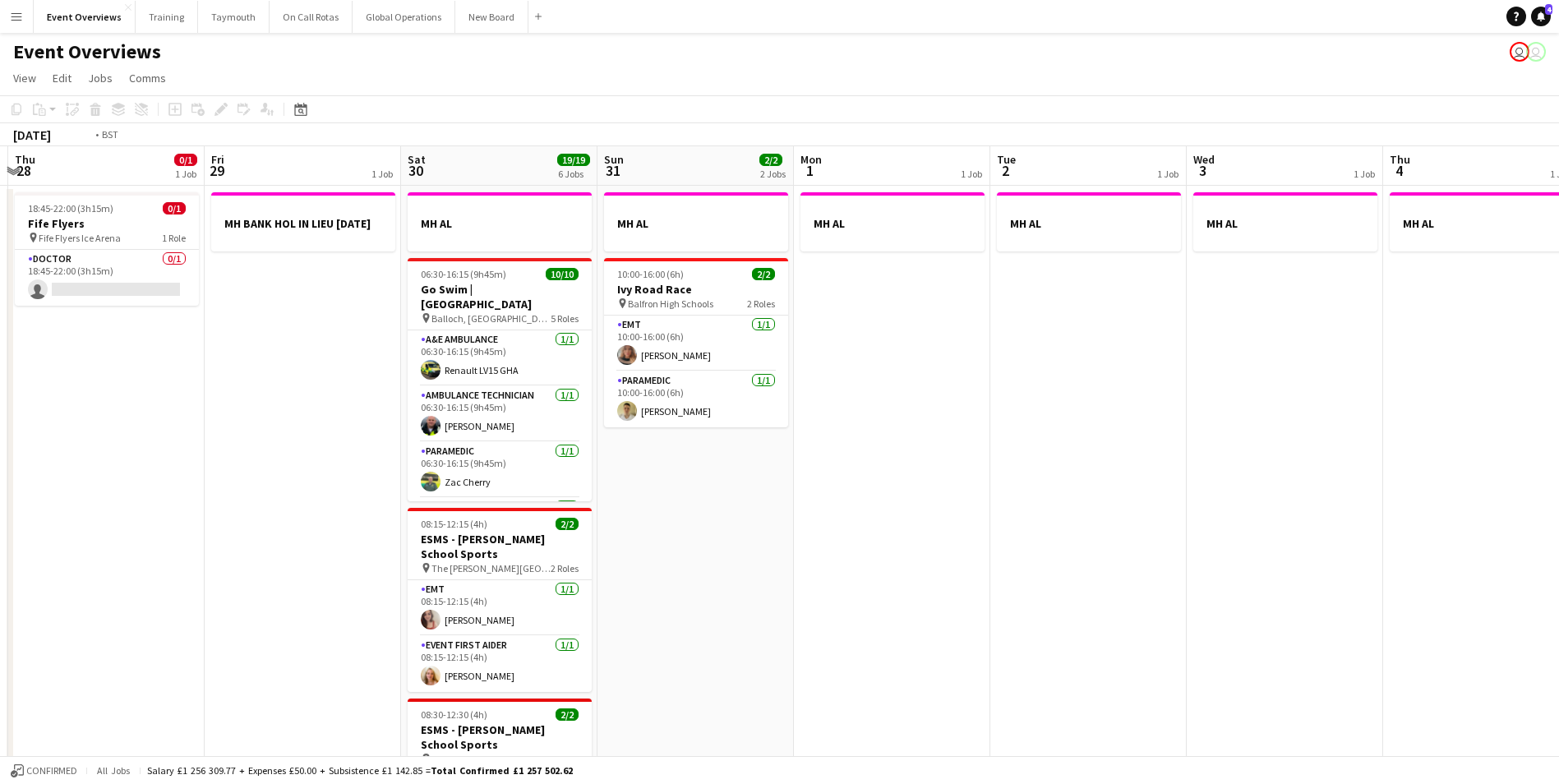
drag, startPoint x: 1207, startPoint y: 433, endPoint x: 135, endPoint y: 450, distance: 1072.1
click at [103, 452] on app-calendar-viewport "Mon 25 2/2 1 Job Tue 26 Wed 27 Thu 28 0/1 1 Job Fri 29 1 Job Sat 30 19/19 6 Job…" at bounding box center [779, 763] width 1559 height 1233
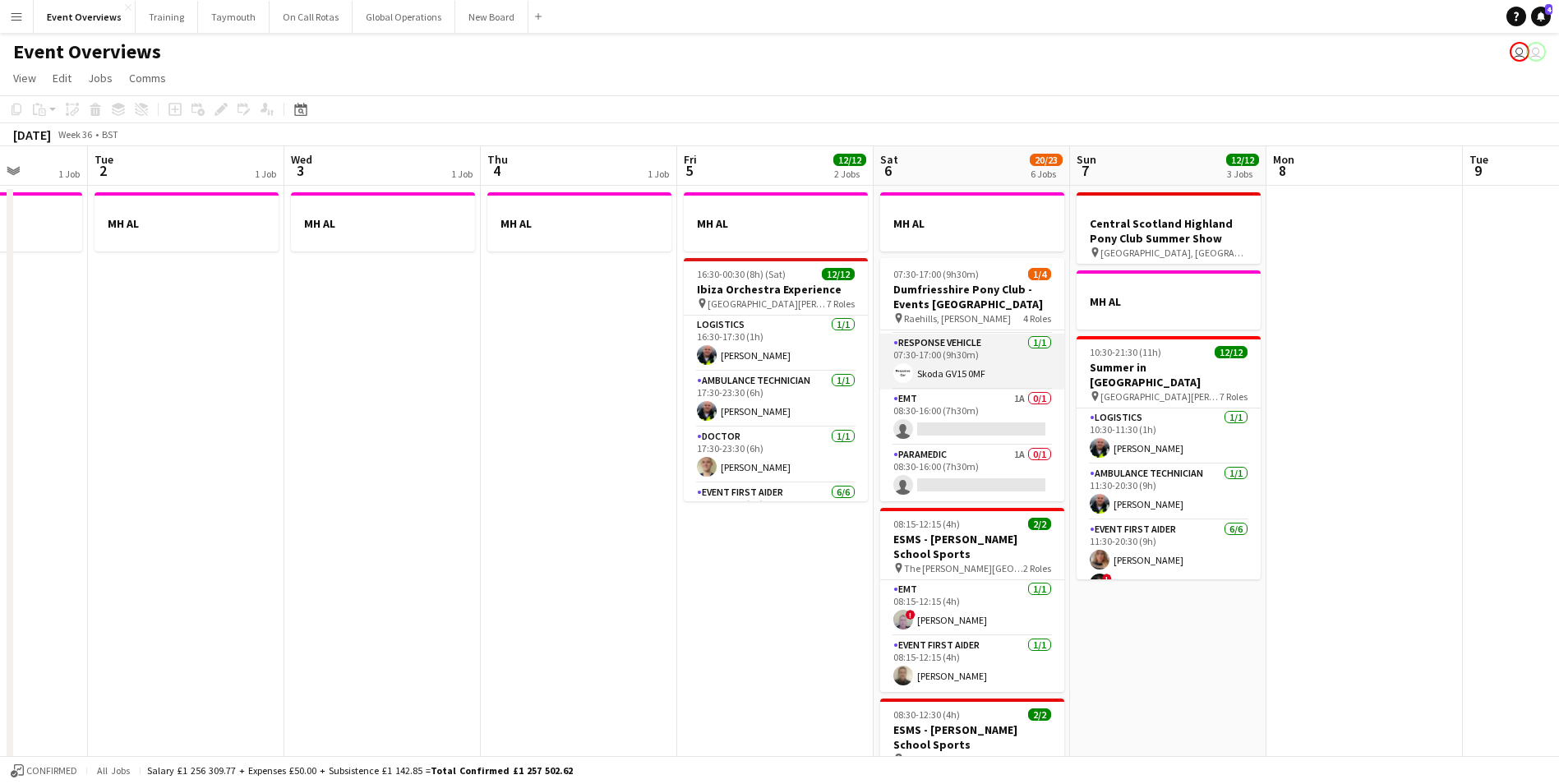
scroll to position [0, 0]
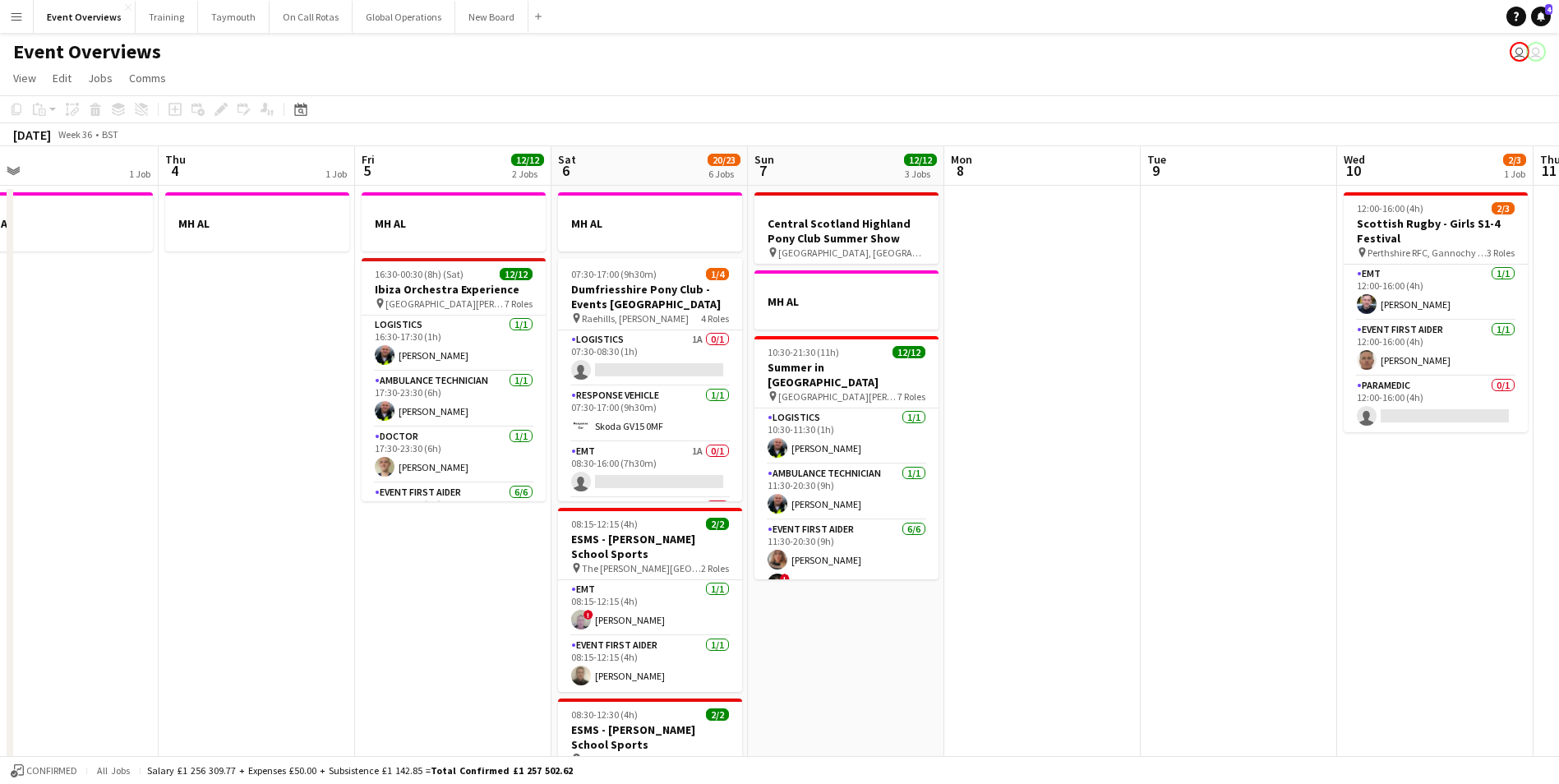
drag, startPoint x: 605, startPoint y: 612, endPoint x: 282, endPoint y: 622, distance: 323.2
click at [282, 622] on app-calendar-viewport "Sun 31 2/2 2 Jobs Mon 1 1 Job Tue 2 1 Job Wed 3 1 Job Thu 4 1 Job Fri 5 12/12 2…" at bounding box center [779, 773] width 1559 height 1255
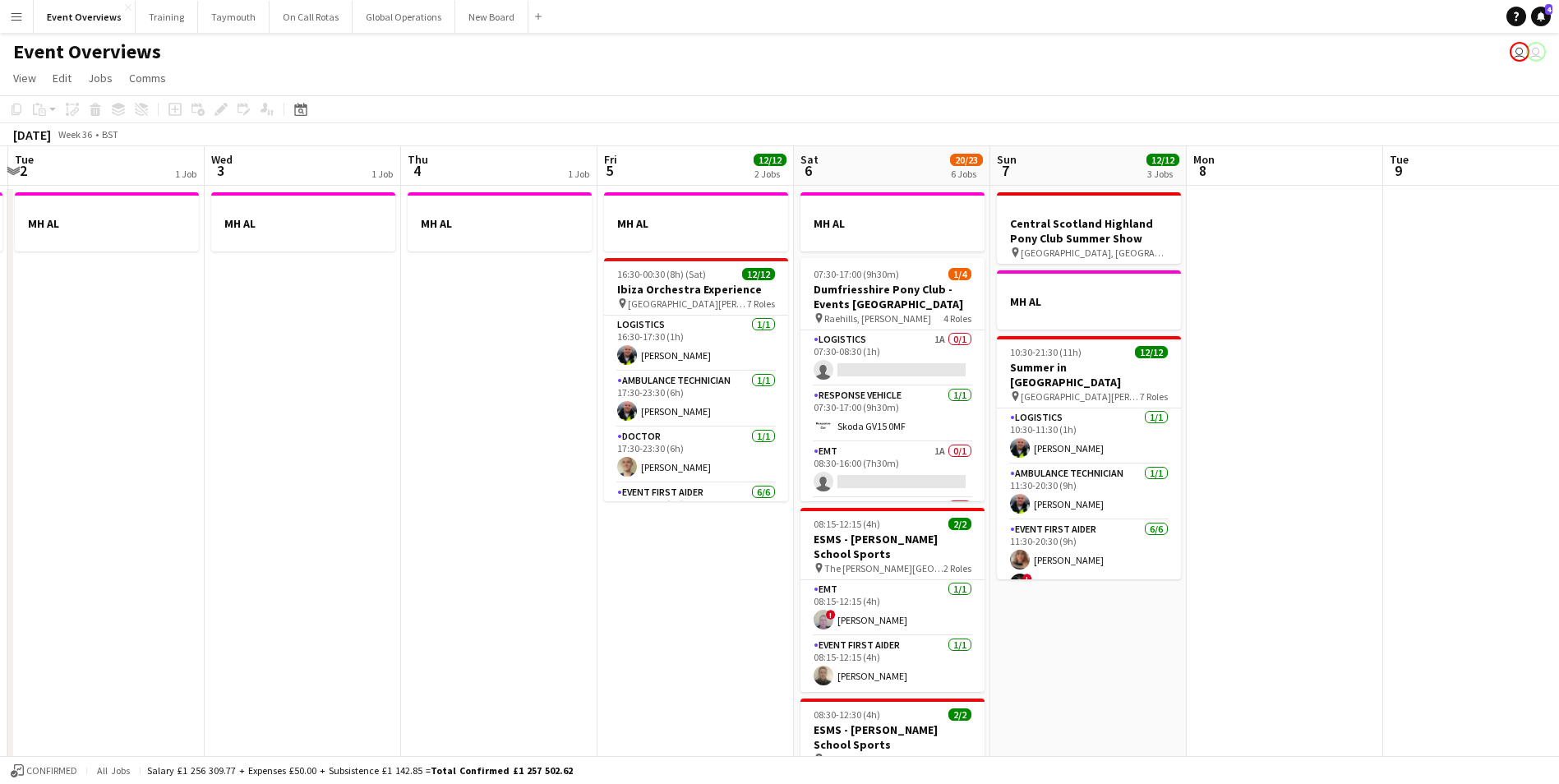
drag, startPoint x: 401, startPoint y: 634, endPoint x: 577, endPoint y: 622, distance: 176.4
click at [577, 622] on app-calendar-viewport "Sun 31 2/2 2 Jobs Mon 1 1 Job Tue 2 1 Job Wed 3 1 Job Thu 4 1 Job Fri 5 12/12 2…" at bounding box center [779, 773] width 1559 height 1255
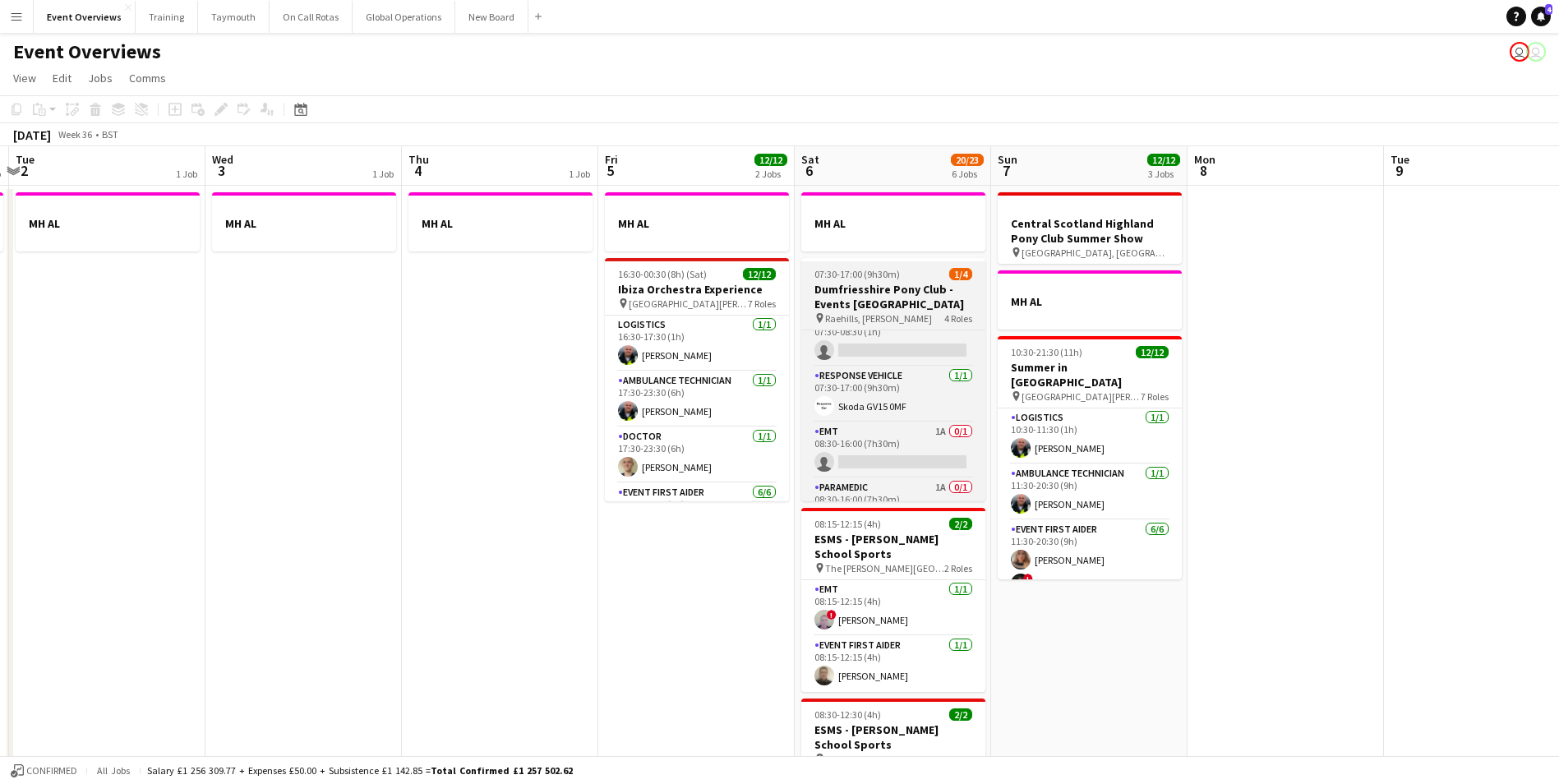
scroll to position [0, 0]
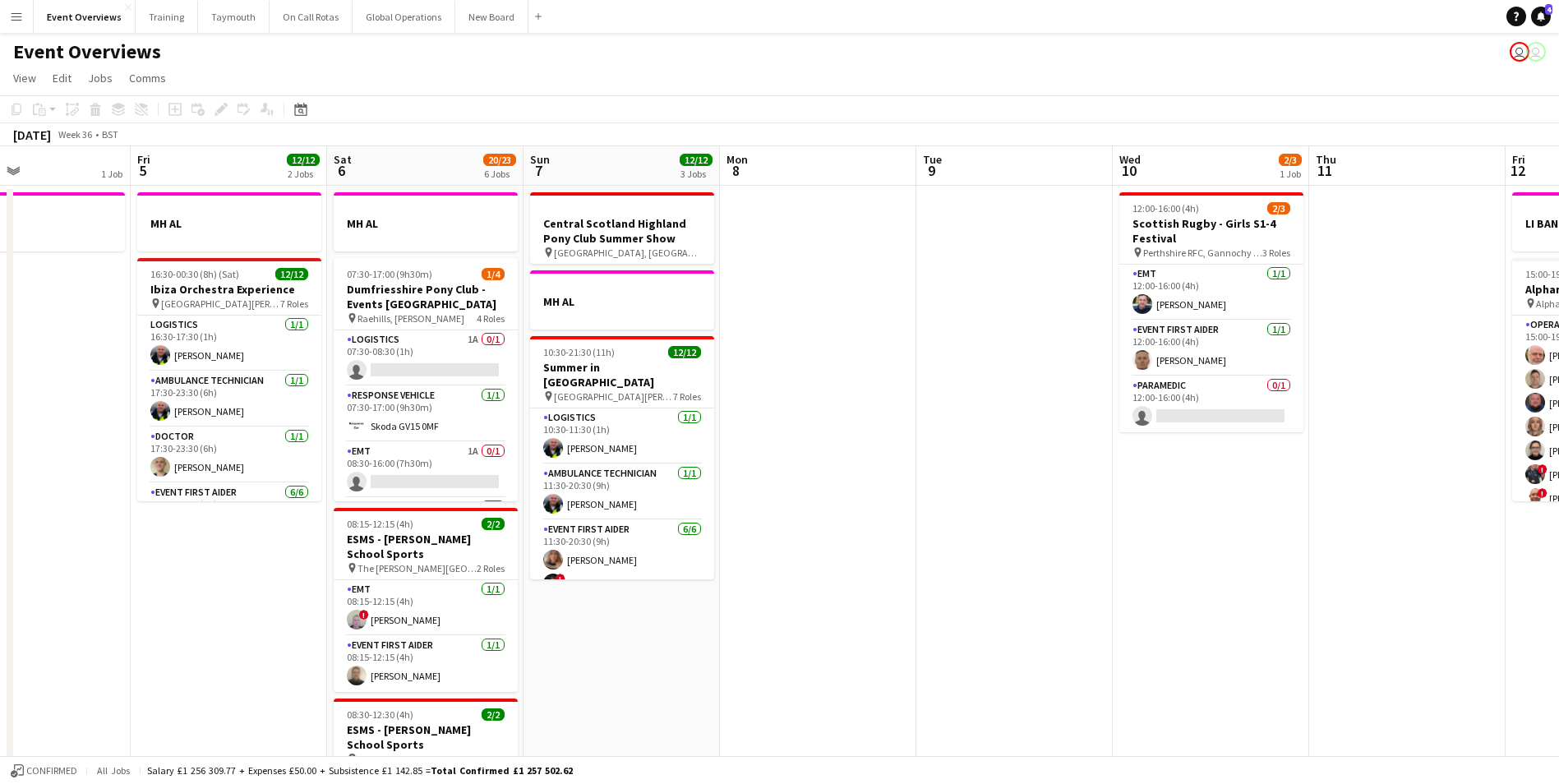
drag, startPoint x: 1061, startPoint y: 637, endPoint x: 439, endPoint y: 601, distance: 623.0
click at [342, 606] on app-calendar-viewport "Mon 1 1 Job Tue 2 1 Job Wed 3 1 Job Thu 4 1 Job Fri 5 12/12 2 Jobs Sat 6 20/23 …" at bounding box center [779, 773] width 1559 height 1255
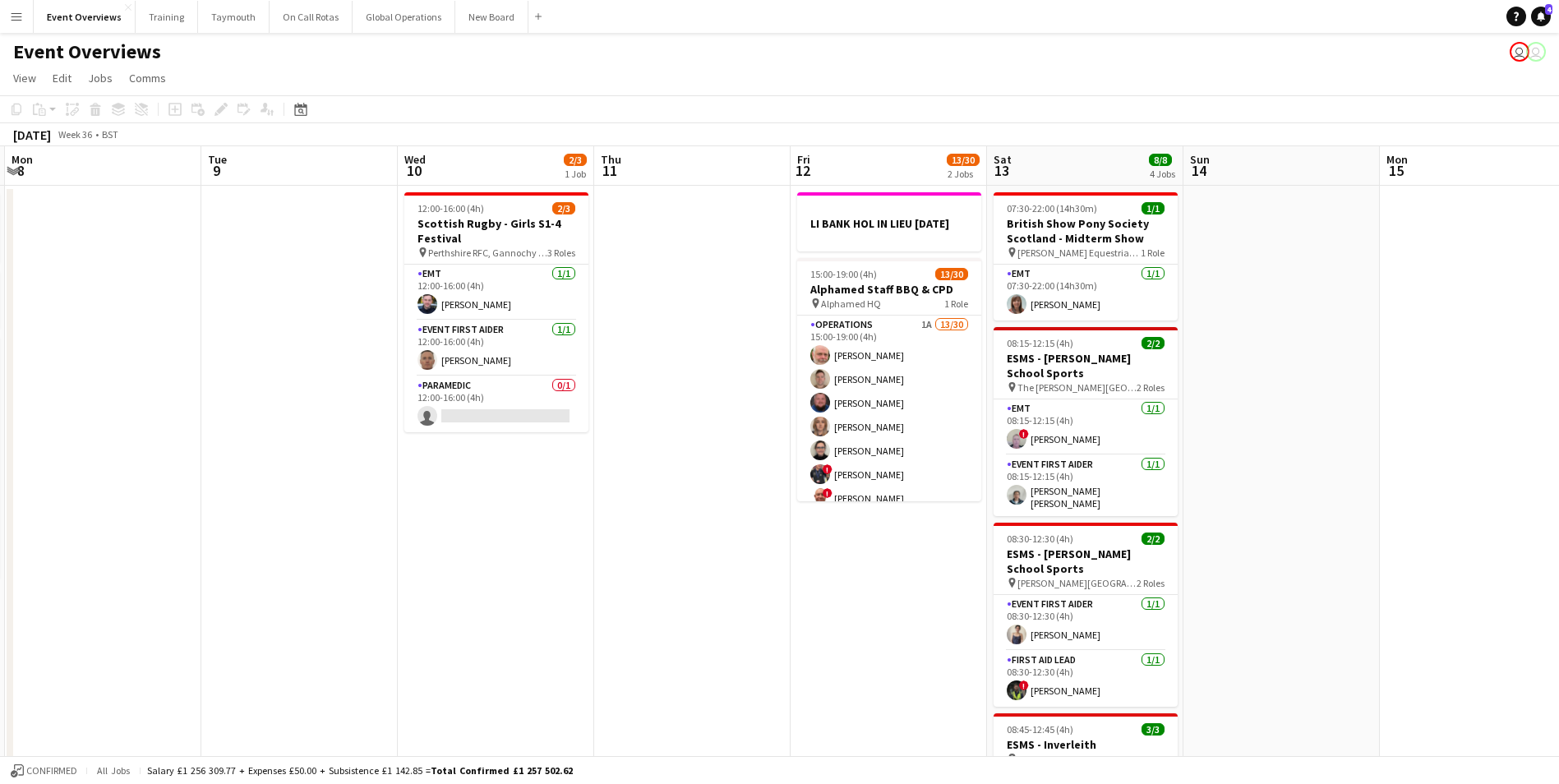
drag, startPoint x: 953, startPoint y: 588, endPoint x: 494, endPoint y: 586, distance: 459.0
click at [494, 586] on app-calendar-viewport "Fri 5 12/12 2 Jobs Sat 6 20/23 6 Jobs Sun 7 12/12 3 Jobs Mon 8 Tue 9 Wed 10 2/3…" at bounding box center [779, 773] width 1559 height 1255
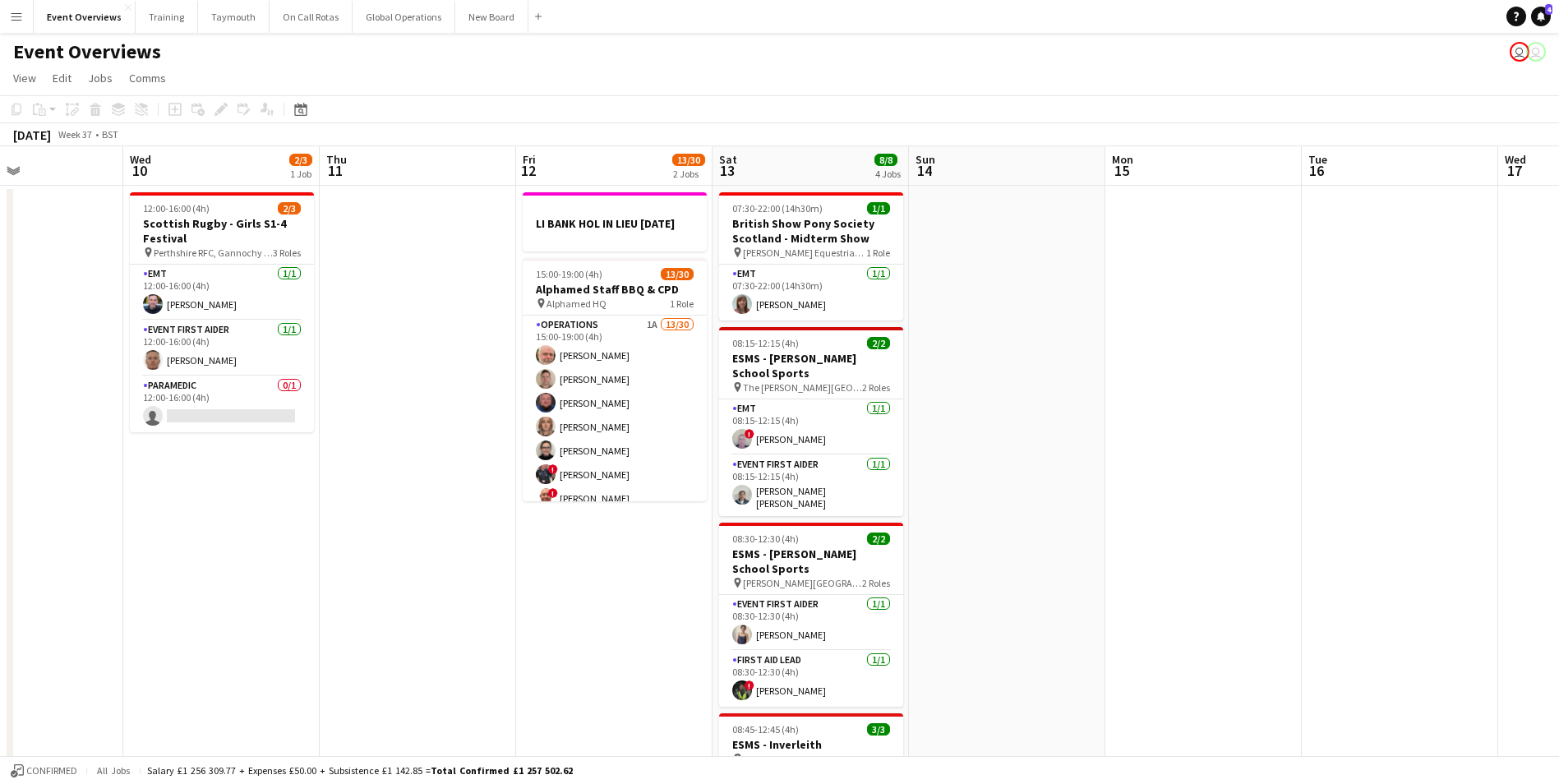
drag, startPoint x: 673, startPoint y: 608, endPoint x: 359, endPoint y: 576, distance: 315.6
click at [268, 576] on app-calendar-viewport "Sat 6 20/23 6 Jobs Sun 7 12/12 3 Jobs Mon 8 Tue 9 Wed 10 2/3 1 Job Thu 11 Fri 1…" at bounding box center [779, 773] width 1559 height 1255
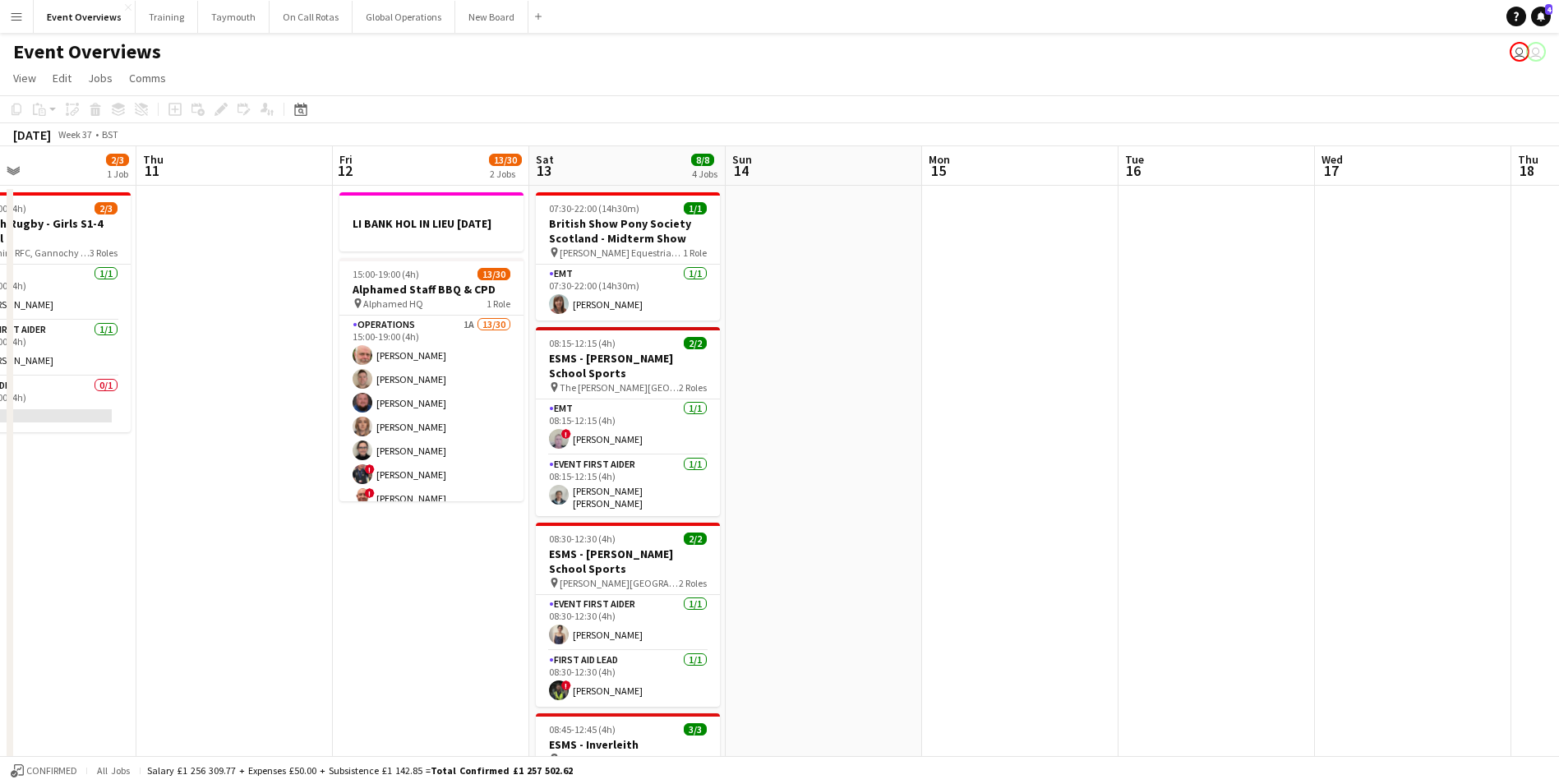
drag, startPoint x: 1019, startPoint y: 532, endPoint x: 466, endPoint y: 537, distance: 553.0
click at [466, 537] on app-calendar-viewport "Sun 7 12/12 3 Jobs Mon 8 Tue 9 Wed 10 2/3 1 Job Thu 11 Fri 12 13/30 2 Jobs Sat …" at bounding box center [779, 773] width 1559 height 1255
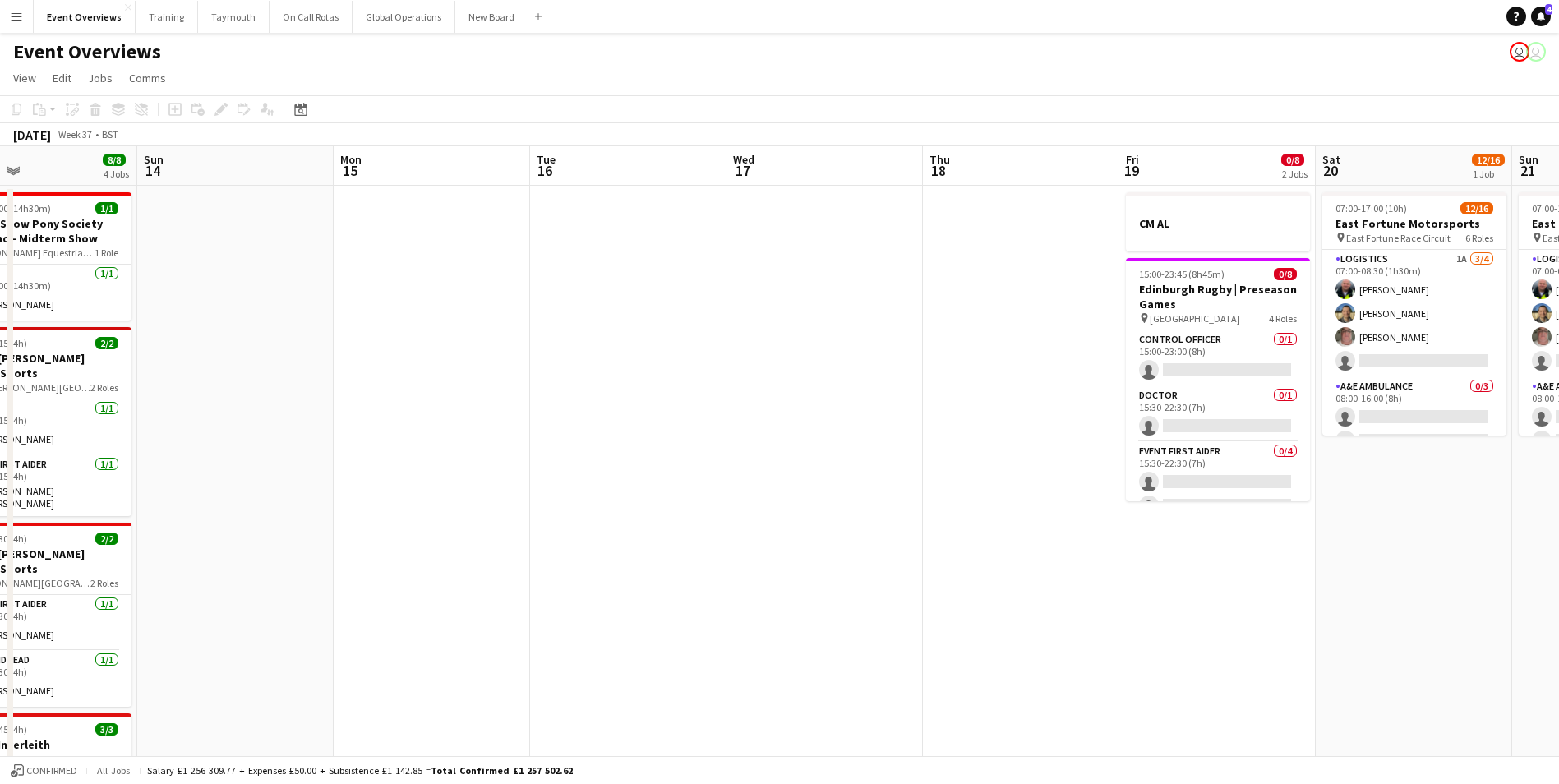
drag, startPoint x: 770, startPoint y: 528, endPoint x: 401, endPoint y: 532, distance: 369.0
click at [401, 532] on app-calendar-viewport "Wed 10 2/3 1 Job Thu 11 Fri 12 13/30 2 Jobs Sat 13 8/8 4 Jobs Sun 14 Mon 15 Tue…" at bounding box center [779, 773] width 1559 height 1255
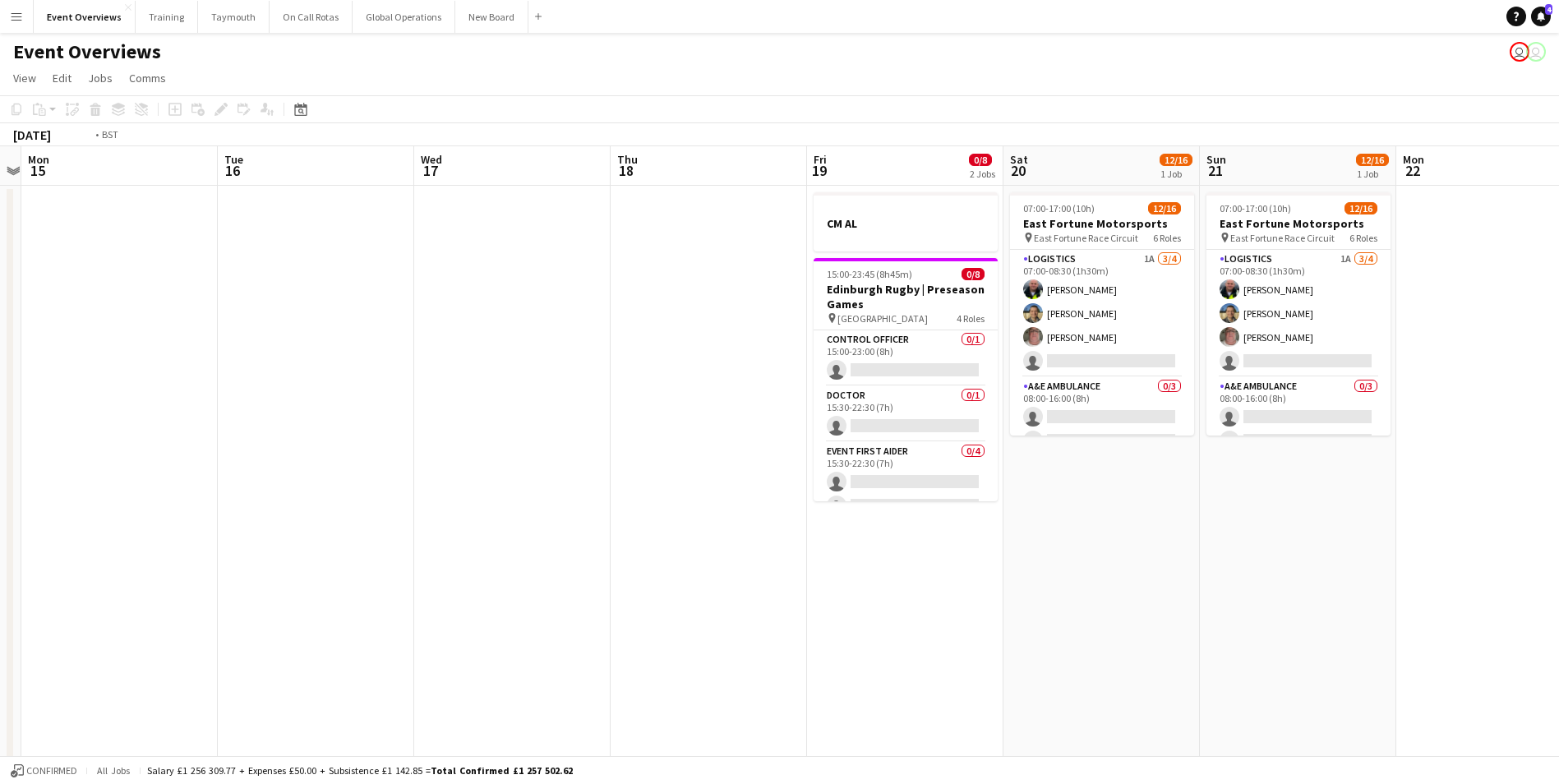
drag, startPoint x: 1058, startPoint y: 572, endPoint x: 783, endPoint y: 579, distance: 275.1
click at [783, 579] on app-calendar-viewport "Fri 12 13/30 2 Jobs Sat 13 8/8 4 Jobs Sun 14 Mon 15 Tue 16 Wed 17 Thu 18 Fri 19…" at bounding box center [779, 773] width 1559 height 1255
